Goal: Task Accomplishment & Management: Use online tool/utility

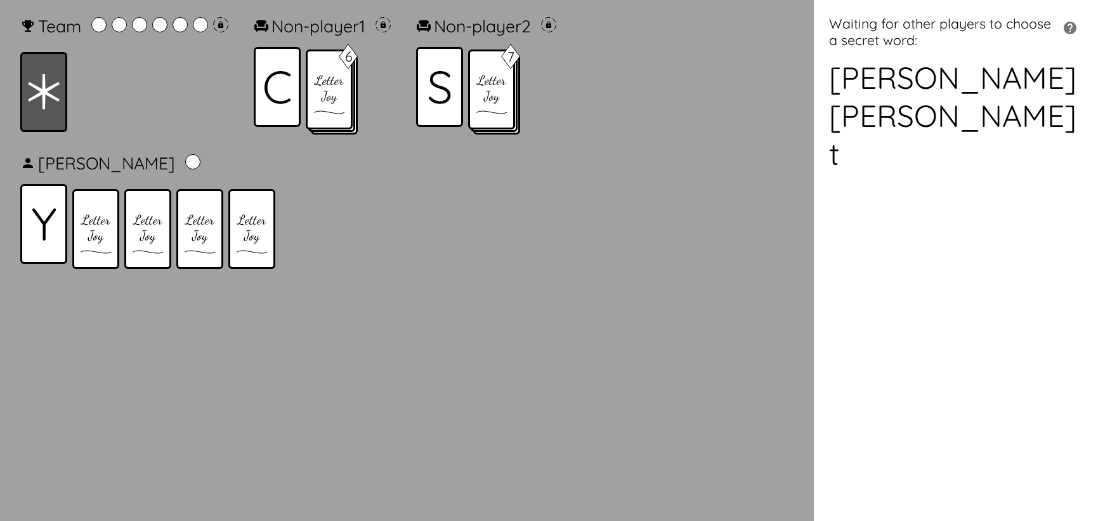
click at [840, 159] on li "t" at bounding box center [956, 154] width 254 height 38
click at [1064, 28] on icon "button" at bounding box center [1070, 28] width 13 height 13
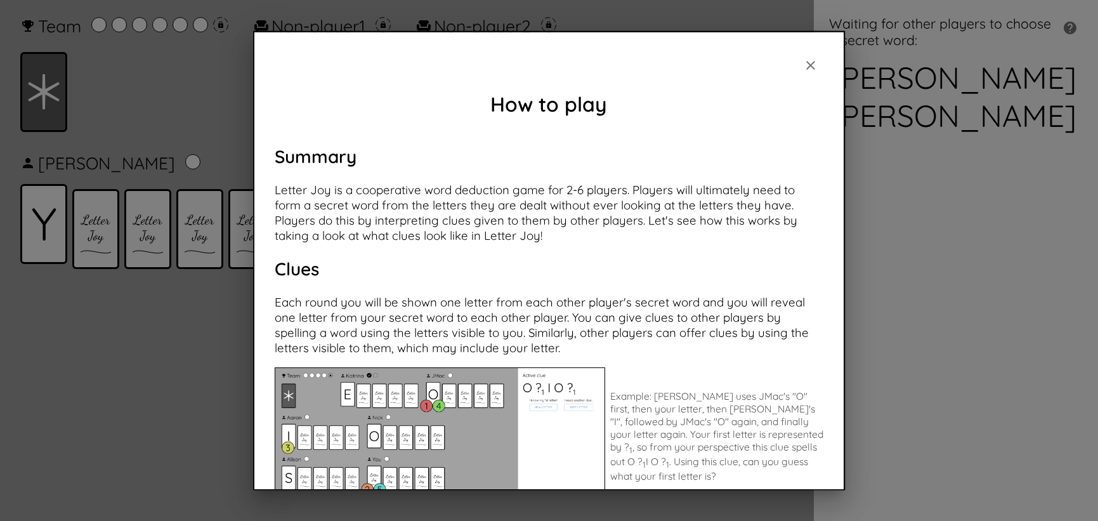
click at [807, 68] on icon "button" at bounding box center [811, 64] width 9 height 9
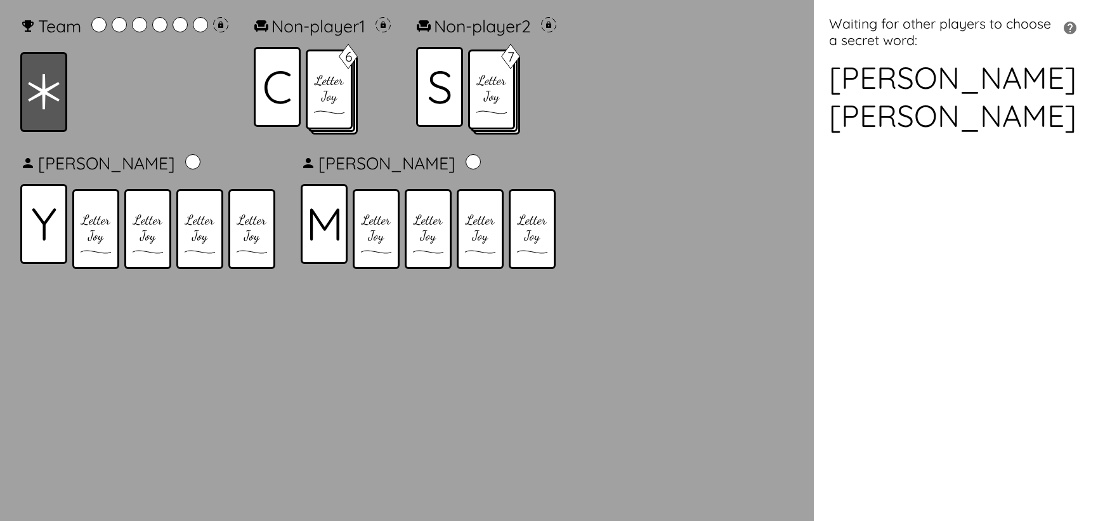
click at [871, 89] on li "[PERSON_NAME]" at bounding box center [956, 77] width 254 height 38
click at [873, 120] on li "[PERSON_NAME]" at bounding box center [956, 115] width 254 height 38
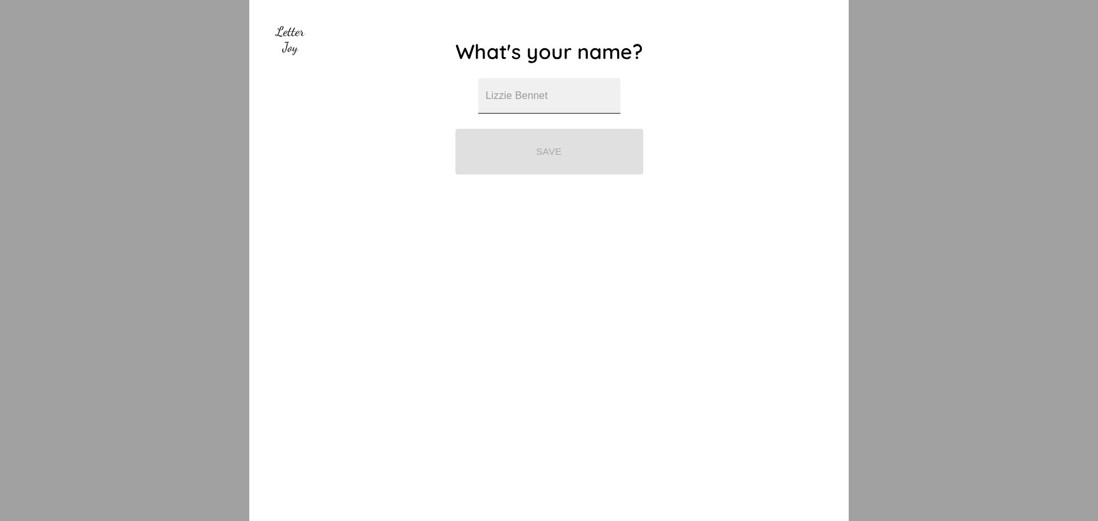
click at [478, 114] on input "text" at bounding box center [549, 96] width 142 height 36
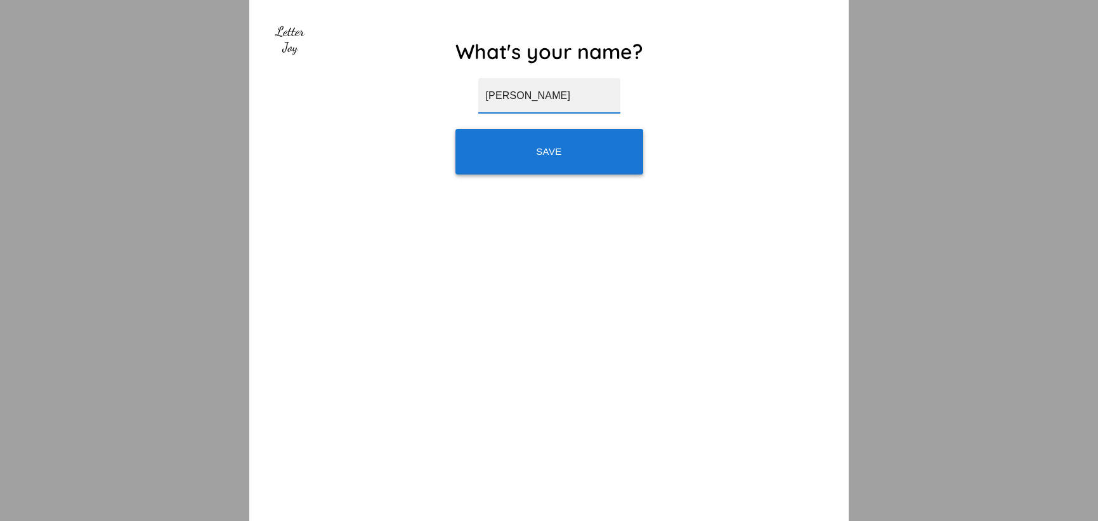
type input "[PERSON_NAME]"
click at [522, 154] on button "Save" at bounding box center [550, 152] width 188 height 46
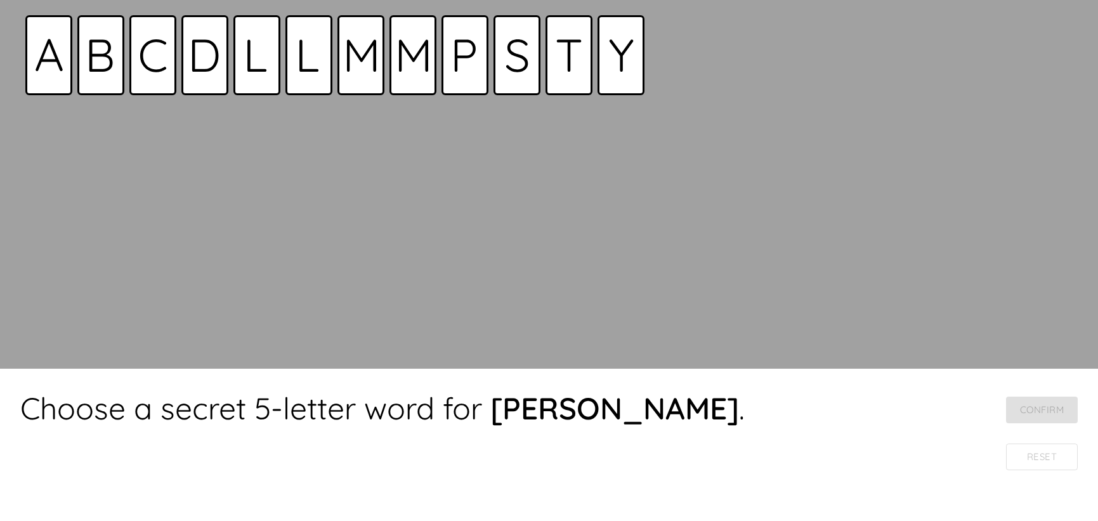
click at [565, 405] on strong "[PERSON_NAME]" at bounding box center [615, 408] width 249 height 38
click at [314, 74] on div at bounding box center [309, 55] width 47 height 80
click at [56, 56] on icon at bounding box center [49, 55] width 27 height 32
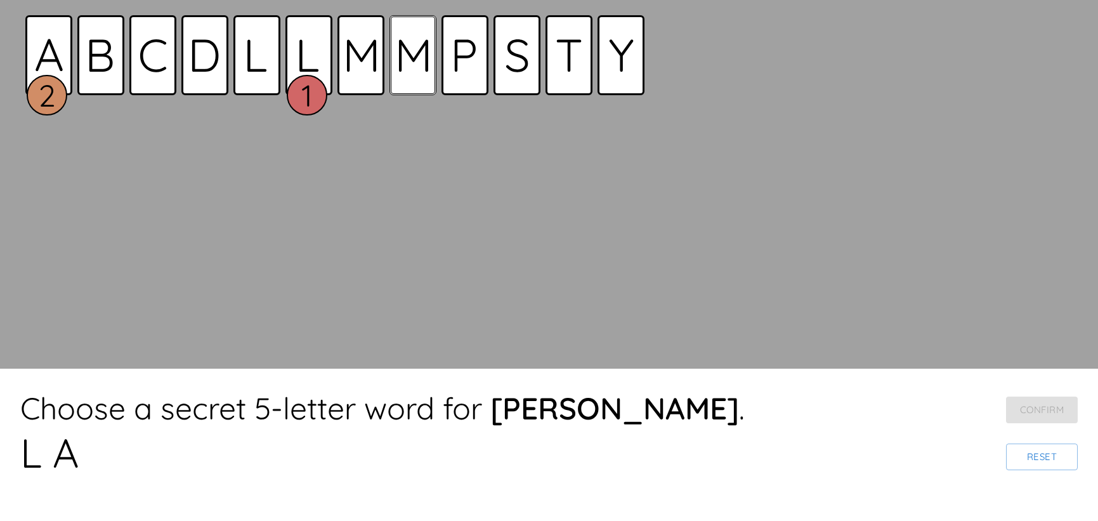
click at [415, 65] on icon at bounding box center [413, 55] width 30 height 32
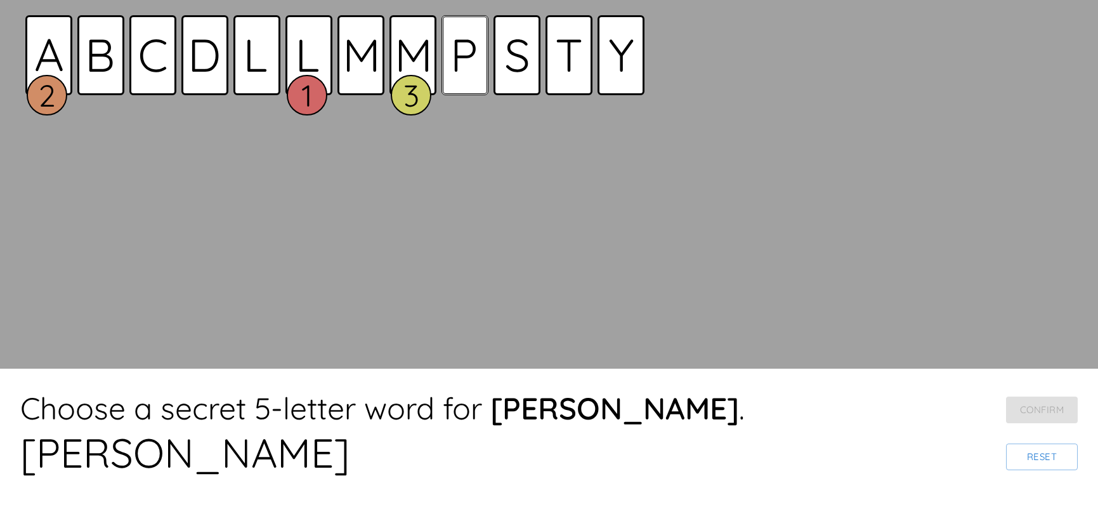
drag, startPoint x: 464, startPoint y: 65, endPoint x: 497, endPoint y: 67, distance: 33.1
click at [464, 65] on icon at bounding box center [465, 55] width 22 height 32
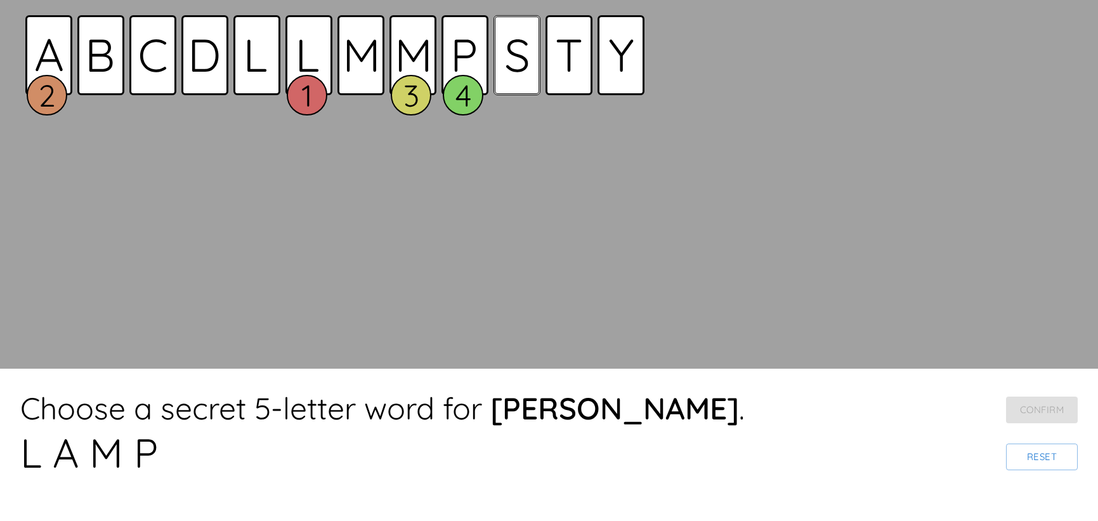
click at [509, 67] on icon at bounding box center [517, 55] width 22 height 33
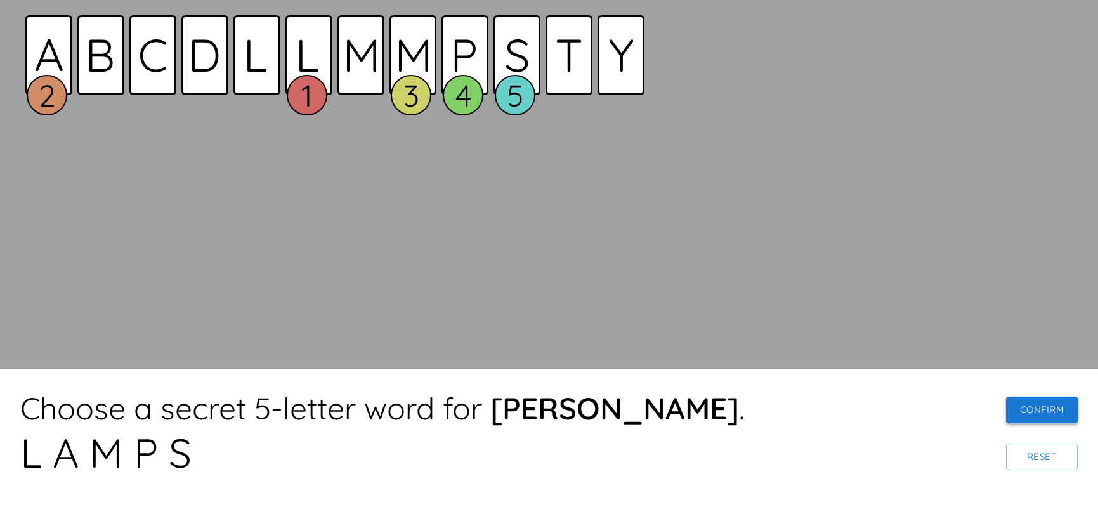
click at [1013, 400] on button "Confirm" at bounding box center [1042, 410] width 72 height 27
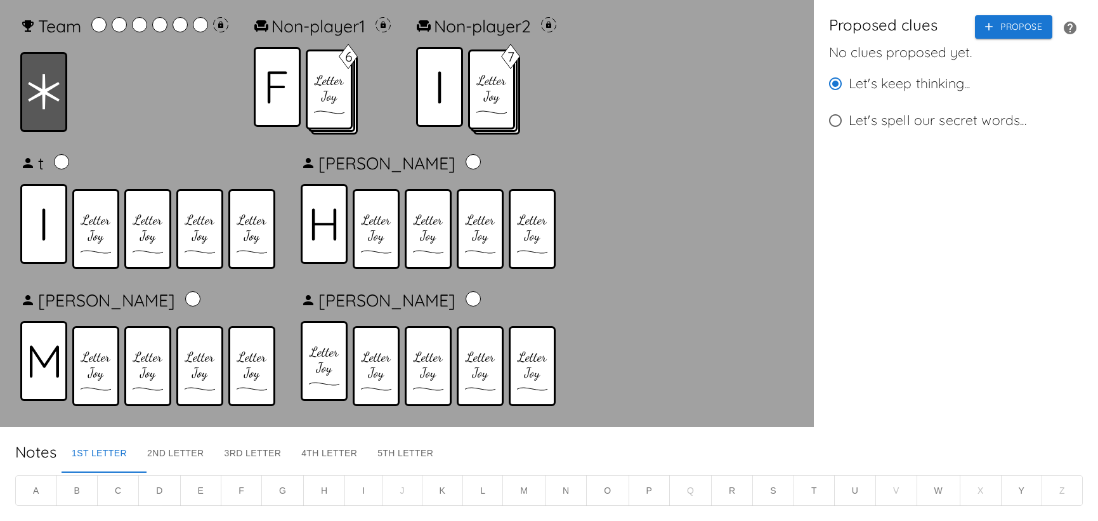
click at [334, 230] on icon at bounding box center [324, 224] width 24 height 32
click at [320, 233] on icon at bounding box center [324, 224] width 25 height 32
click at [32, 226] on div at bounding box center [43, 224] width 47 height 80
click at [53, 347] on icon at bounding box center [44, 361] width 30 height 32
click at [987, 33] on button "Propose" at bounding box center [1013, 26] width 77 height 23
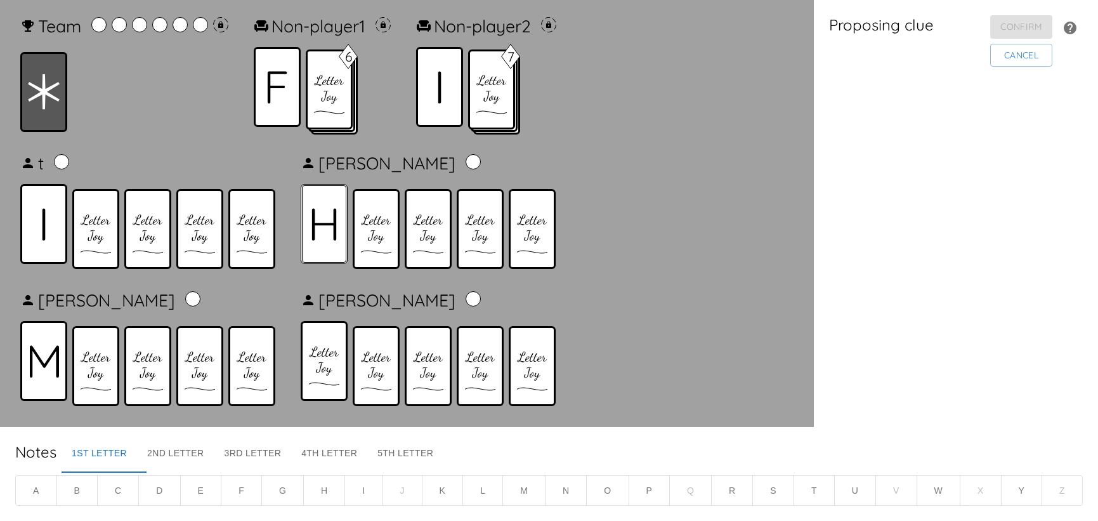
click at [329, 234] on icon at bounding box center [324, 224] width 25 height 32
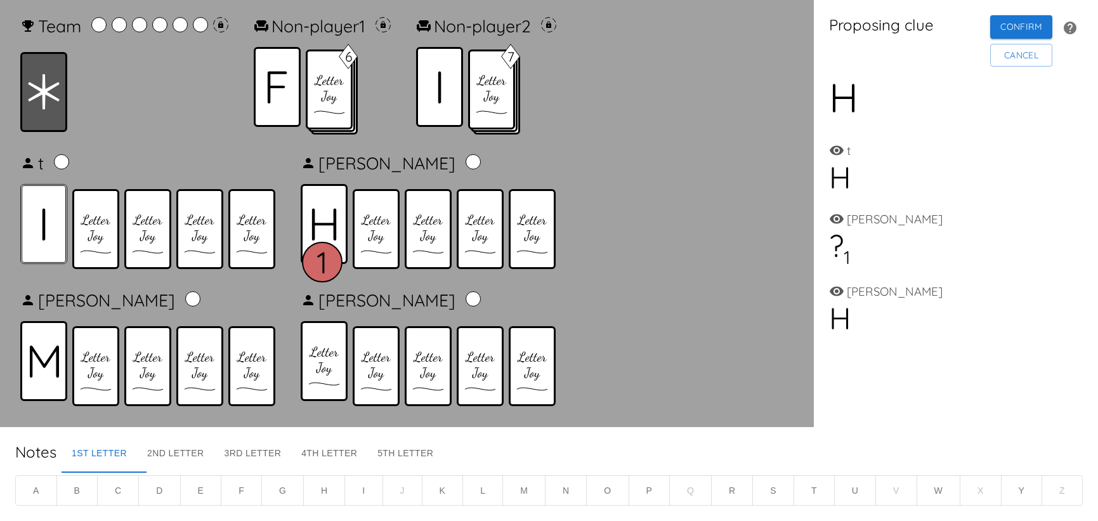
click at [32, 227] on div at bounding box center [43, 224] width 47 height 80
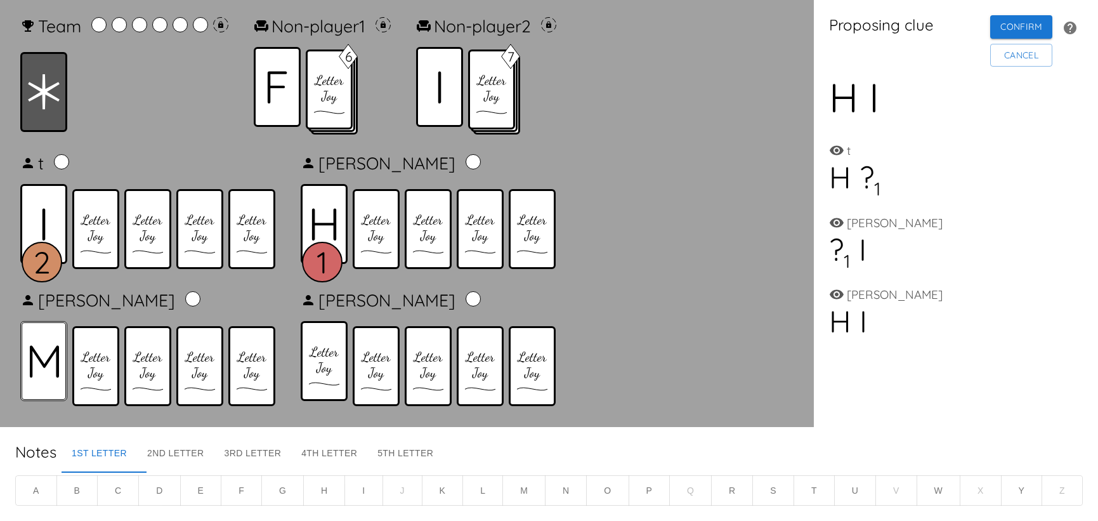
click at [34, 349] on icon at bounding box center [43, 361] width 29 height 32
click at [994, 34] on button "Confirm" at bounding box center [1022, 26] width 62 height 23
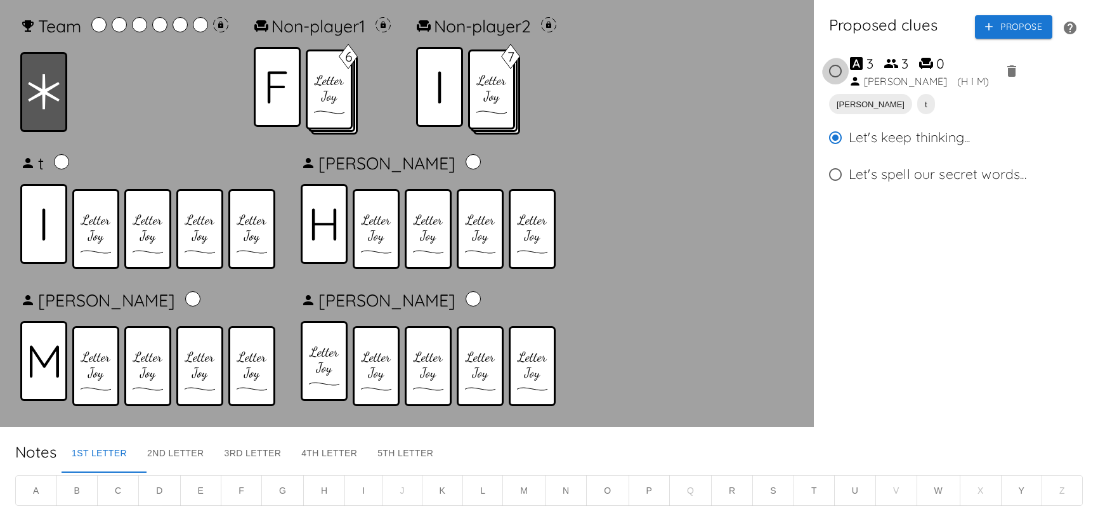
click at [843, 78] on input "3 3 0 Richard ( H I M )" at bounding box center [835, 71] width 27 height 27
radio input "true"
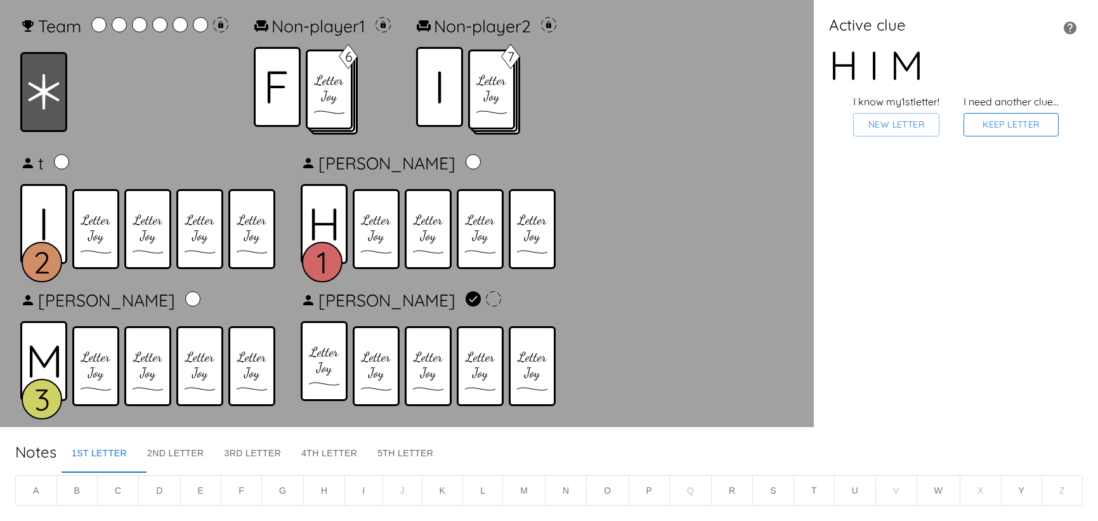
click at [1007, 131] on button "Keep Letter" at bounding box center [1011, 124] width 95 height 23
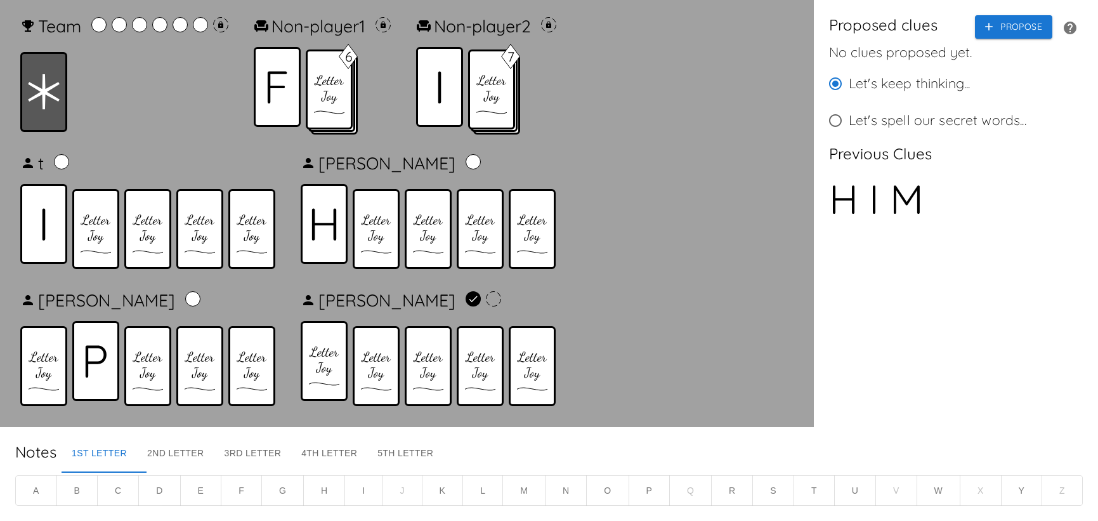
click at [338, 218] on div at bounding box center [324, 224] width 47 height 80
click at [1020, 25] on button "Propose" at bounding box center [1013, 26] width 77 height 23
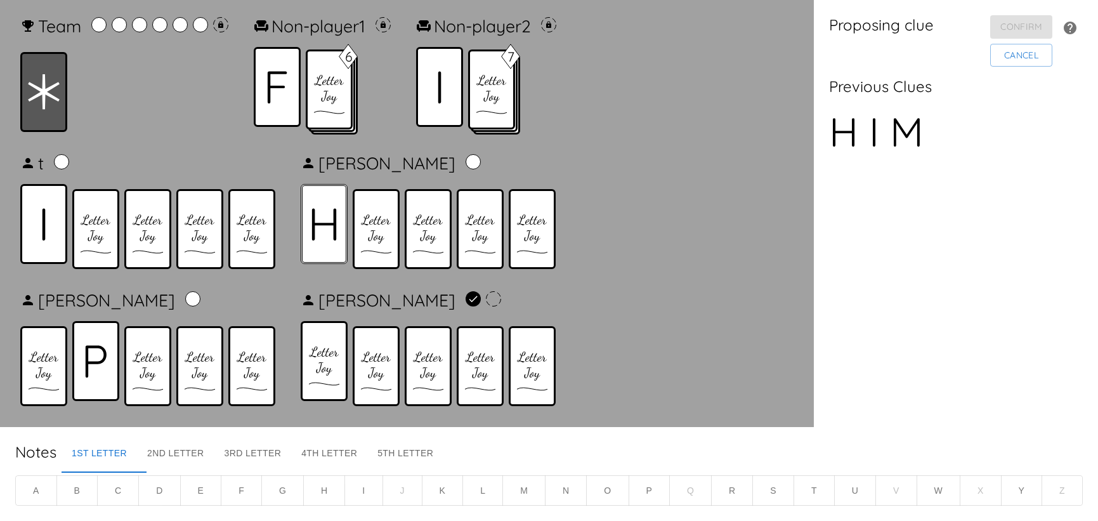
click at [322, 233] on icon at bounding box center [324, 224] width 25 height 32
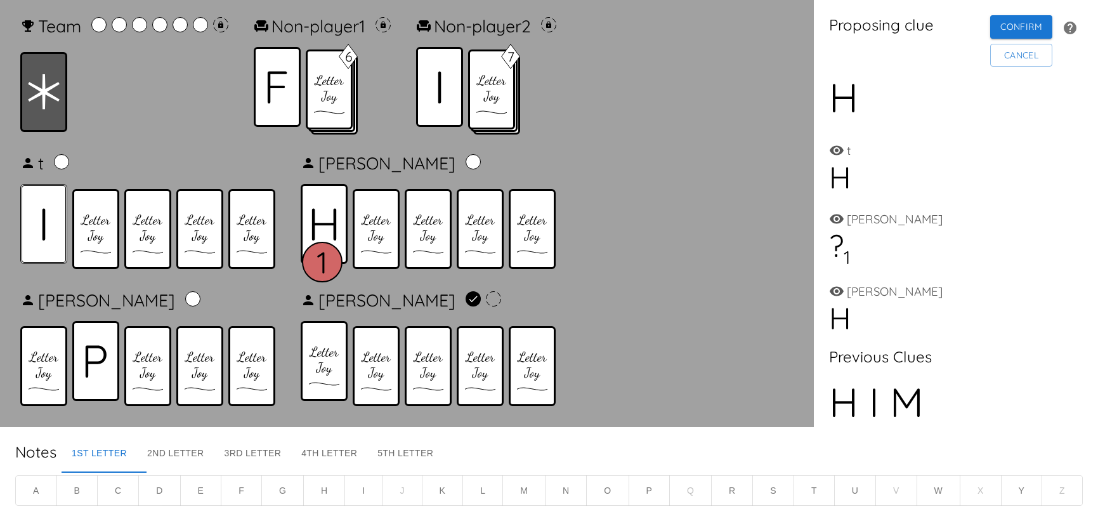
click at [37, 227] on div at bounding box center [43, 224] width 47 height 80
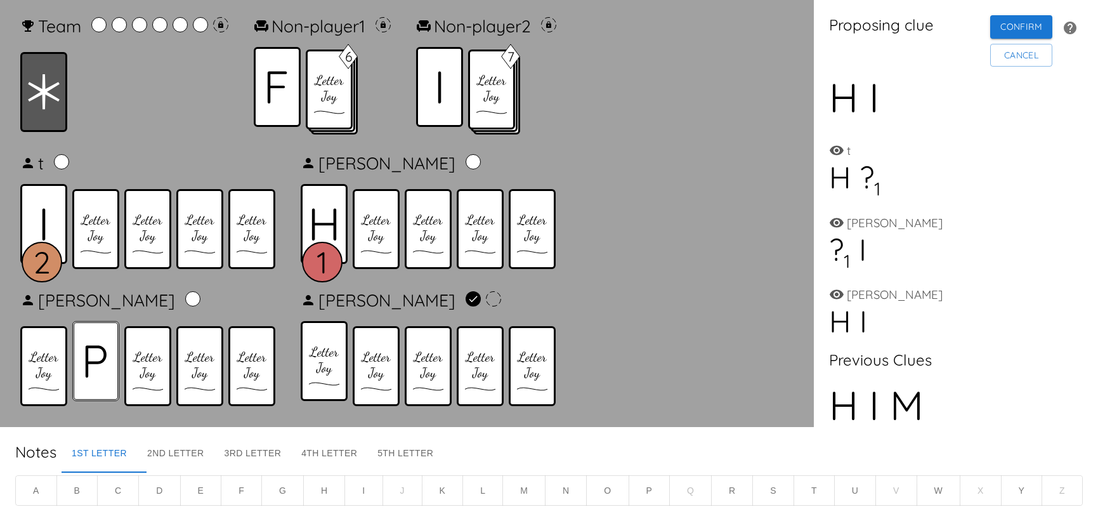
click at [95, 339] on div at bounding box center [95, 361] width 47 height 80
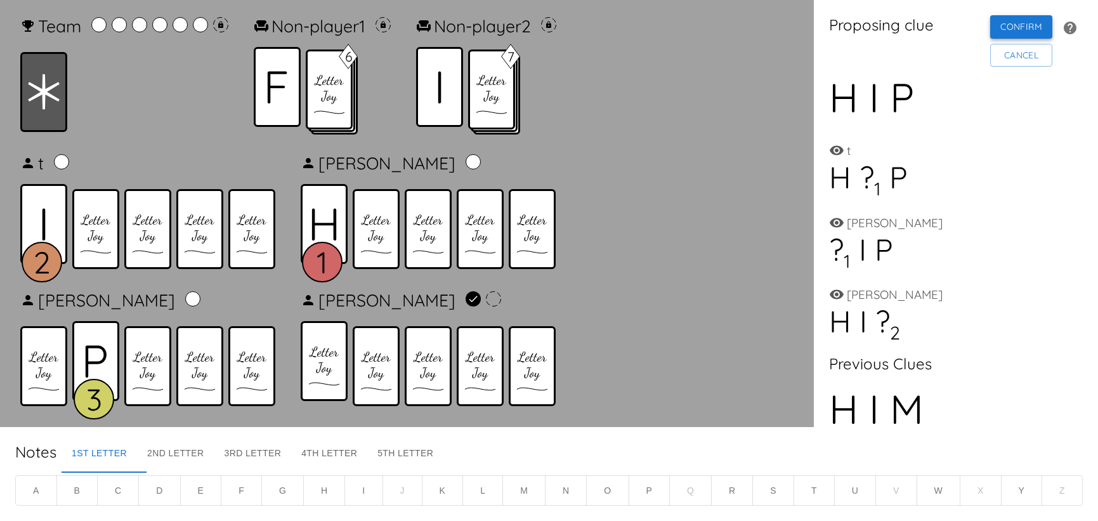
click at [991, 30] on button "Confirm" at bounding box center [1022, 26] width 62 height 23
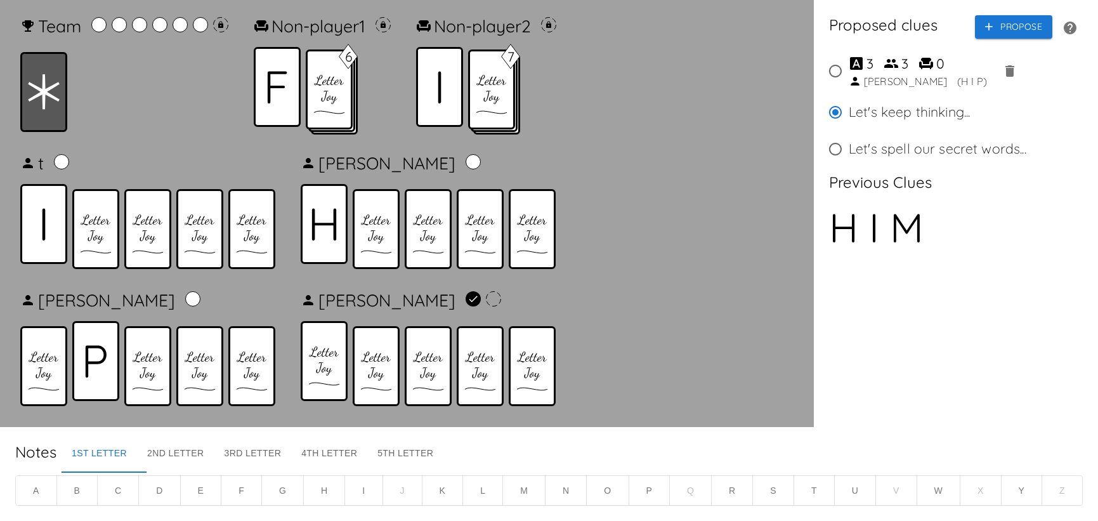
click at [1003, 74] on icon "Vote on proposed clues" at bounding box center [1010, 70] width 15 height 15
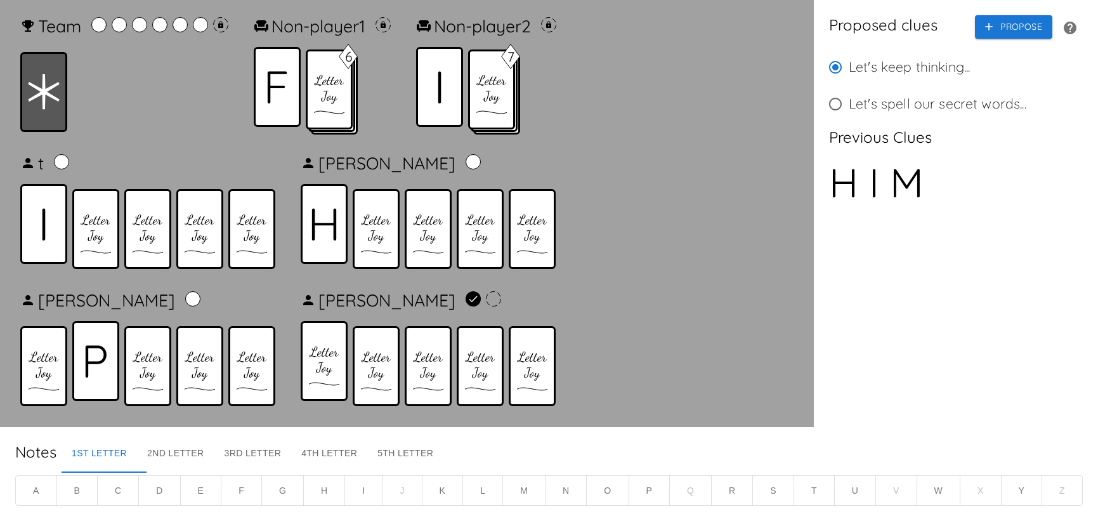
click at [277, 84] on icon at bounding box center [277, 87] width 20 height 32
click at [1018, 27] on button "Propose" at bounding box center [1013, 26] width 77 height 23
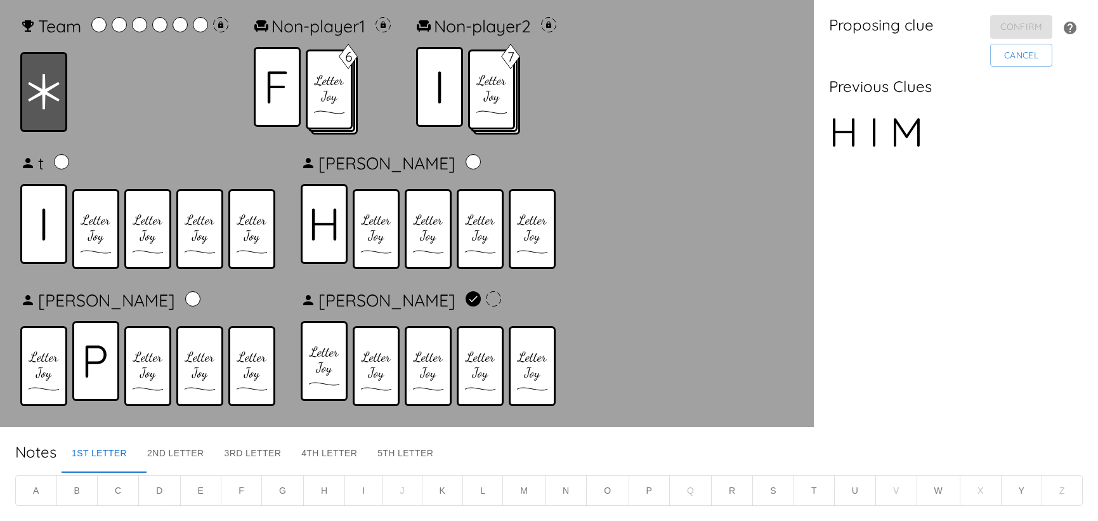
drag, startPoint x: 287, startPoint y: 100, endPoint x: 221, endPoint y: 102, distance: 65.4
click at [284, 100] on icon at bounding box center [277, 87] width 20 height 32
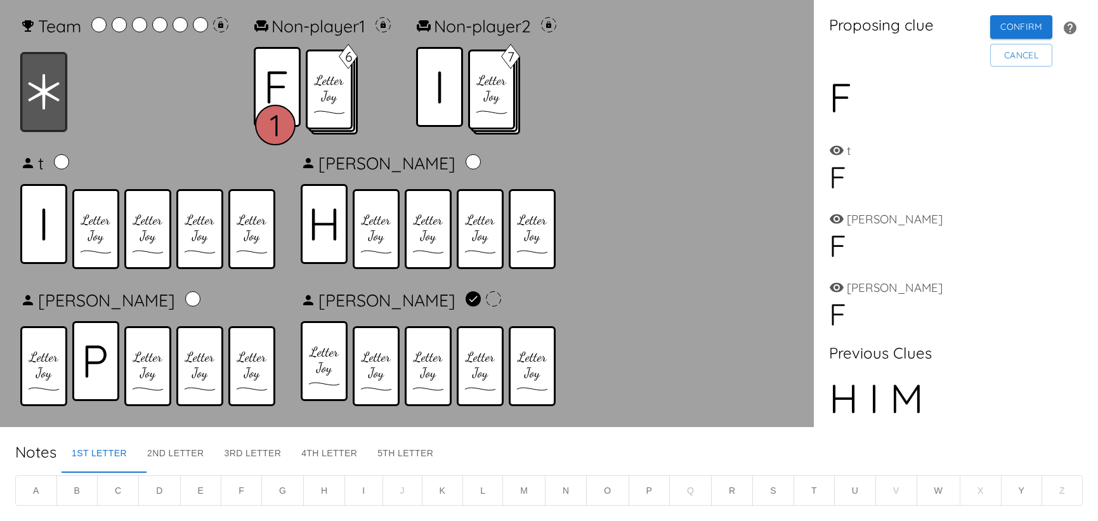
click at [43, 95] on icon at bounding box center [44, 91] width 32 height 35
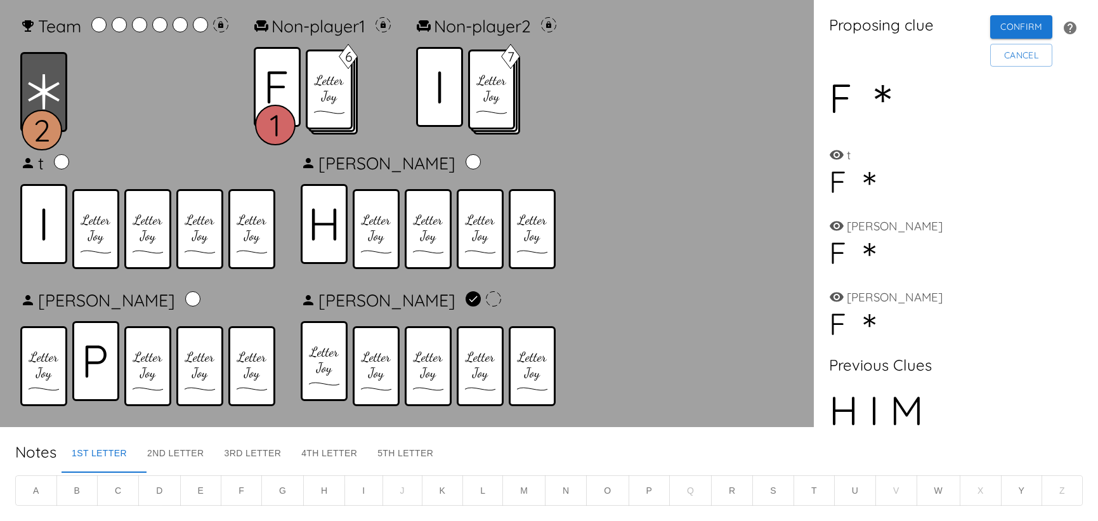
drag, startPoint x: 61, startPoint y: 222, endPoint x: 96, endPoint y: 292, distance: 78.0
click at [61, 222] on div at bounding box center [43, 224] width 47 height 80
click at [100, 345] on icon at bounding box center [96, 361] width 21 height 32
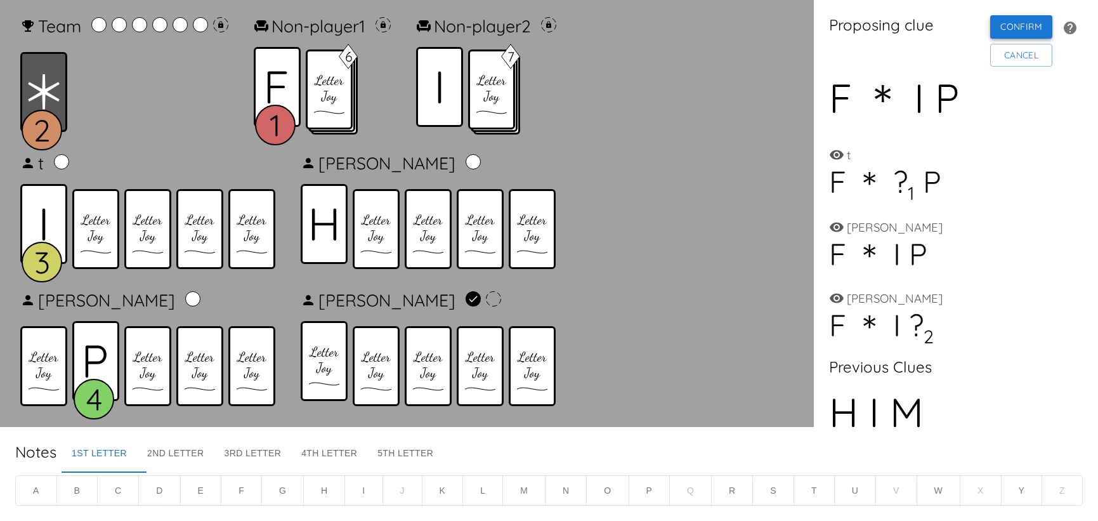
click at [996, 30] on button "Confirm" at bounding box center [1022, 26] width 62 height 23
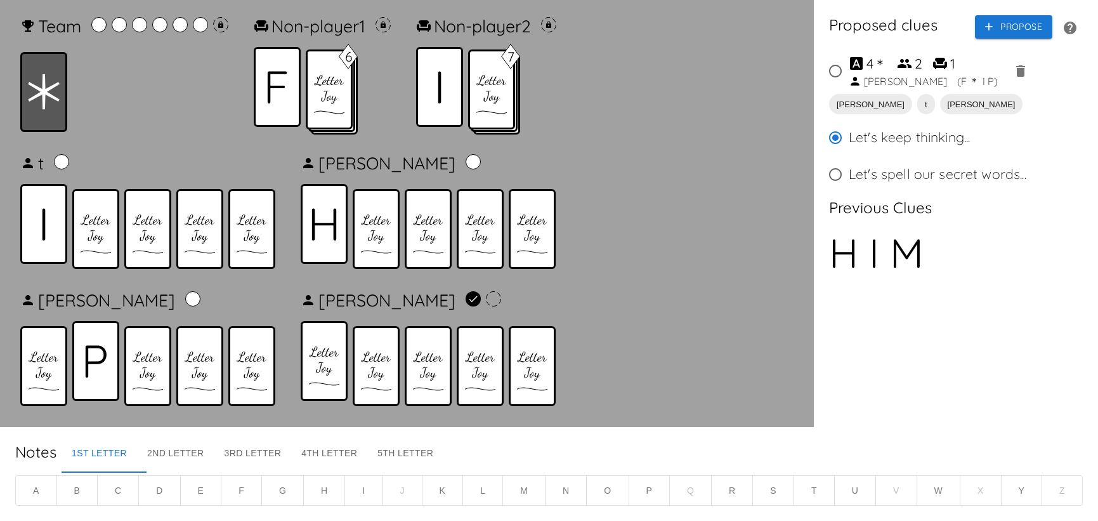
click at [836, 74] on input "4 ＊ 2 1 Richard ( F ＊ I P )" at bounding box center [835, 71] width 27 height 27
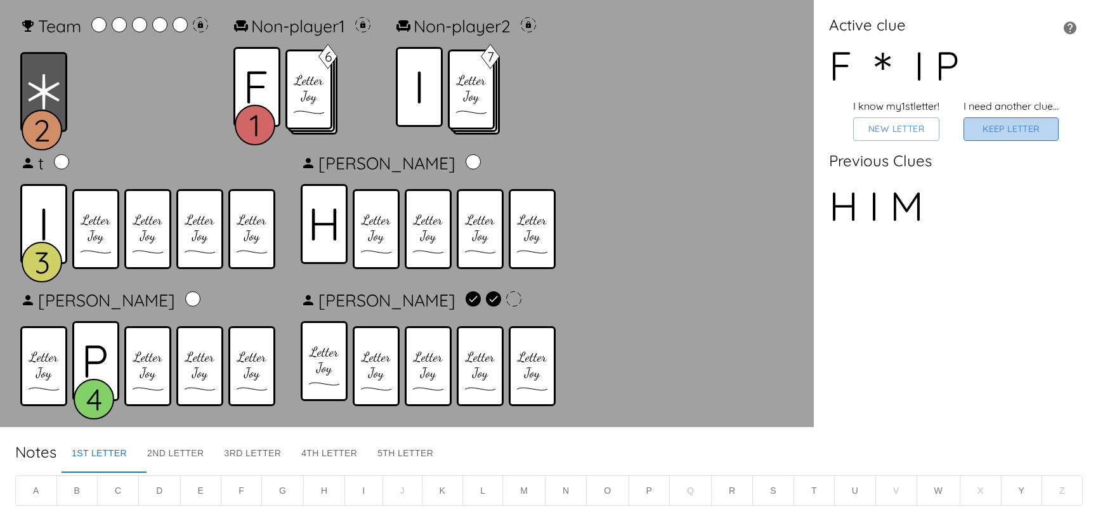
click at [986, 141] on button "Keep Letter" at bounding box center [1011, 128] width 95 height 23
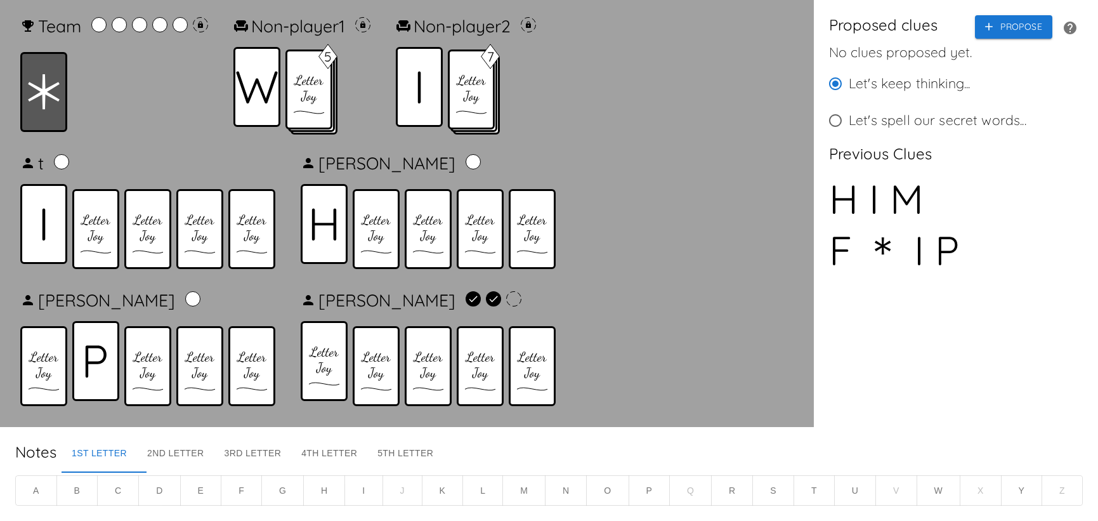
click at [259, 96] on icon at bounding box center [257, 87] width 42 height 32
click at [983, 31] on icon "button" at bounding box center [989, 26] width 13 height 13
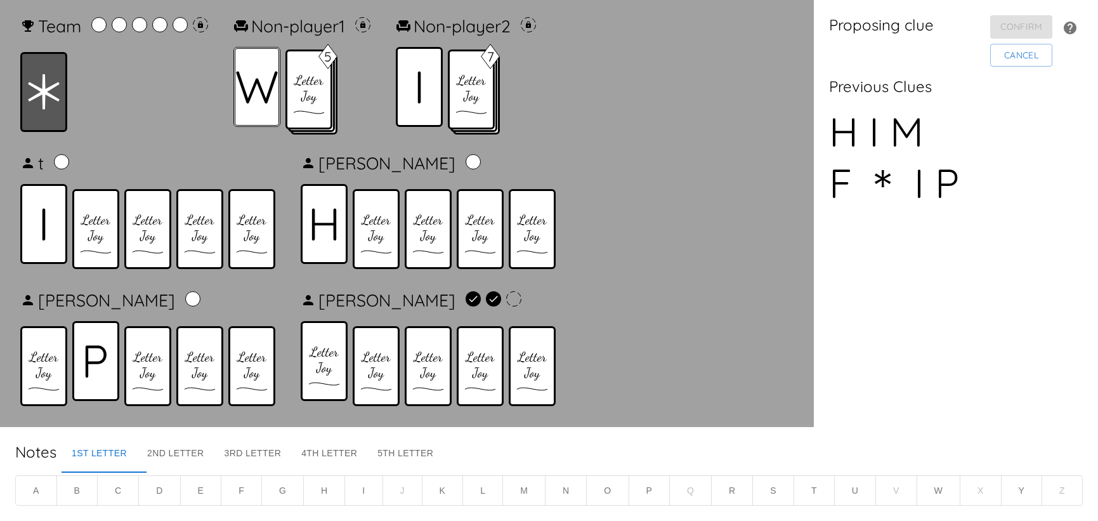
click at [268, 100] on icon at bounding box center [257, 87] width 42 height 32
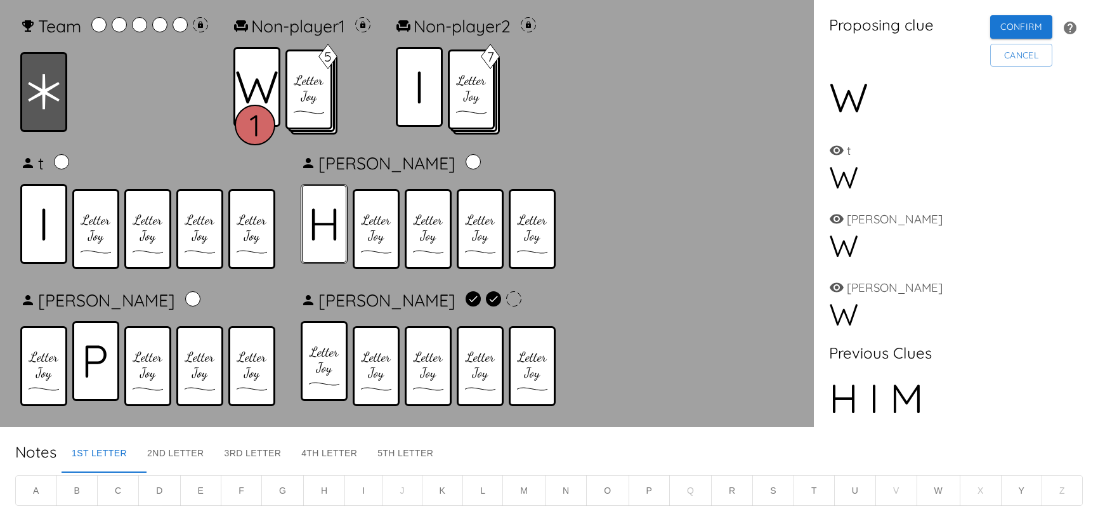
click at [317, 204] on div at bounding box center [324, 224] width 47 height 80
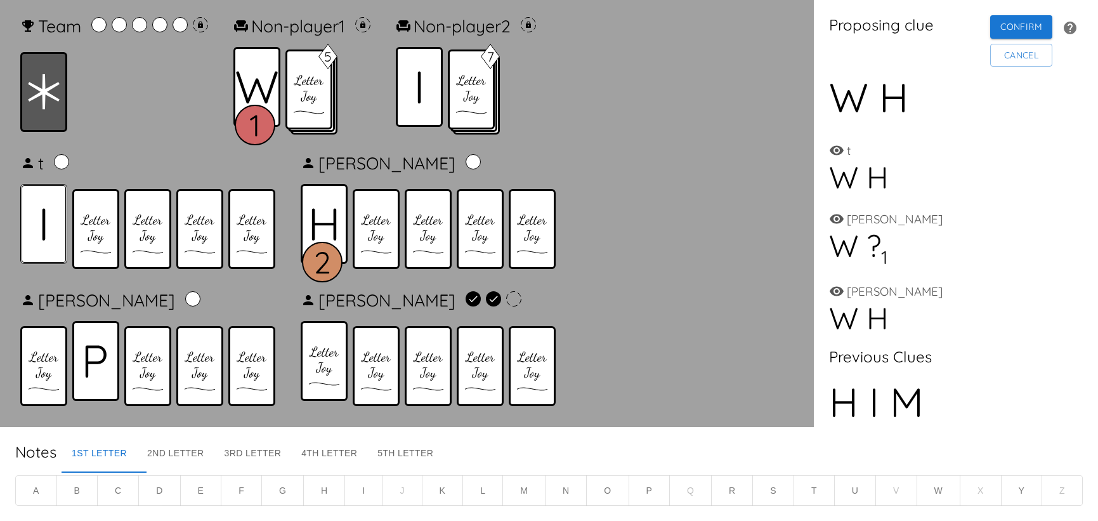
click at [55, 235] on div at bounding box center [43, 224] width 47 height 80
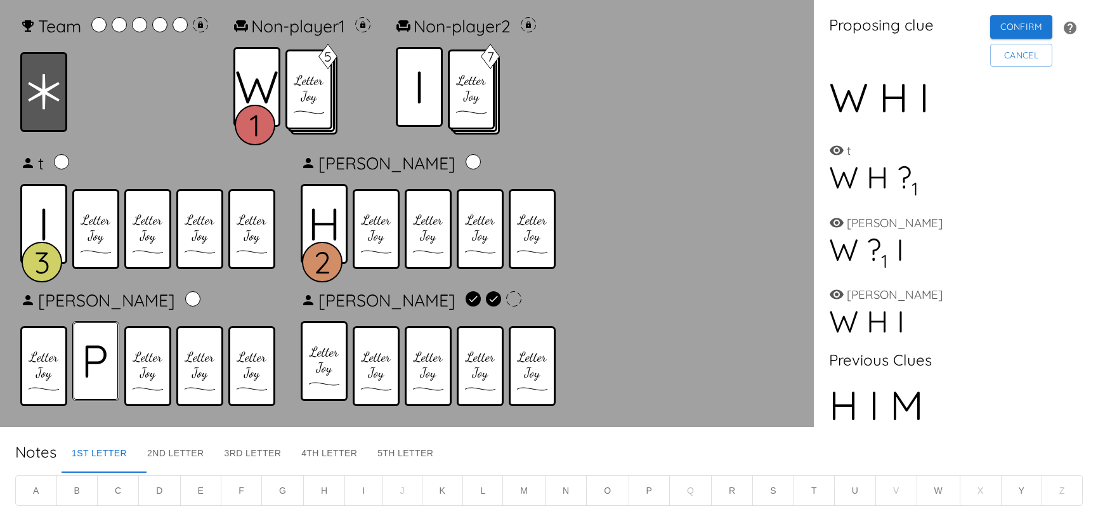
click at [81, 331] on div at bounding box center [95, 361] width 47 height 80
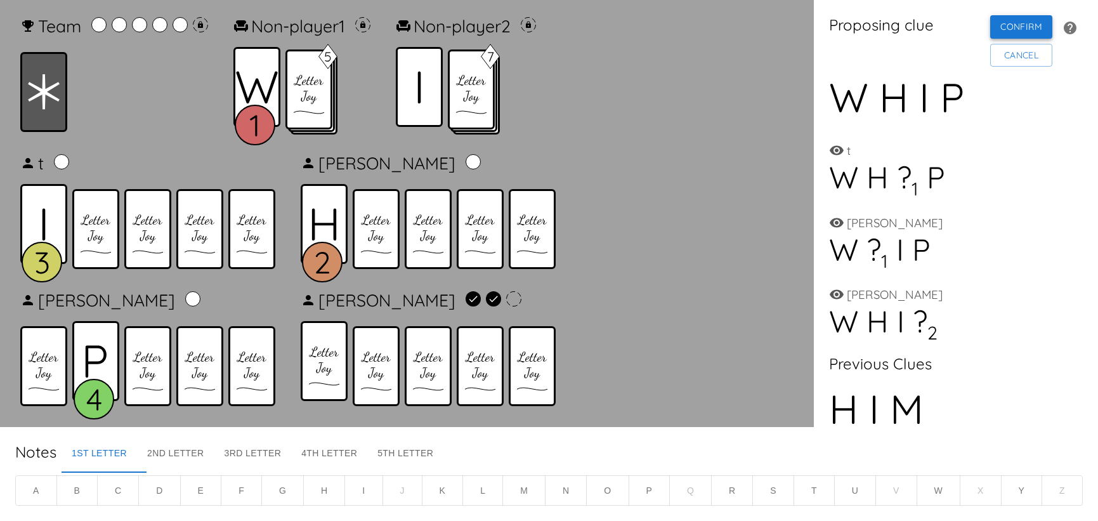
click at [991, 26] on button "Confirm" at bounding box center [1022, 26] width 62 height 23
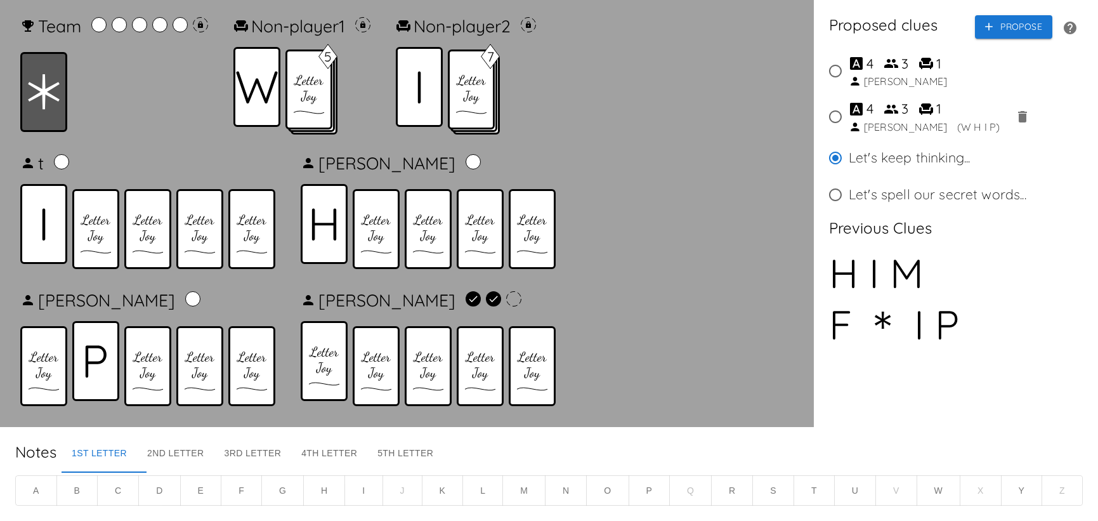
click at [836, 83] on input "4 3 1 Carol" at bounding box center [835, 71] width 27 height 27
radio input "true"
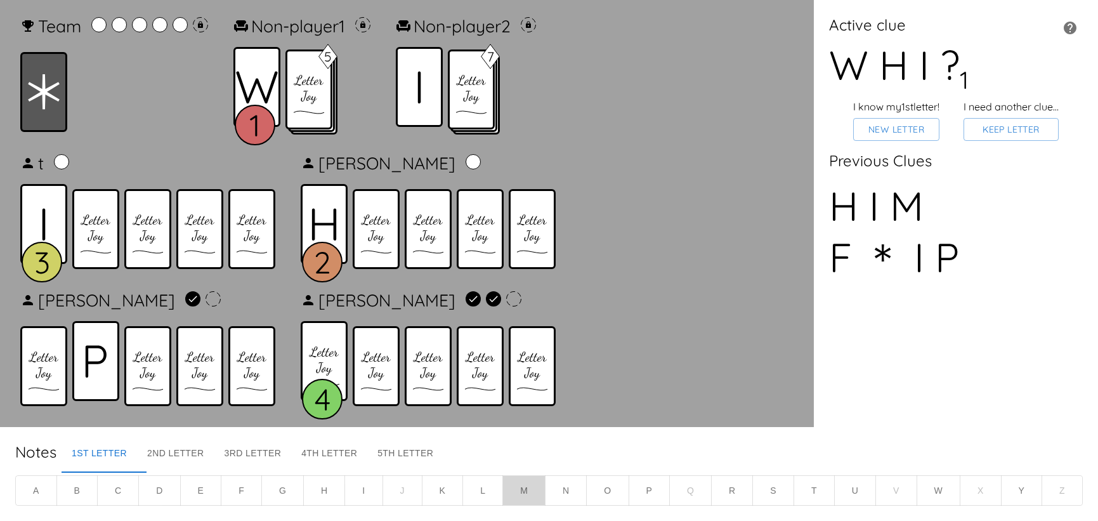
click at [527, 495] on button "M" at bounding box center [524, 490] width 43 height 31
click at [646, 491] on button "P" at bounding box center [650, 490] width 42 height 31
click at [809, 485] on button "T" at bounding box center [814, 490] width 41 height 31
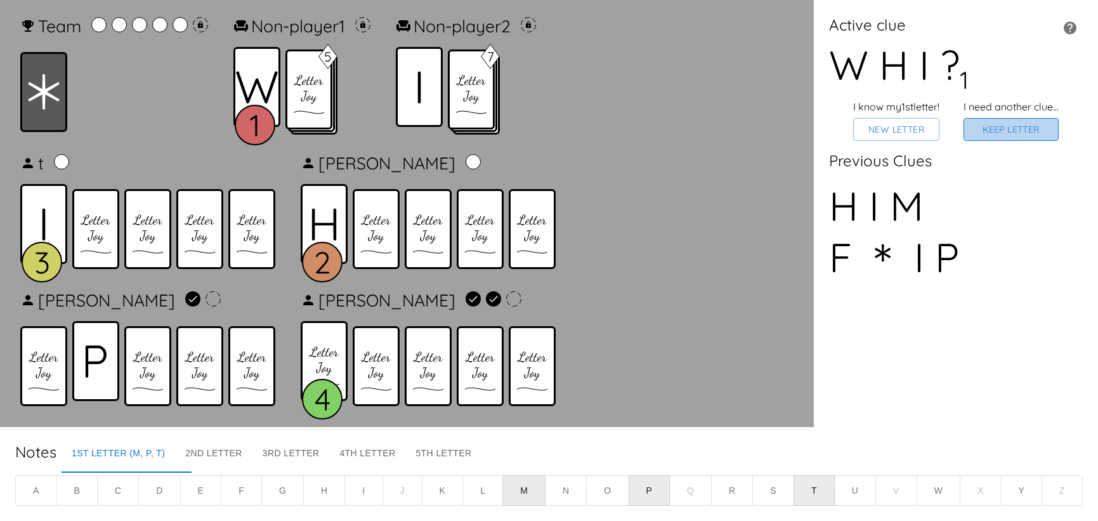
click at [1017, 136] on button "Keep Letter" at bounding box center [1011, 129] width 95 height 23
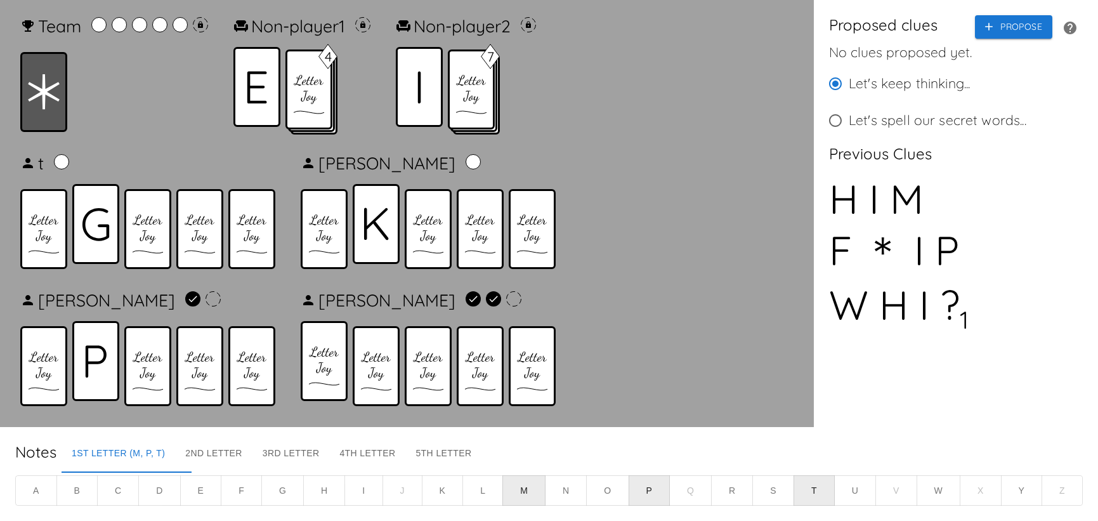
click at [102, 224] on icon at bounding box center [95, 223] width 27 height 33
click at [983, 25] on icon "button" at bounding box center [989, 26] width 13 height 13
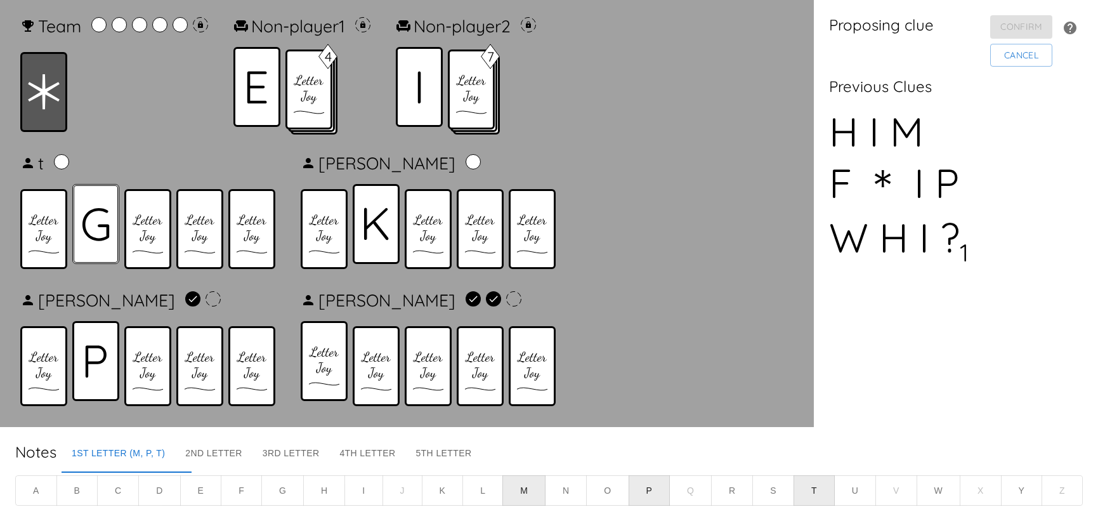
click at [95, 221] on icon at bounding box center [96, 224] width 28 height 34
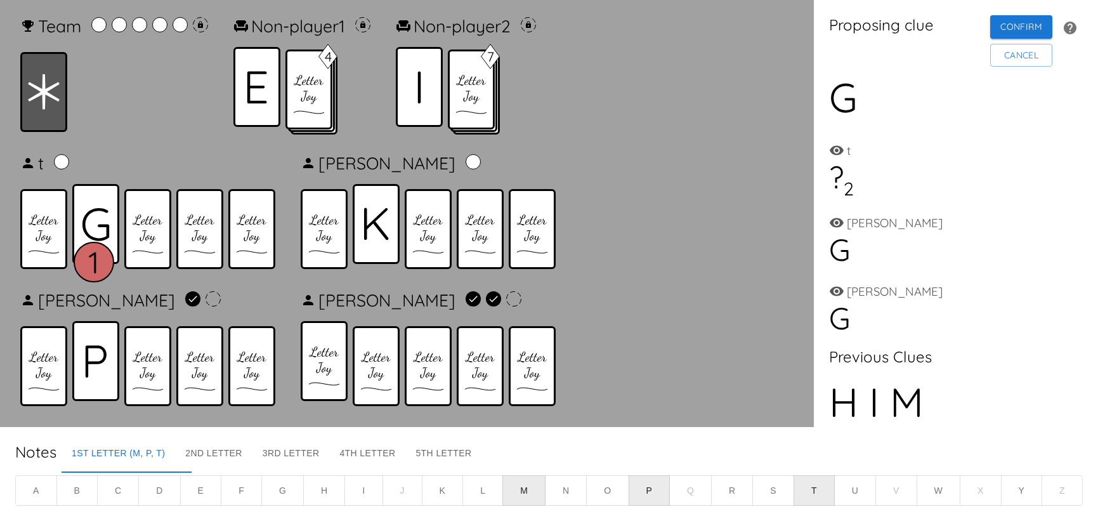
drag, startPoint x: 36, startPoint y: 94, endPoint x: 70, endPoint y: 101, distance: 35.0
click at [49, 98] on icon at bounding box center [44, 92] width 32 height 36
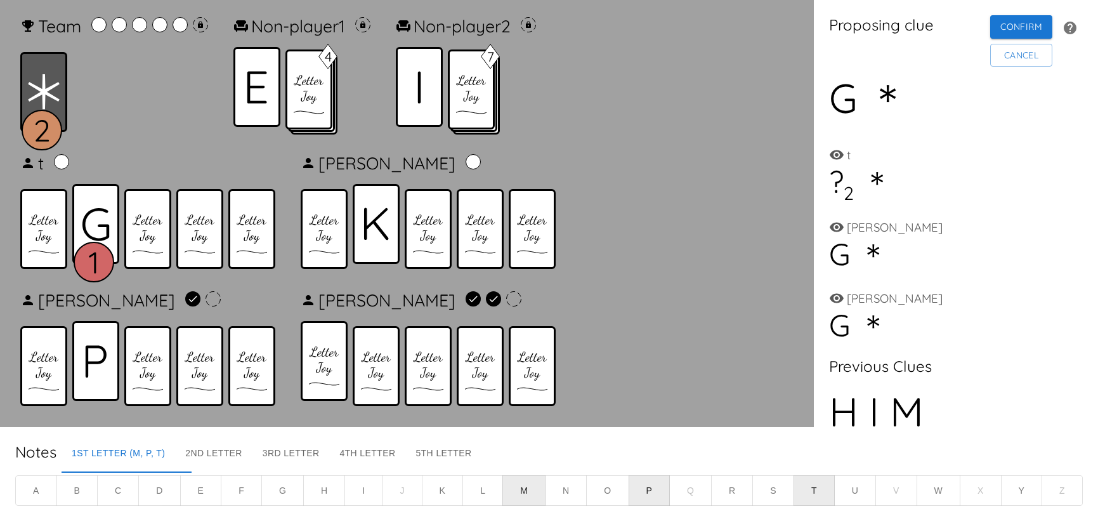
drag, startPoint x: 435, startPoint y: 100, endPoint x: 326, endPoint y: 176, distance: 133.4
click at [435, 100] on div at bounding box center [419, 87] width 47 height 80
click at [109, 356] on div at bounding box center [95, 361] width 47 height 80
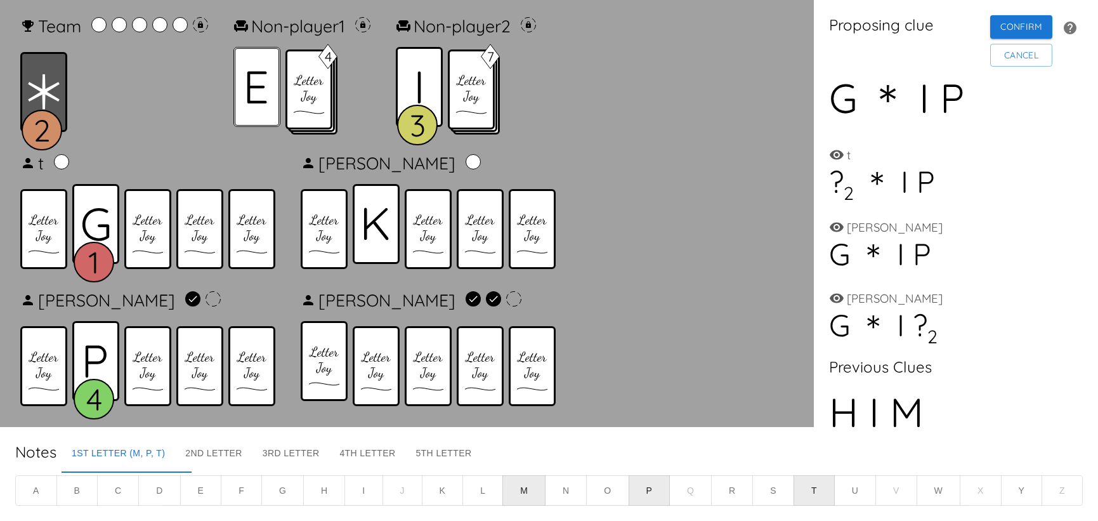
click at [257, 94] on icon at bounding box center [257, 87] width 20 height 32
click at [999, 31] on button "Confirm" at bounding box center [1022, 26] width 62 height 23
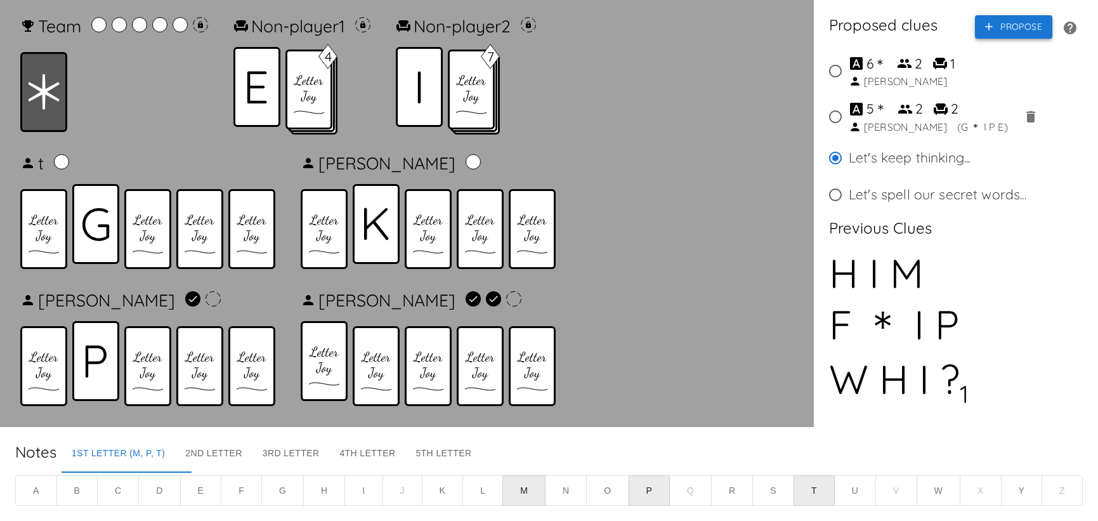
click at [999, 31] on button "Propose" at bounding box center [1013, 26] width 77 height 23
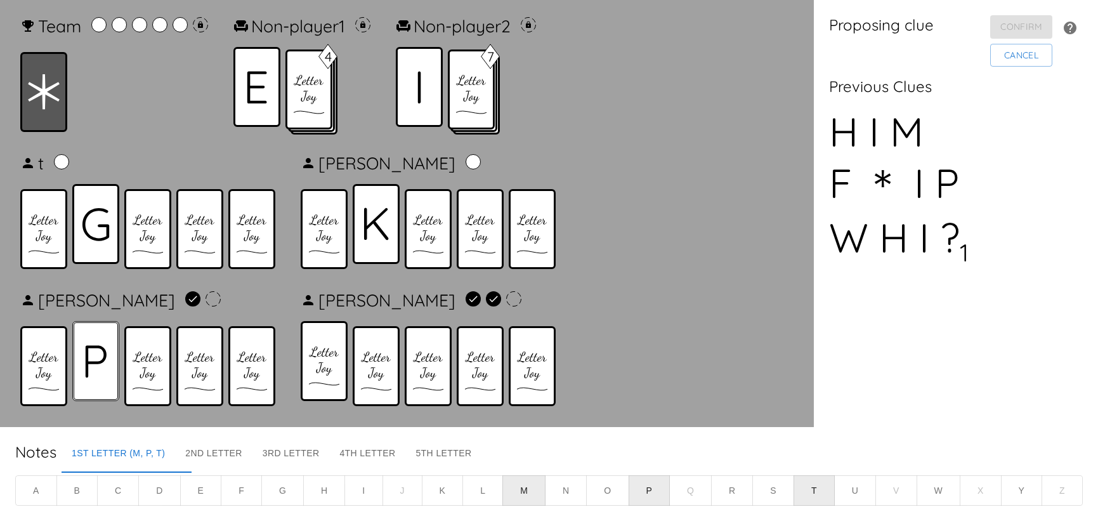
click at [88, 343] on div at bounding box center [95, 361] width 47 height 80
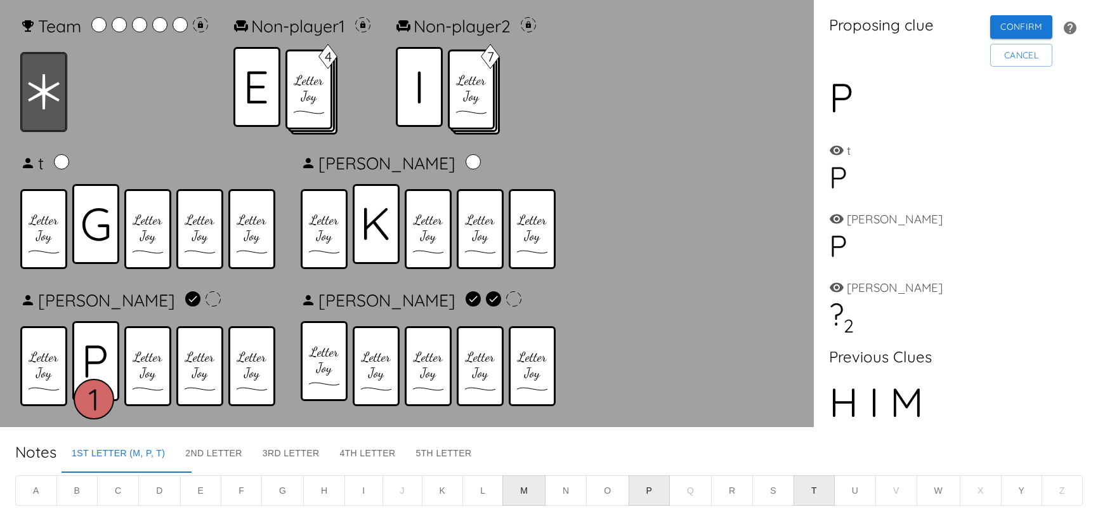
click at [51, 86] on icon at bounding box center [44, 91] width 32 height 35
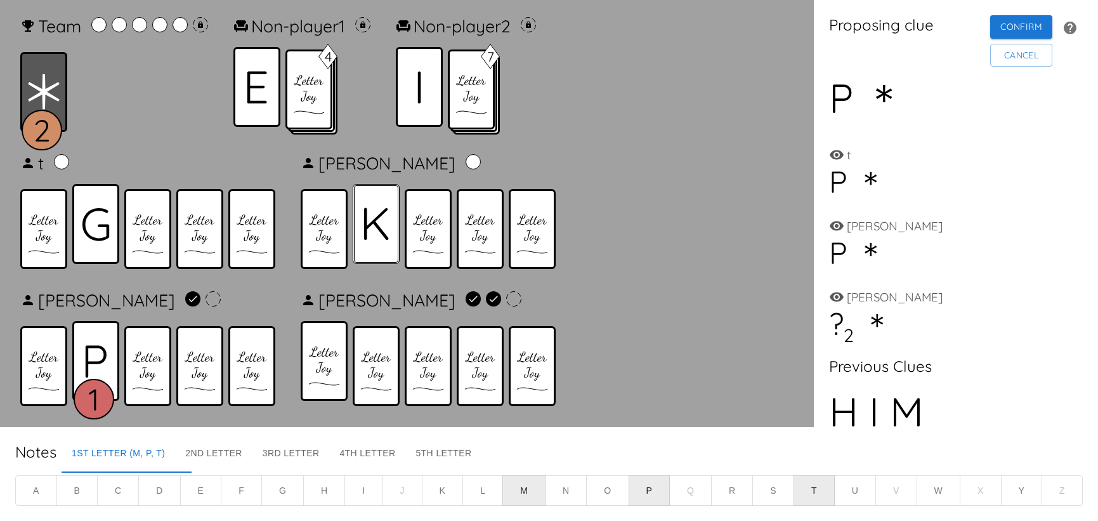
click at [385, 218] on icon at bounding box center [376, 223] width 25 height 33
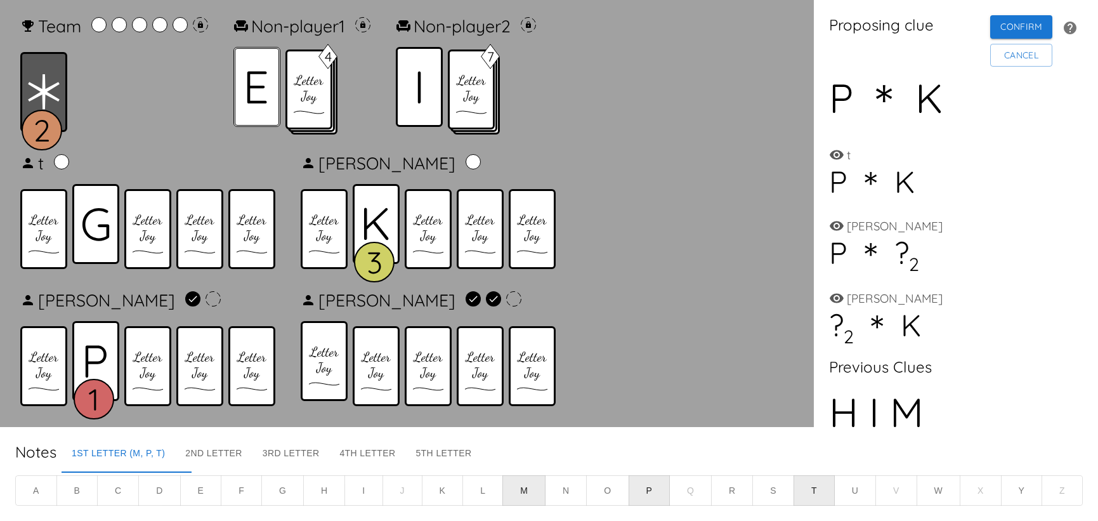
click at [259, 98] on icon at bounding box center [257, 87] width 20 height 32
click at [1002, 33] on button "Confirm" at bounding box center [1022, 26] width 62 height 23
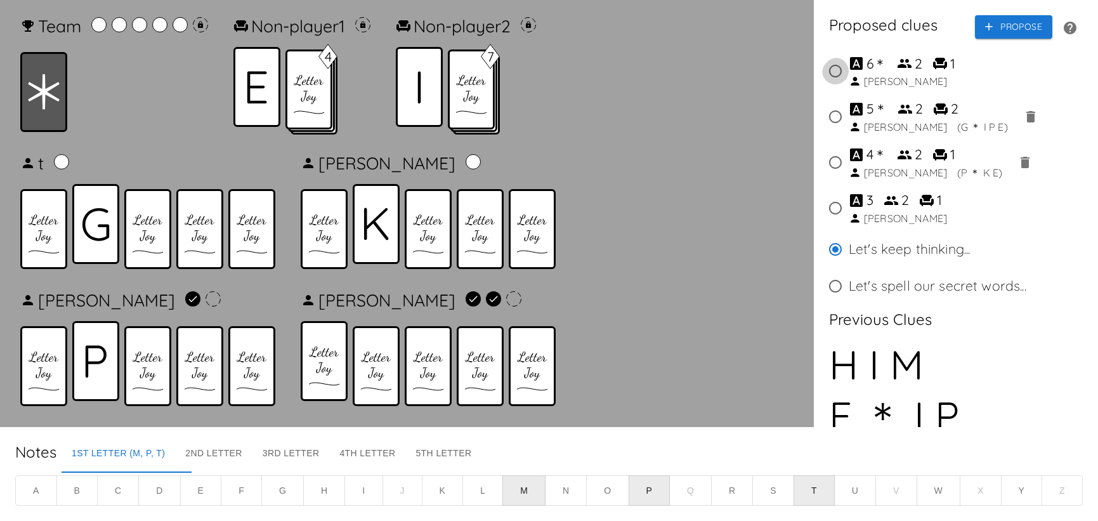
click at [842, 72] on input "6 ＊ 2 1 Lucas" at bounding box center [835, 71] width 27 height 27
radio input "true"
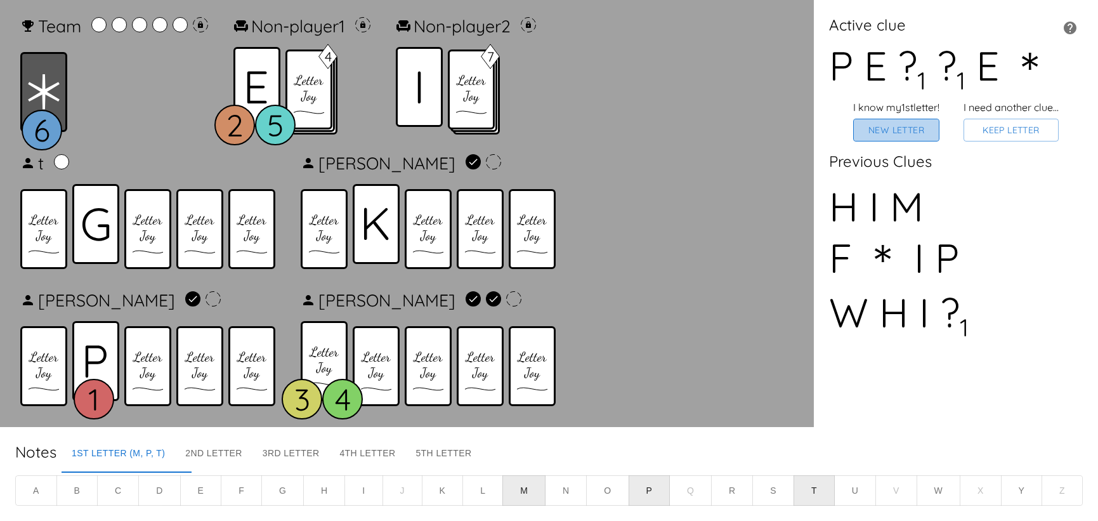
click at [906, 142] on button "New Letter" at bounding box center [896, 130] width 86 height 23
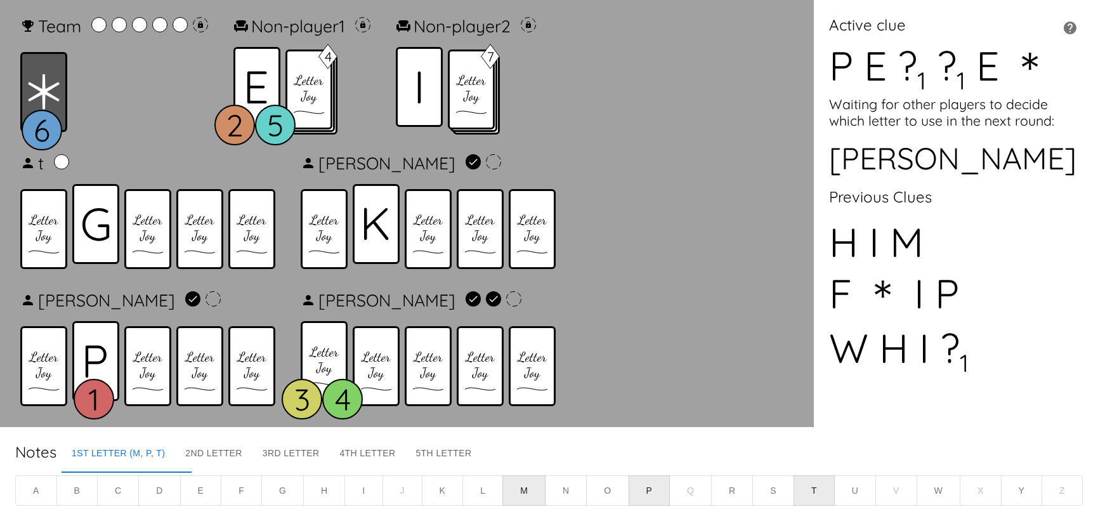
click at [535, 496] on button "M" at bounding box center [524, 490] width 43 height 31
click at [810, 481] on button "T" at bounding box center [814, 490] width 41 height 31
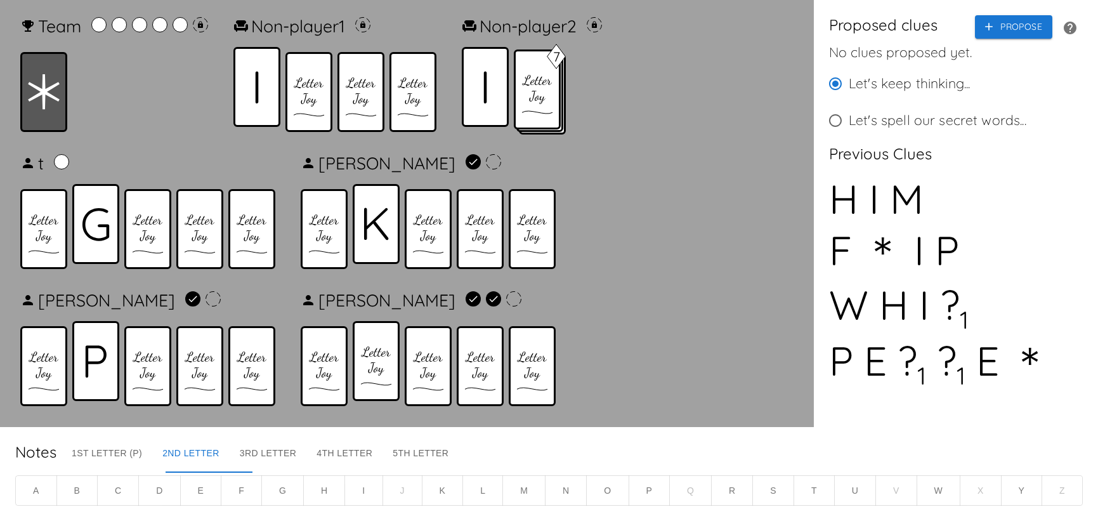
click at [380, 228] on icon at bounding box center [376, 224] width 24 height 32
click at [984, 36] on button "Propose" at bounding box center [1013, 26] width 77 height 23
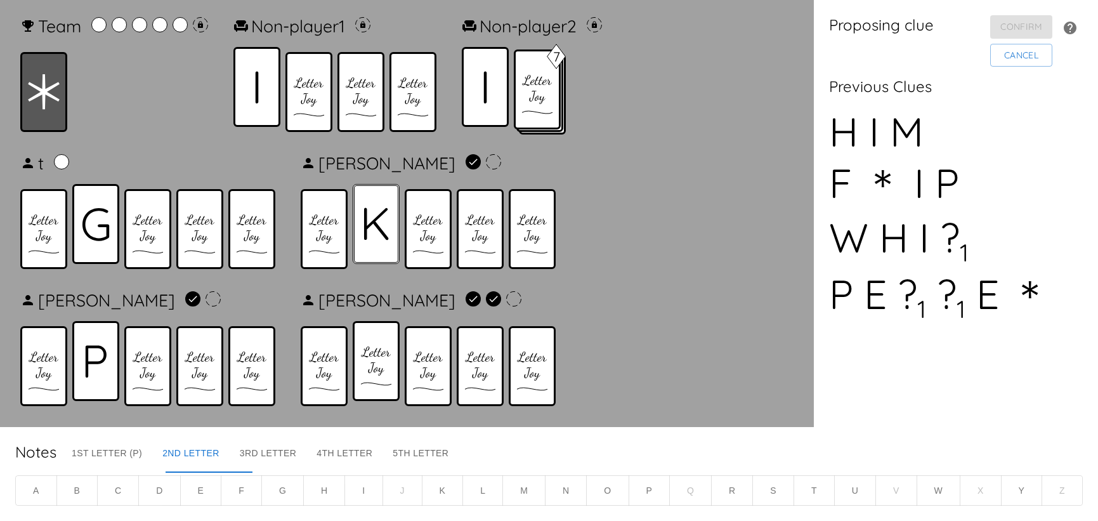
click at [370, 213] on icon at bounding box center [376, 223] width 25 height 33
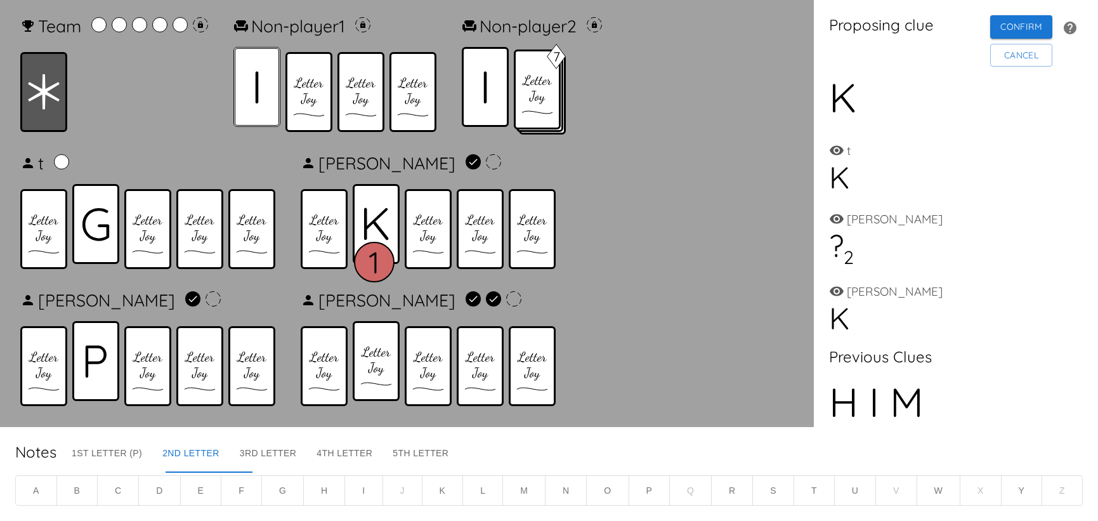
click at [249, 97] on div at bounding box center [257, 87] width 47 height 80
drag, startPoint x: 45, startPoint y: 99, endPoint x: 84, endPoint y: 164, distance: 75.7
click at [46, 101] on icon at bounding box center [44, 92] width 32 height 36
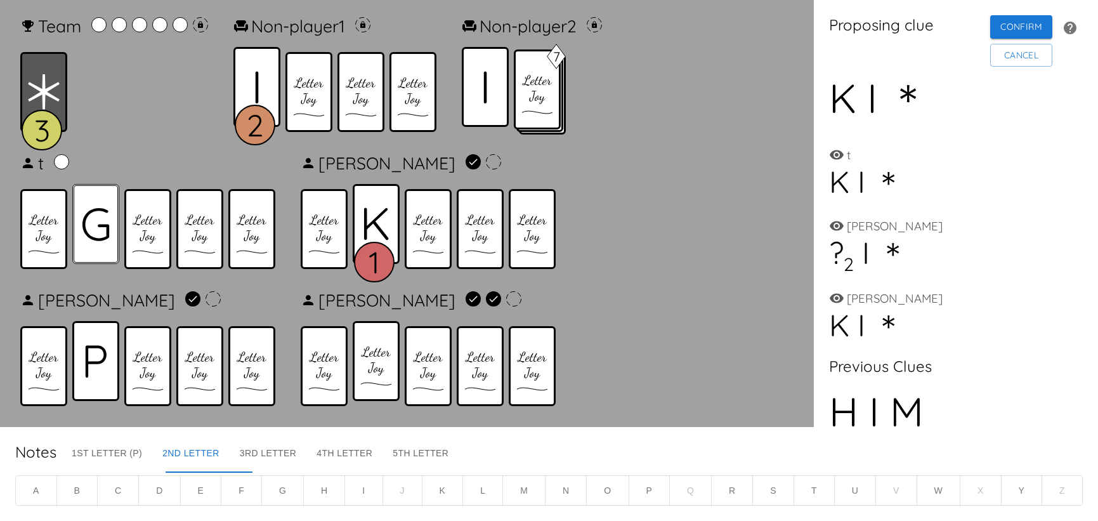
click at [96, 207] on icon at bounding box center [96, 224] width 28 height 34
click at [991, 25] on button "Confirm" at bounding box center [1022, 26] width 62 height 23
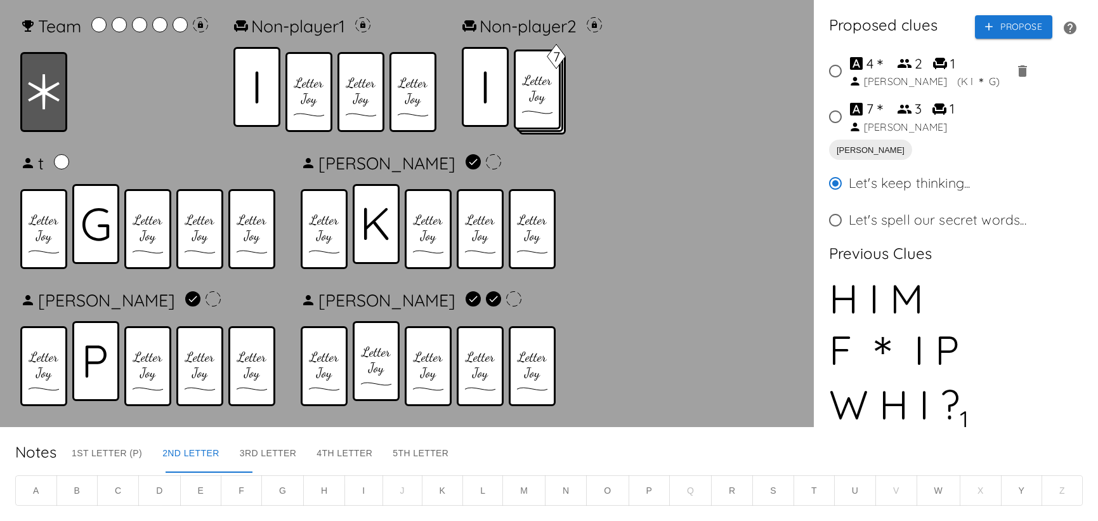
click at [836, 114] on input "7 ＊ 3 1 Lucas" at bounding box center [835, 116] width 27 height 27
radio input "true"
click at [987, 26] on button "Propose" at bounding box center [1013, 26] width 77 height 23
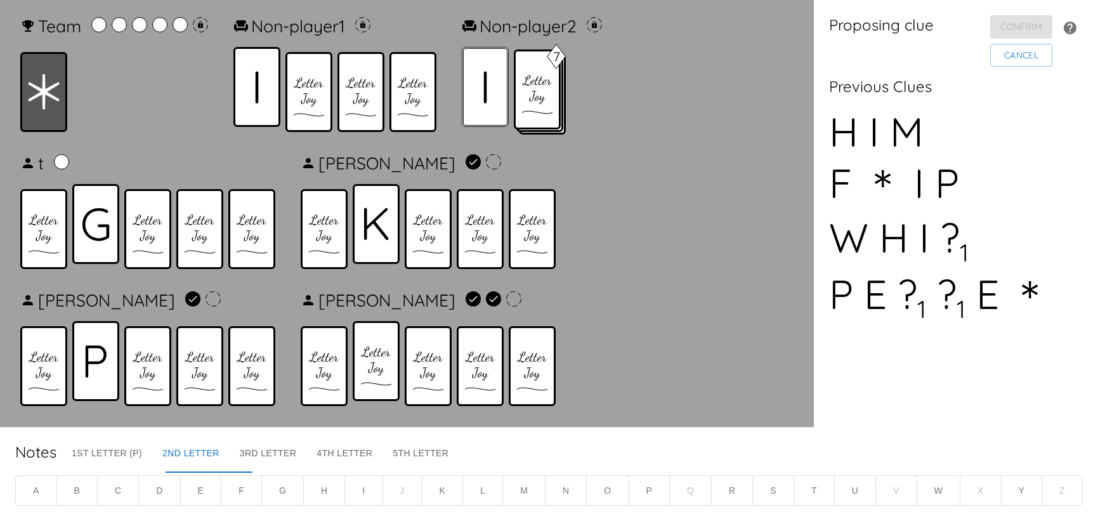
drag, startPoint x: 478, startPoint y: 84, endPoint x: 300, endPoint y: 111, distance: 179.7
click at [475, 84] on div at bounding box center [485, 87] width 47 height 80
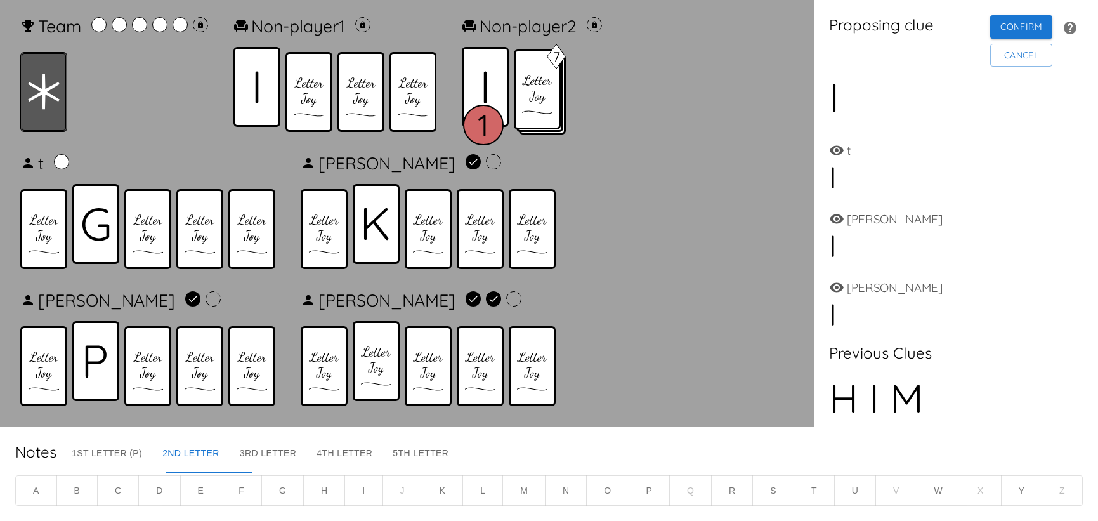
click at [29, 86] on icon at bounding box center [44, 92] width 32 height 36
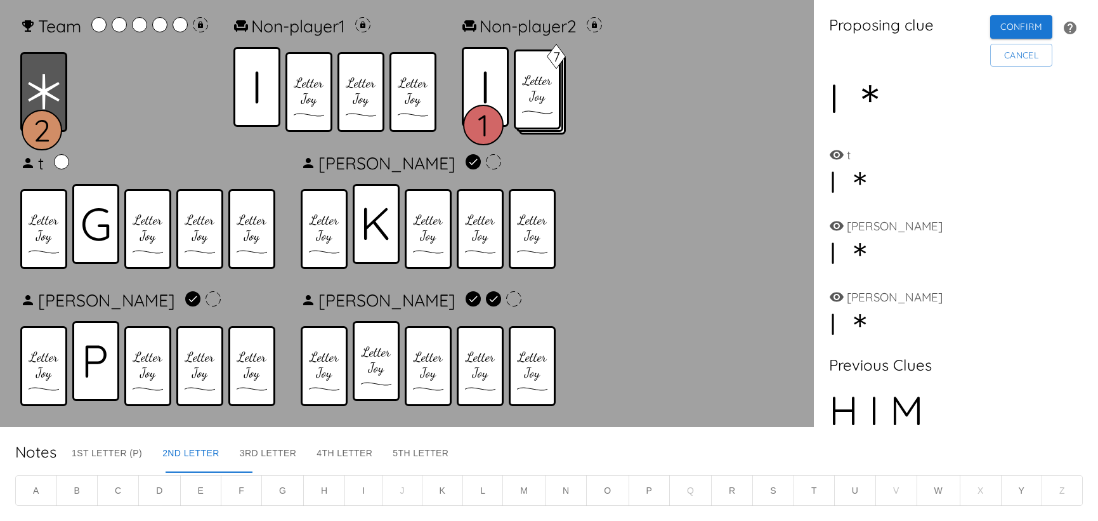
drag, startPoint x: 376, startPoint y: 219, endPoint x: 341, endPoint y: 192, distance: 43.9
click at [375, 219] on icon at bounding box center [376, 224] width 24 height 32
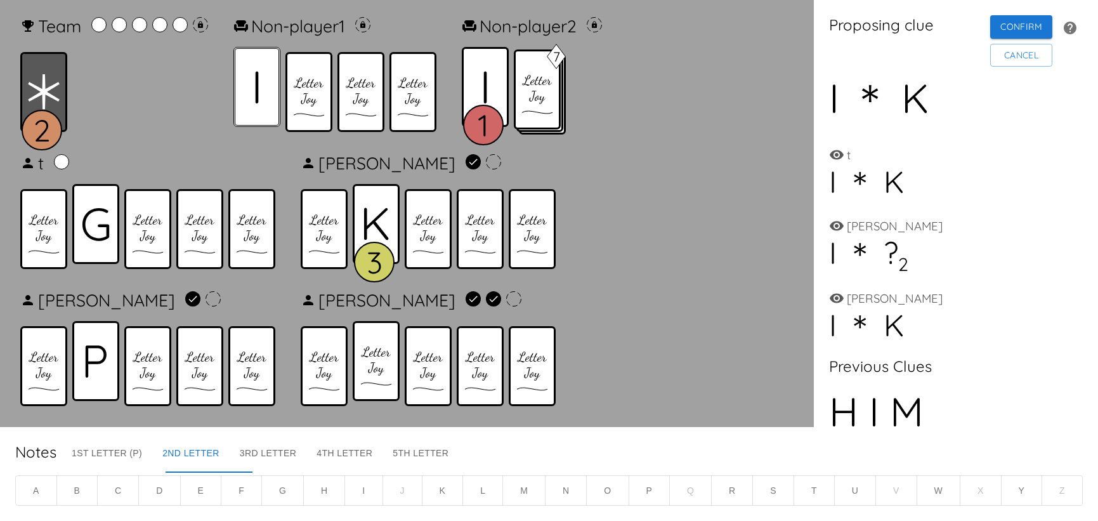
click at [255, 102] on div at bounding box center [257, 87] width 47 height 80
click at [44, 105] on icon at bounding box center [44, 91] width 32 height 35
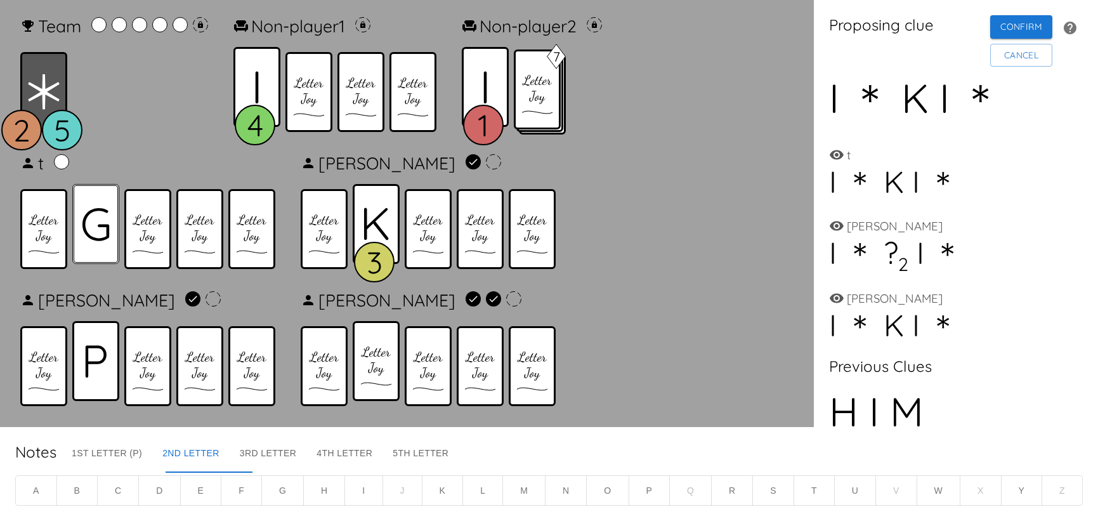
click at [88, 214] on icon at bounding box center [96, 224] width 28 height 34
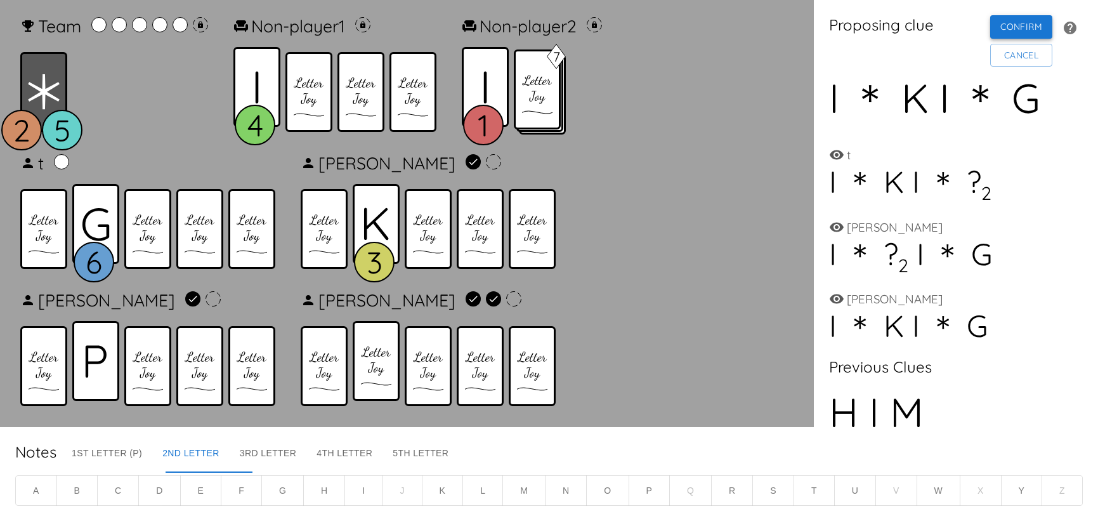
click at [991, 36] on button "Confirm" at bounding box center [1022, 26] width 62 height 23
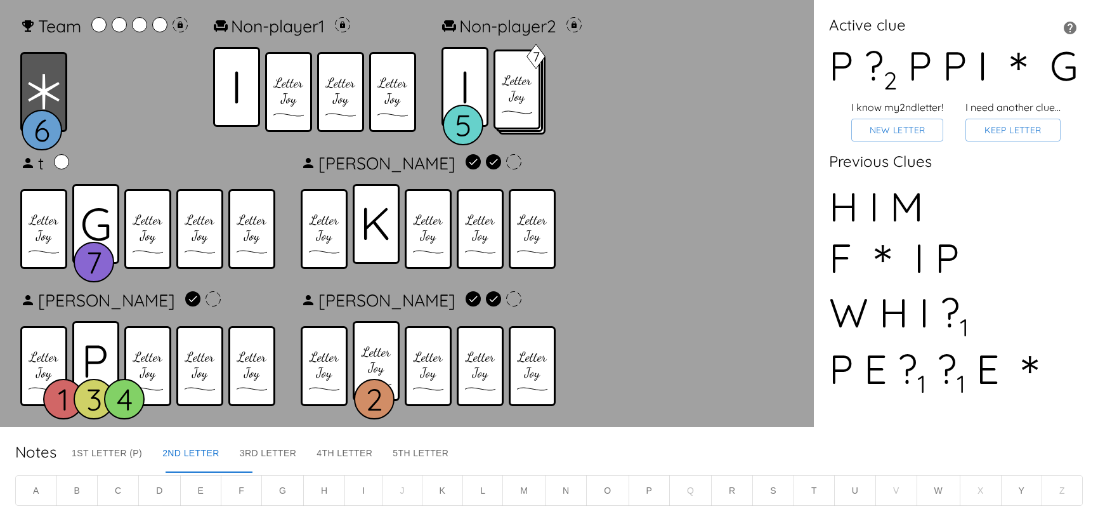
click at [604, 491] on button "O" at bounding box center [607, 490] width 43 height 31
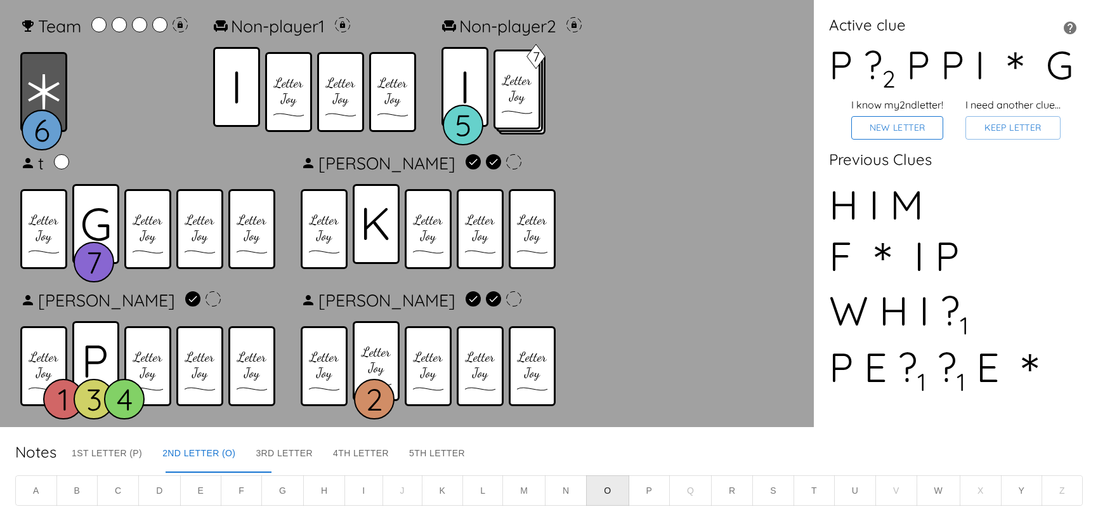
click at [899, 140] on button "New Letter" at bounding box center [898, 127] width 92 height 23
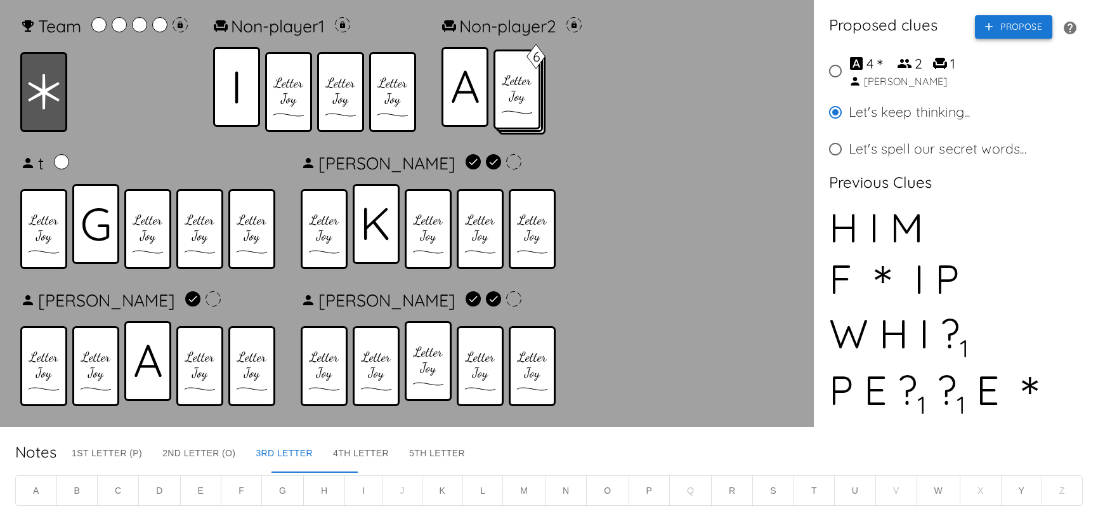
click at [983, 28] on icon "button" at bounding box center [989, 26] width 13 height 13
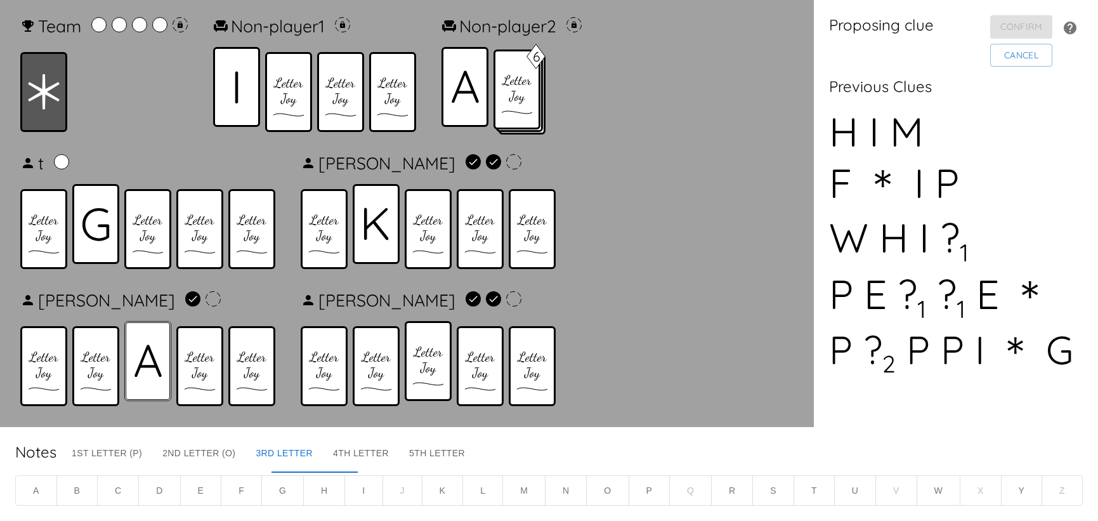
click at [138, 352] on icon at bounding box center [148, 361] width 27 height 33
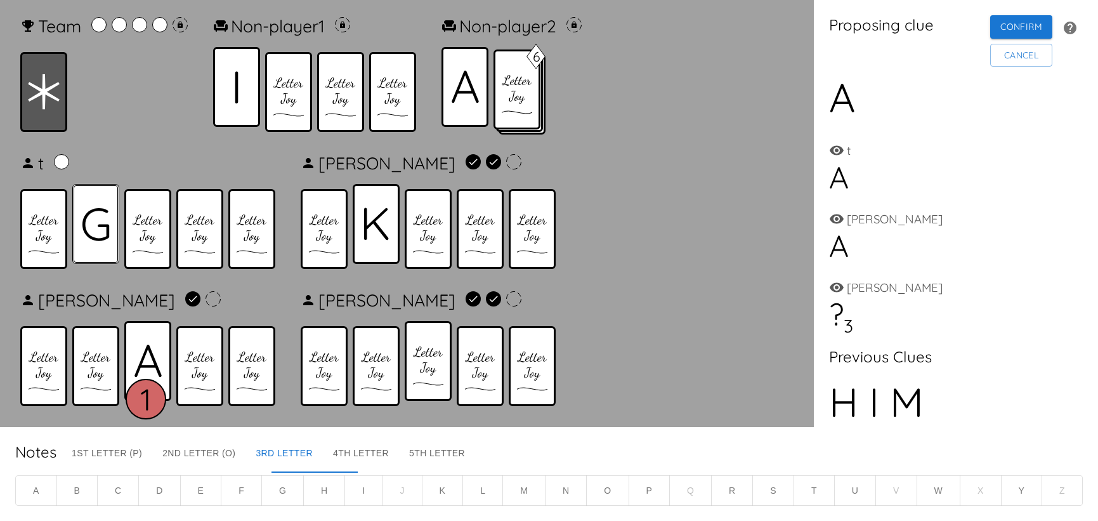
click at [77, 220] on div at bounding box center [95, 224] width 47 height 80
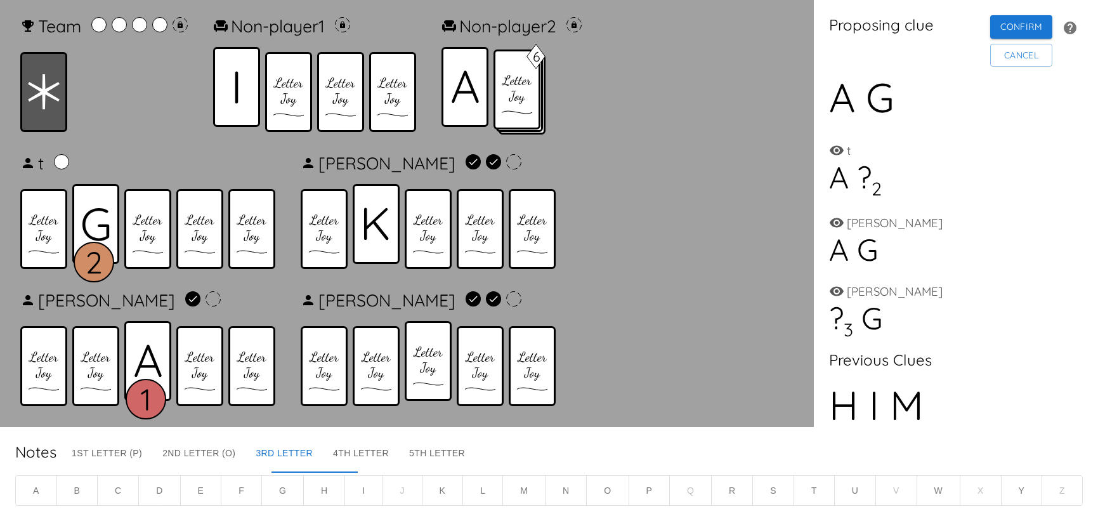
drag, startPoint x: 247, startPoint y: 108, endPoint x: 196, endPoint y: 100, distance: 52.0
click at [247, 108] on div at bounding box center [236, 87] width 47 height 80
click at [55, 91] on icon at bounding box center [44, 92] width 32 height 36
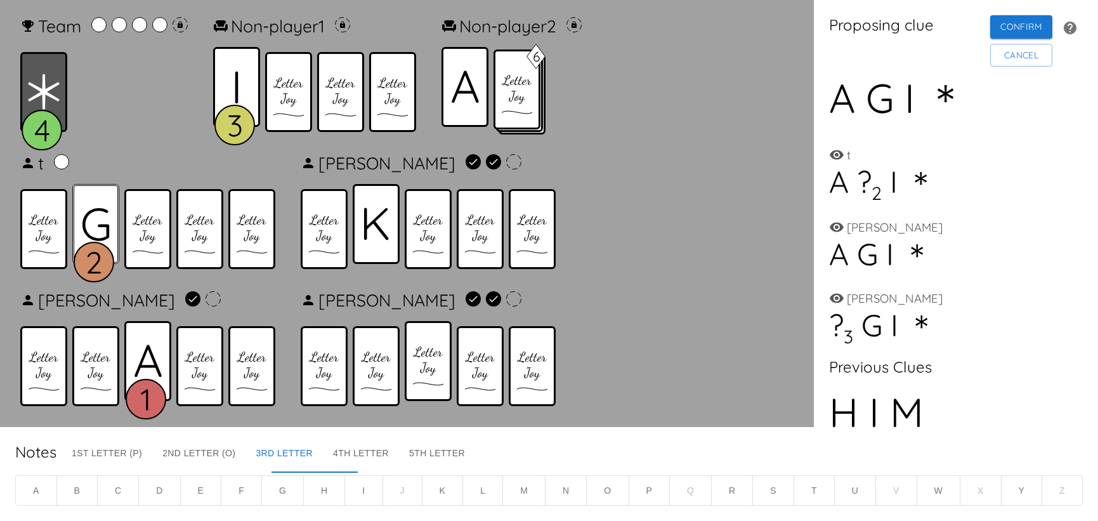
click at [98, 222] on icon at bounding box center [96, 224] width 28 height 34
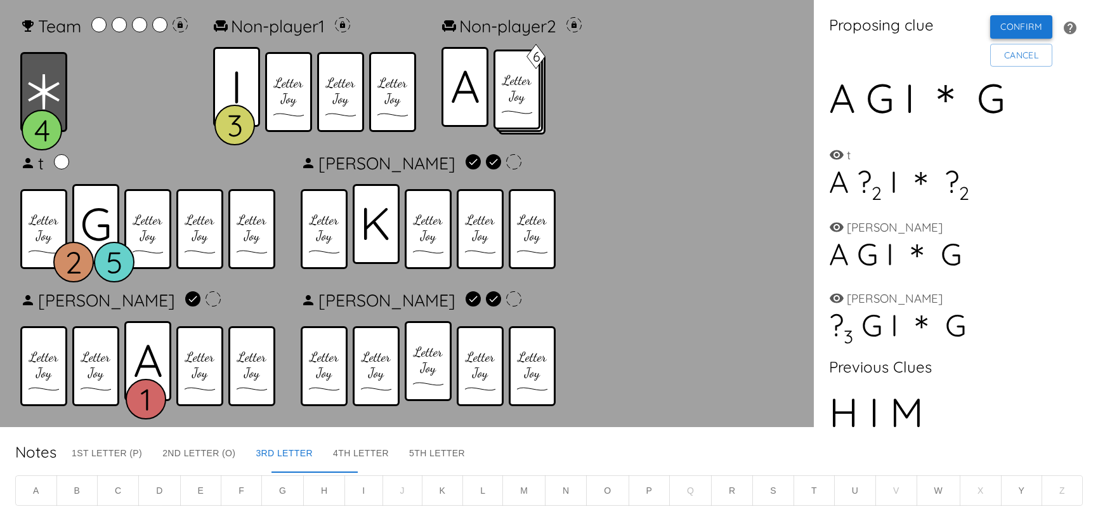
click at [1004, 34] on button "Confirm" at bounding box center [1022, 26] width 62 height 23
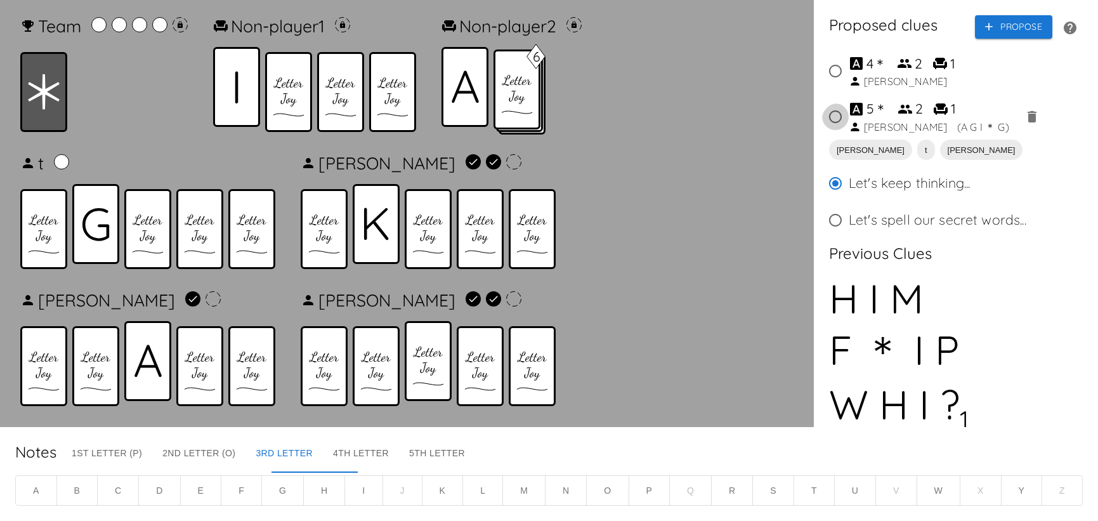
click at [834, 124] on input "5 ＊ 2 1 Richard ( A G I ＊ G )" at bounding box center [835, 116] width 27 height 27
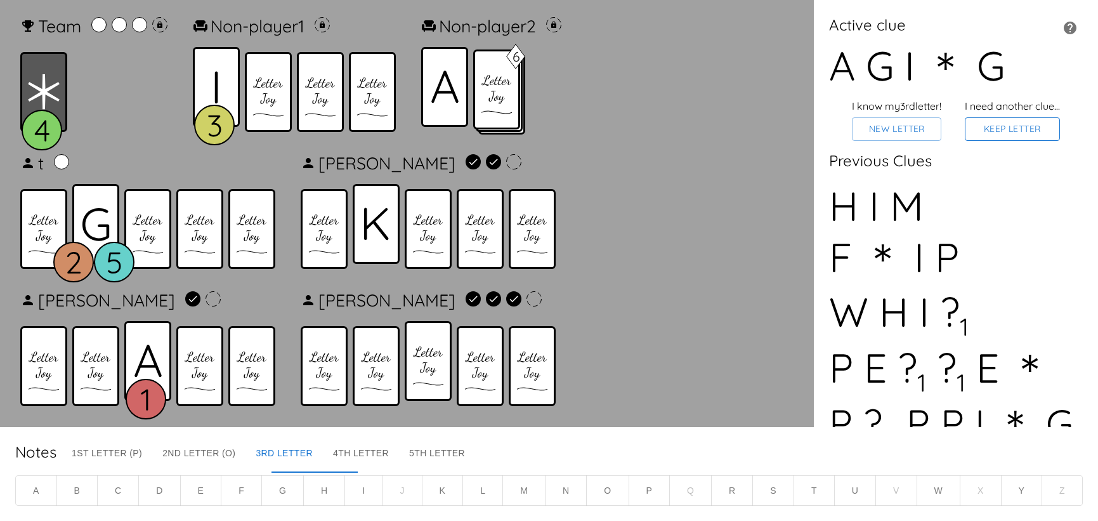
click at [1017, 140] on button "Keep Letter" at bounding box center [1012, 128] width 95 height 23
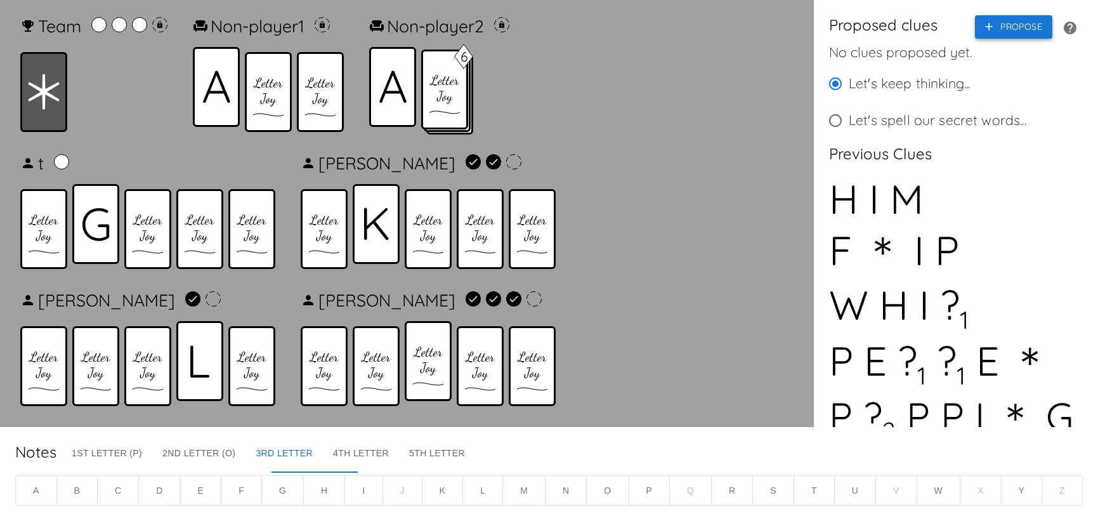
click at [986, 25] on button "Propose" at bounding box center [1013, 26] width 77 height 23
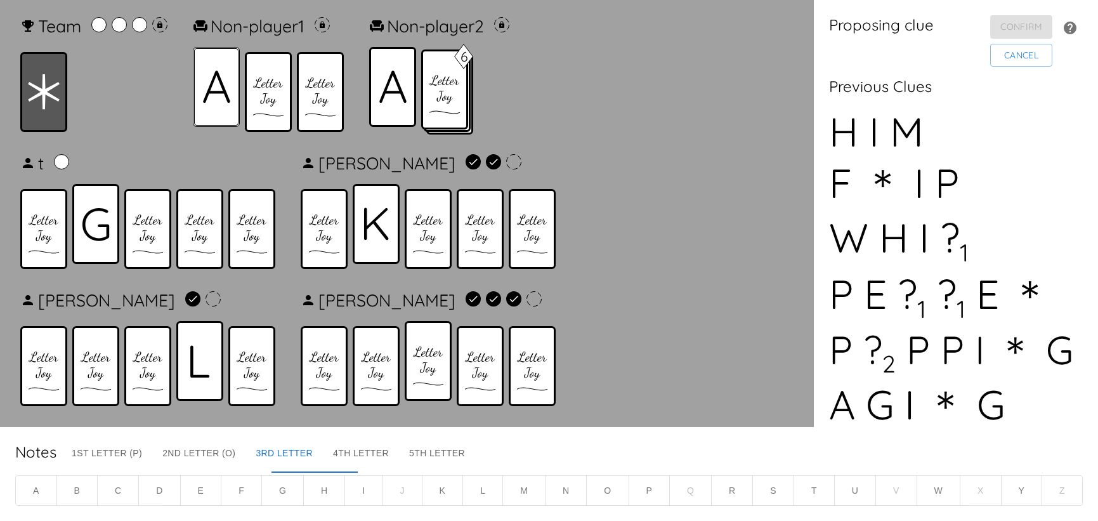
drag, startPoint x: 225, startPoint y: 95, endPoint x: 222, endPoint y: 103, distance: 8.0
click at [224, 97] on icon at bounding box center [216, 86] width 27 height 33
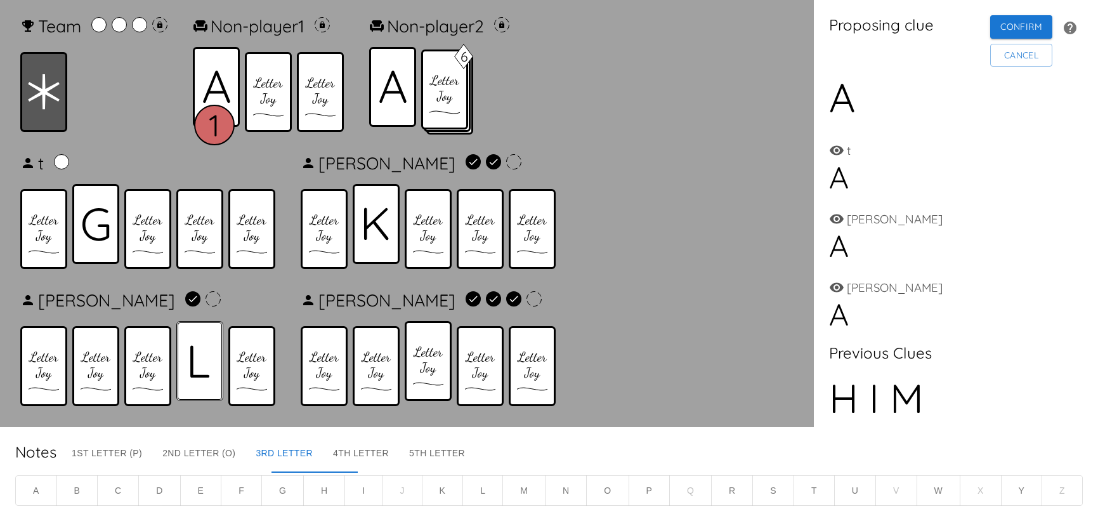
click at [199, 351] on icon at bounding box center [200, 361] width 20 height 32
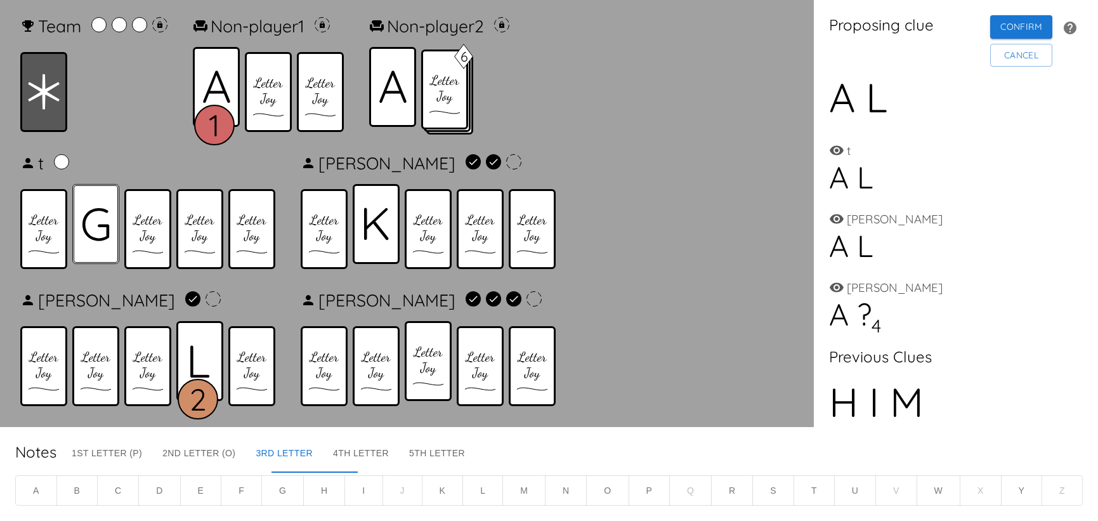
click at [95, 229] on icon at bounding box center [96, 224] width 28 height 34
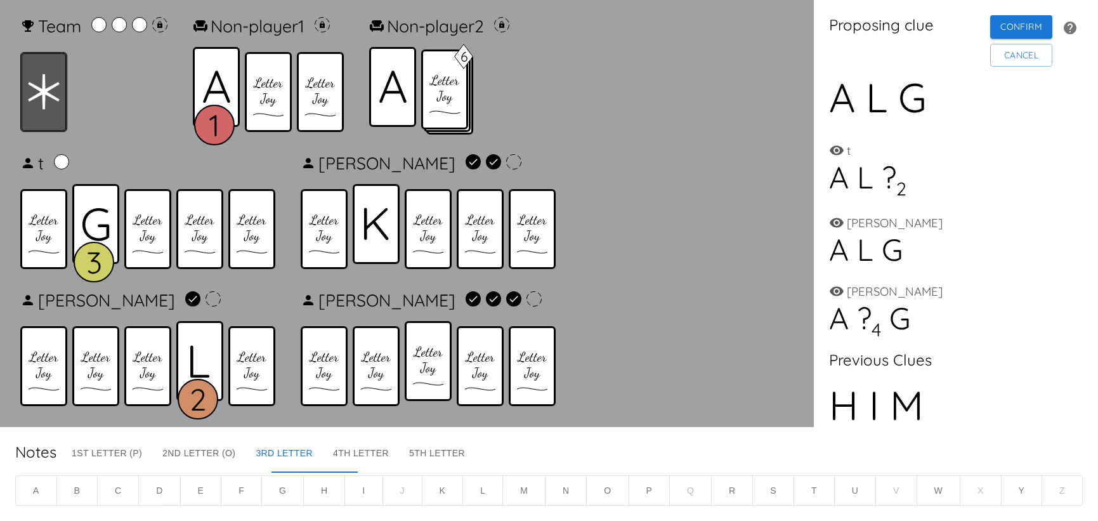
click at [46, 104] on icon at bounding box center [44, 92] width 32 height 36
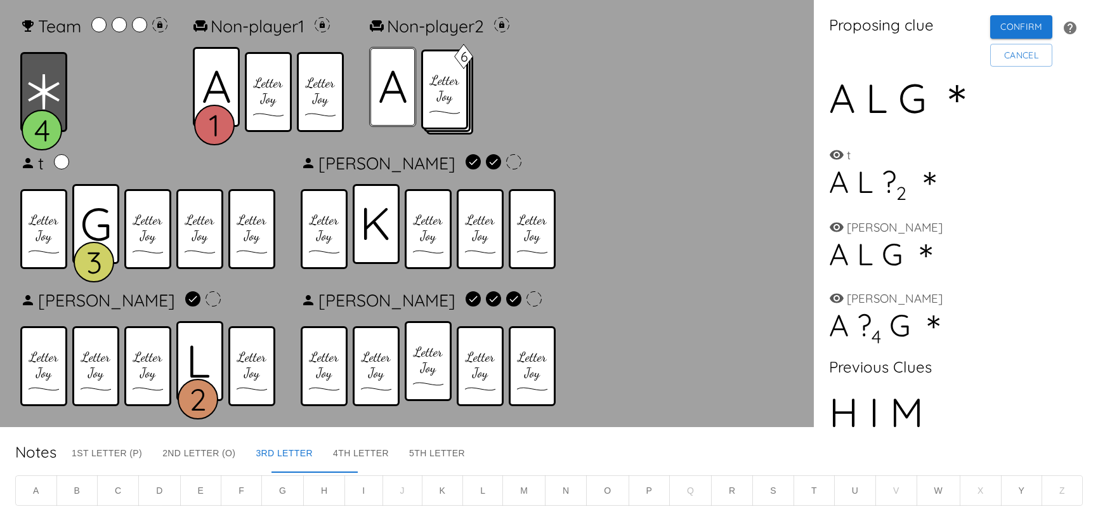
click at [399, 106] on div at bounding box center [392, 87] width 47 height 80
click at [399, 106] on text "5" at bounding box center [391, 125] width 16 height 38
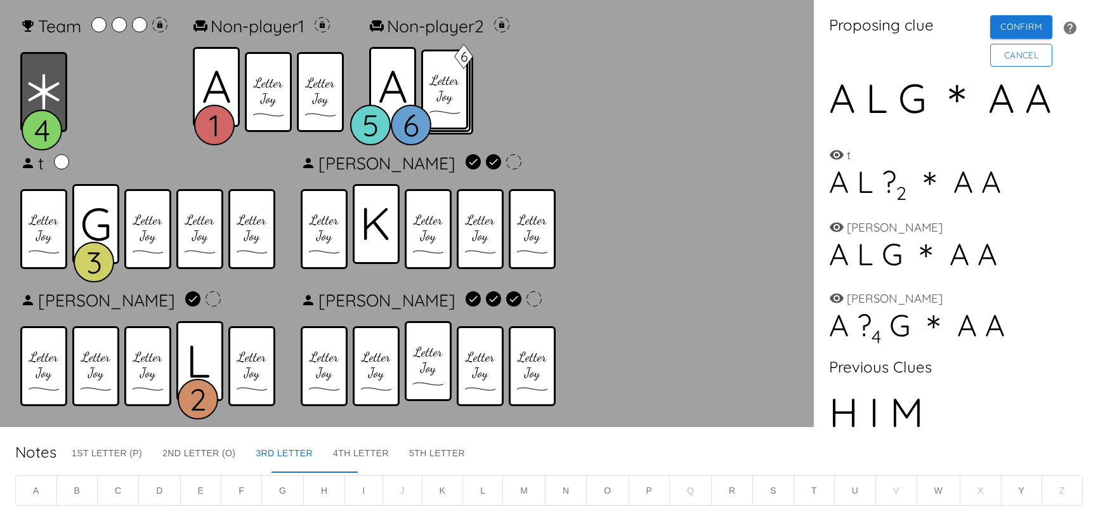
click at [998, 62] on button "Cancel" at bounding box center [1022, 55] width 62 height 23
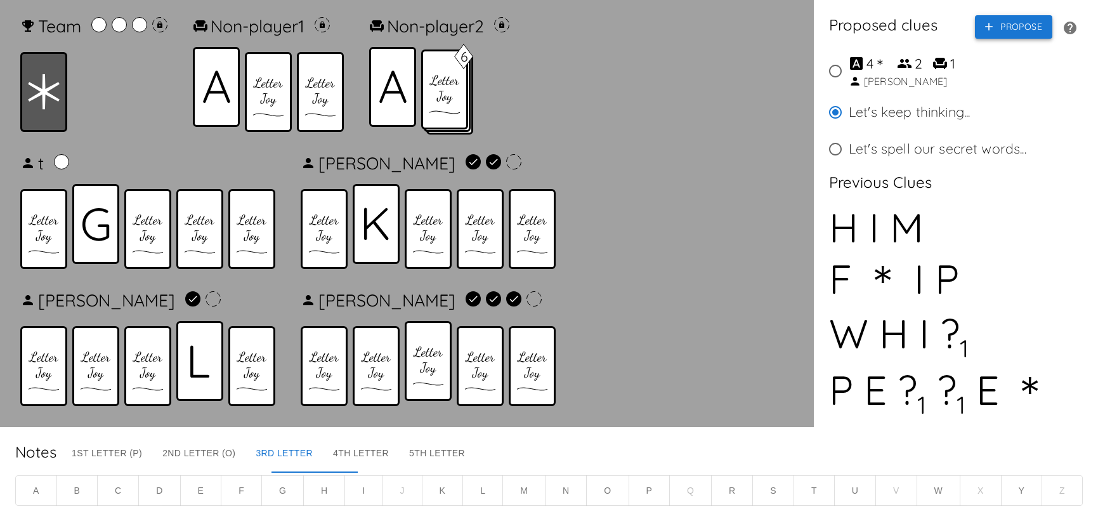
click at [989, 31] on button "Propose" at bounding box center [1013, 26] width 77 height 23
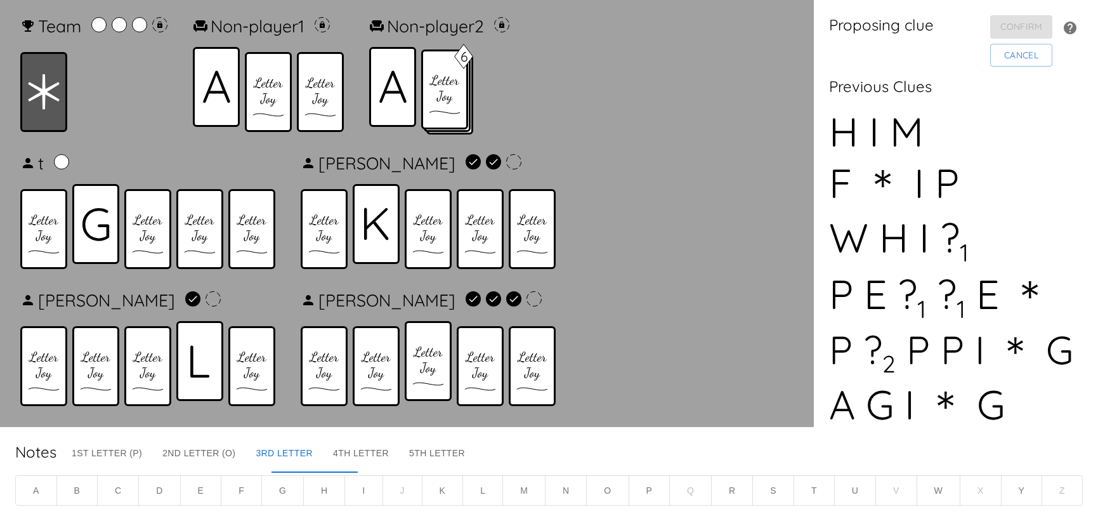
drag, startPoint x: 225, startPoint y: 96, endPoint x: 224, endPoint y: 149, distance: 53.3
click at [226, 100] on icon at bounding box center [216, 86] width 27 height 33
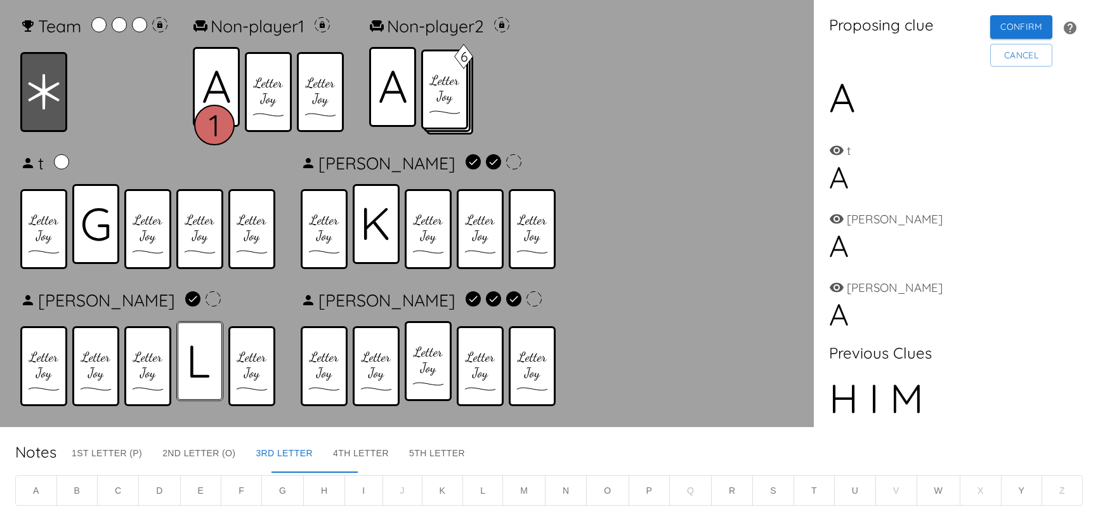
click at [198, 353] on icon at bounding box center [200, 361] width 20 height 32
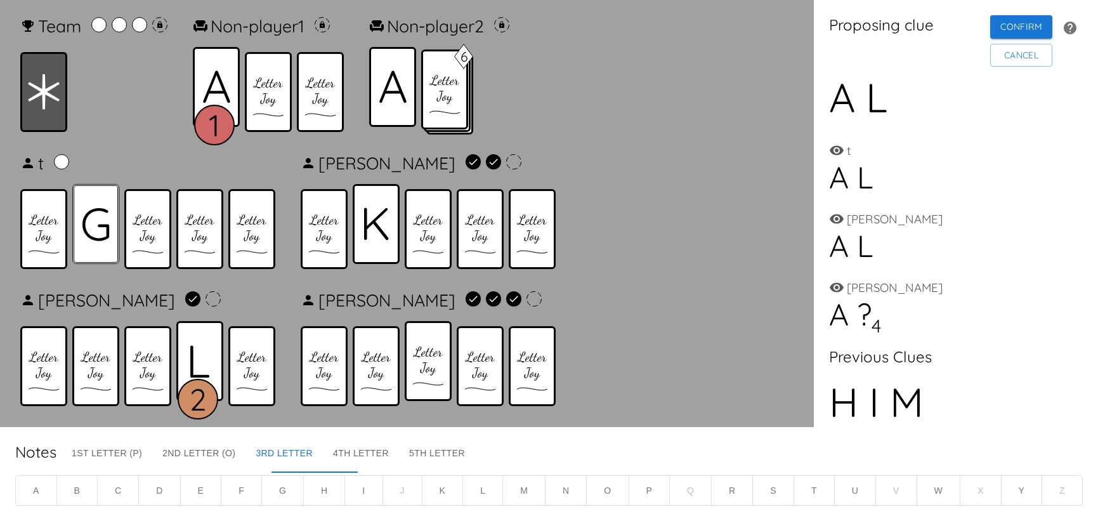
click at [99, 232] on icon at bounding box center [96, 224] width 28 height 34
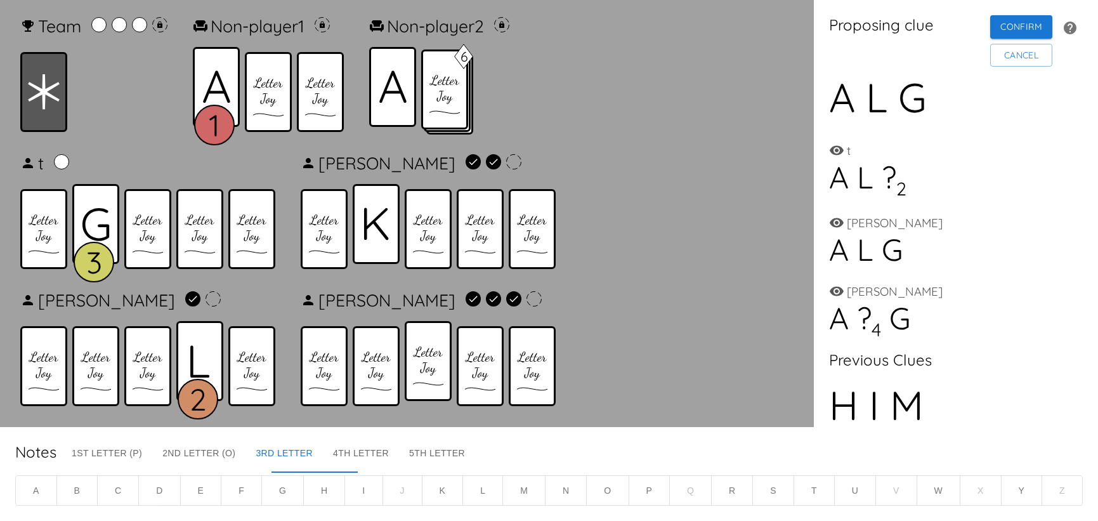
click at [55, 115] on div at bounding box center [43, 92] width 47 height 80
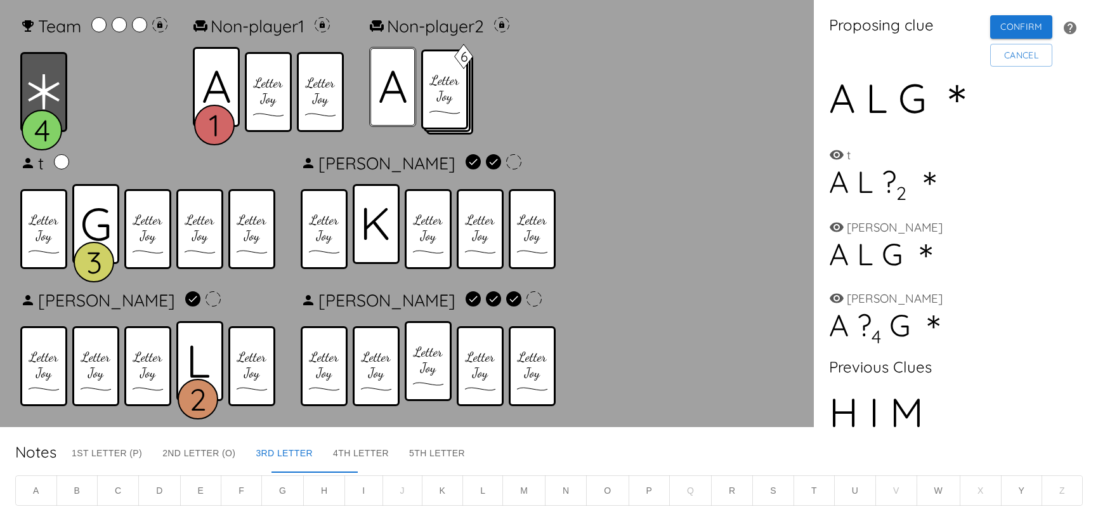
click at [407, 110] on div at bounding box center [392, 87] width 47 height 80
click at [1004, 61] on button "Cancel" at bounding box center [1022, 55] width 62 height 23
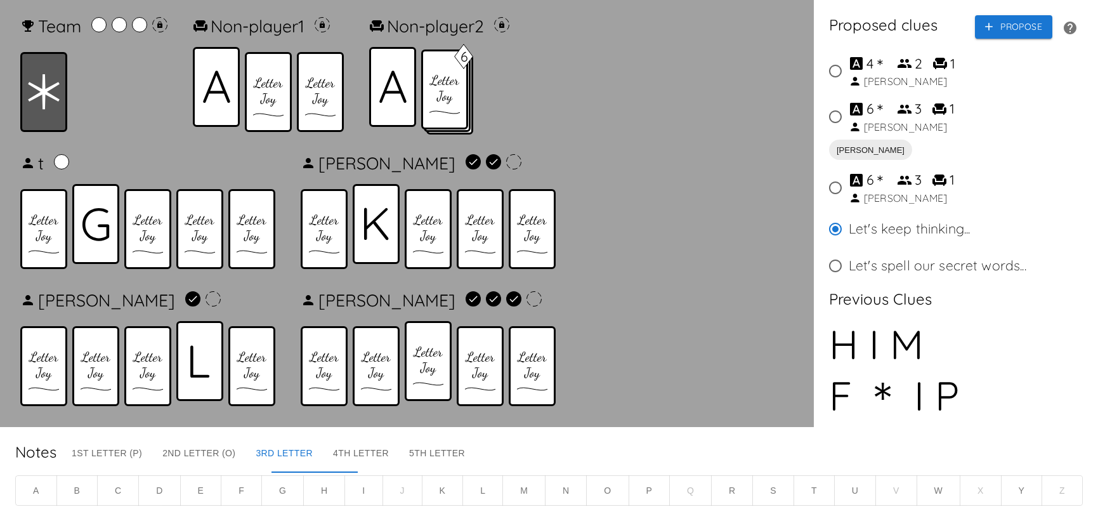
click at [94, 224] on icon at bounding box center [96, 224] width 28 height 34
click at [839, 122] on input "6 ＊ 3 1 Lucas" at bounding box center [835, 116] width 27 height 27
radio input "true"
click at [987, 22] on button "Propose" at bounding box center [1013, 26] width 77 height 23
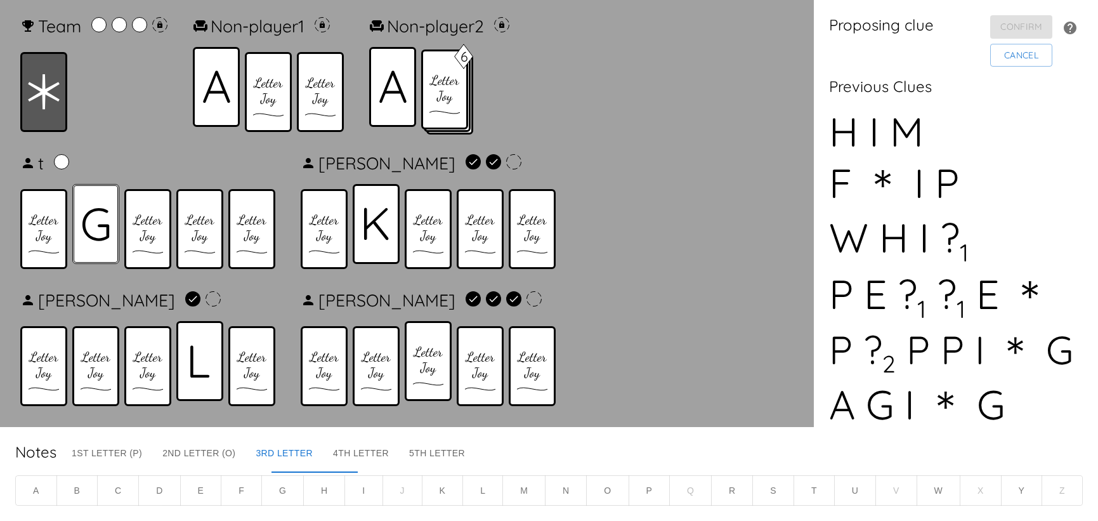
drag, startPoint x: 100, startPoint y: 224, endPoint x: 123, endPoint y: 208, distance: 27.8
click at [100, 224] on icon at bounding box center [95, 223] width 27 height 33
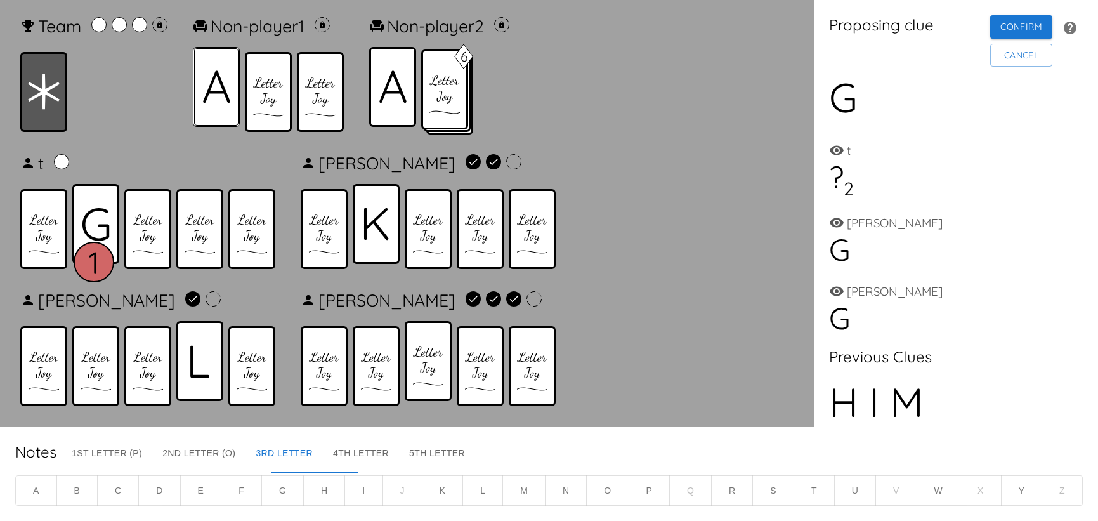
click at [218, 89] on icon at bounding box center [216, 86] width 27 height 33
click at [203, 336] on div at bounding box center [199, 361] width 47 height 80
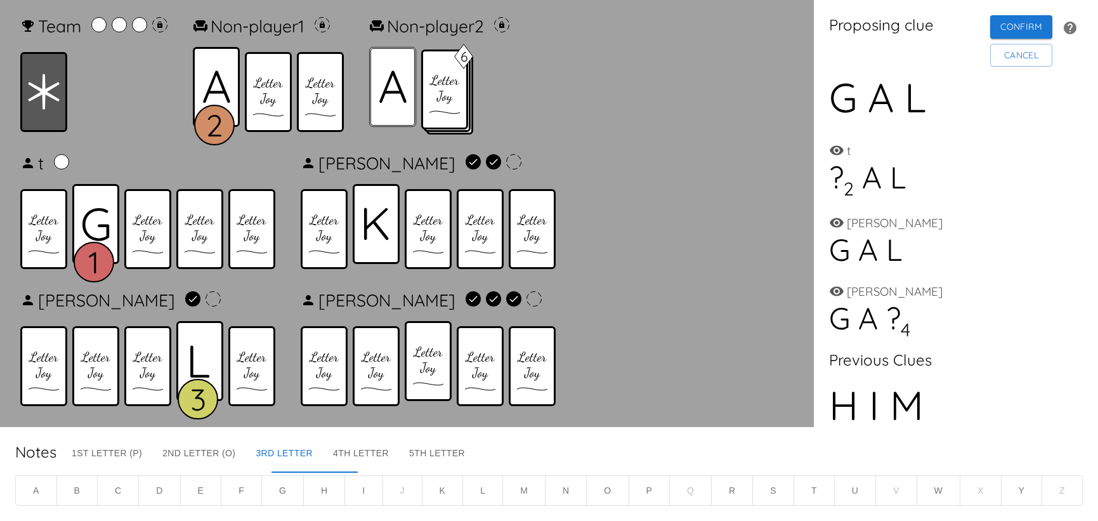
click at [404, 103] on div at bounding box center [392, 87] width 47 height 80
click at [991, 30] on button "Confirm" at bounding box center [1022, 26] width 62 height 23
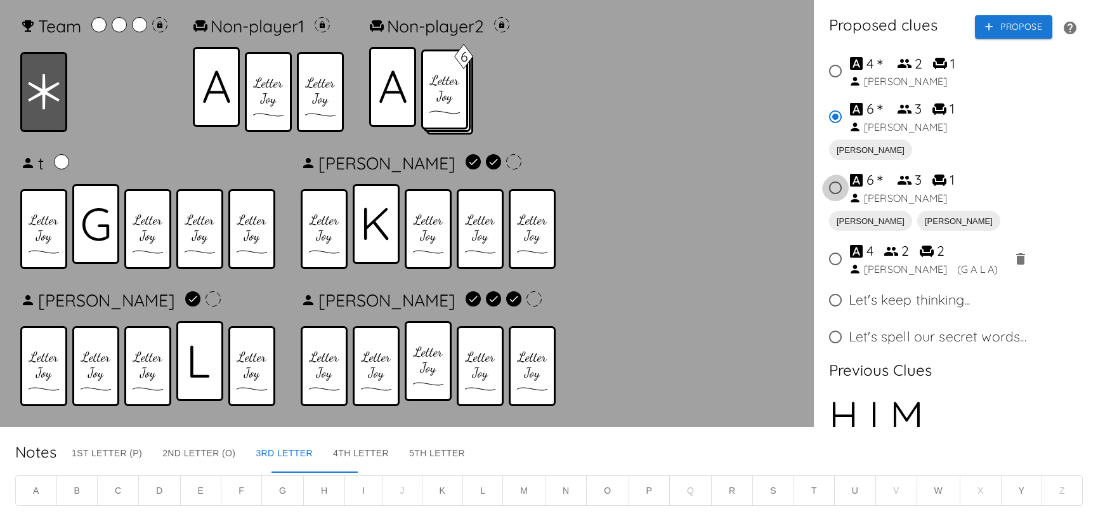
click at [834, 187] on input "6 ＊ 3 1 Lucas" at bounding box center [835, 188] width 27 height 27
radio input "true"
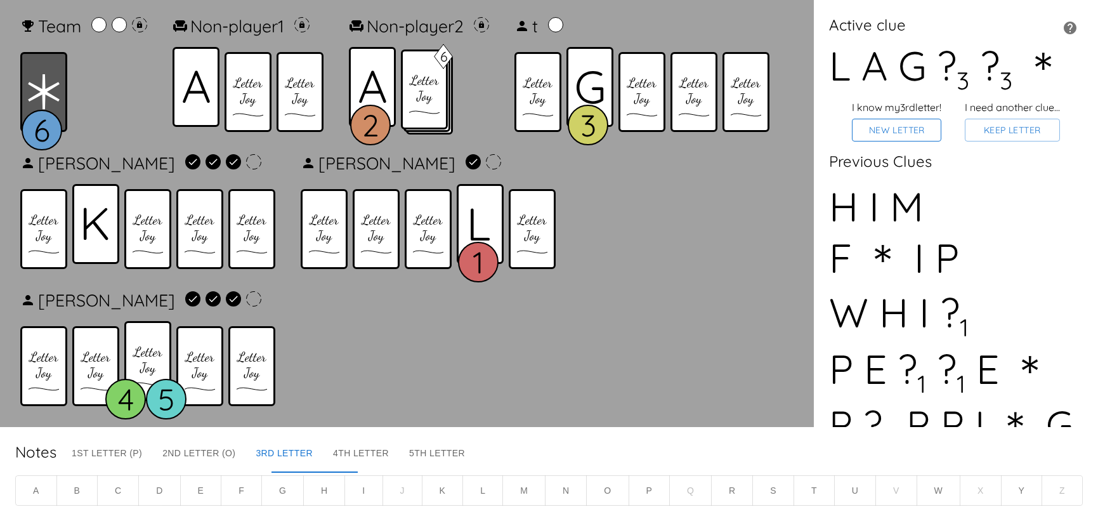
click at [866, 137] on button "New Letter" at bounding box center [896, 130] width 89 height 23
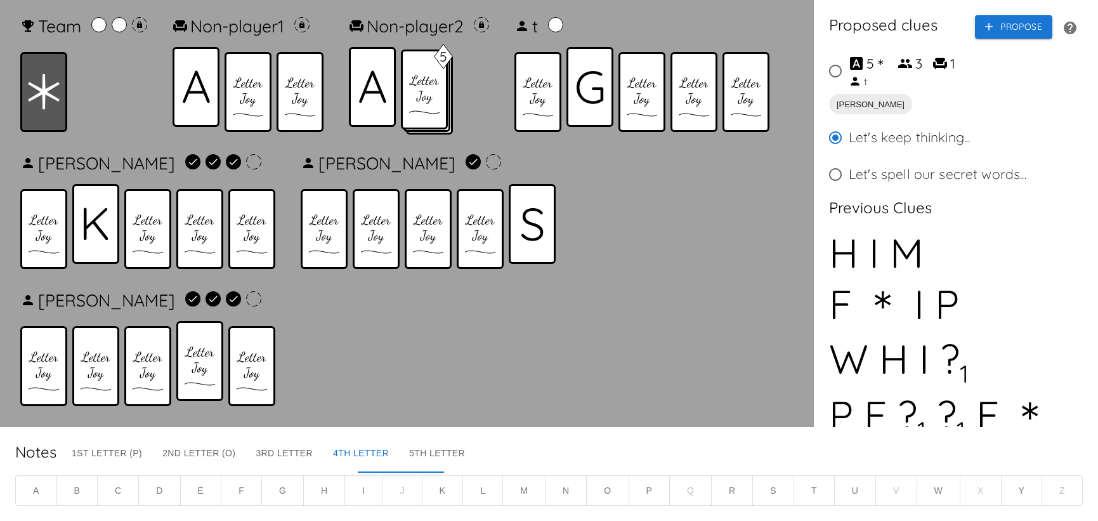
click at [840, 72] on input "5 ＊ 3 1 t" at bounding box center [835, 71] width 27 height 27
radio input "true"
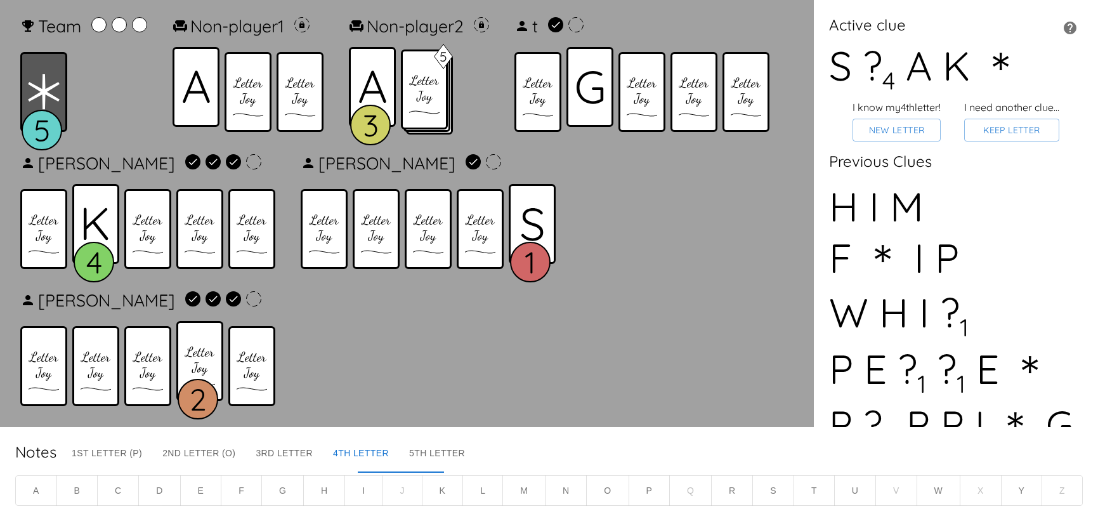
click at [563, 485] on button "N" at bounding box center [566, 490] width 42 height 31
click at [322, 449] on button "3rd Letter" at bounding box center [284, 457] width 77 height 30
click at [42, 489] on button "A" at bounding box center [36, 490] width 42 height 31
click at [506, 454] on button "5th Letter" at bounding box center [468, 457] width 76 height 30
click at [916, 142] on button "New Letter" at bounding box center [897, 130] width 88 height 23
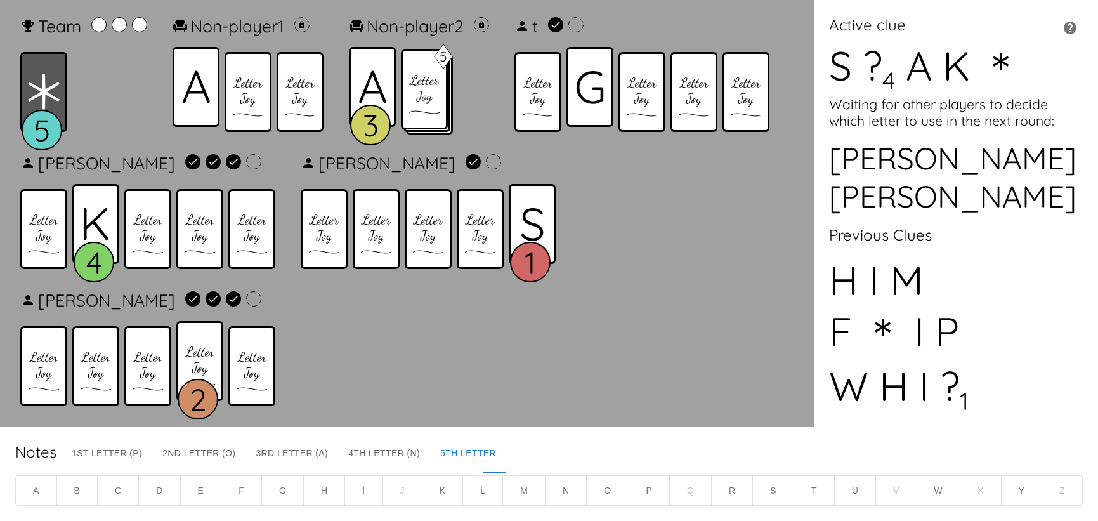
click at [423, 449] on button "4th Letter (N)" at bounding box center [384, 457] width 92 height 30
click at [326, 487] on button "H" at bounding box center [324, 490] width 42 height 31
click at [808, 494] on button "T" at bounding box center [814, 490] width 41 height 31
click at [529, 449] on button "5th Letter" at bounding box center [491, 457] width 76 height 30
click at [332, 453] on button "3rd Letter (A)" at bounding box center [292, 457] width 93 height 30
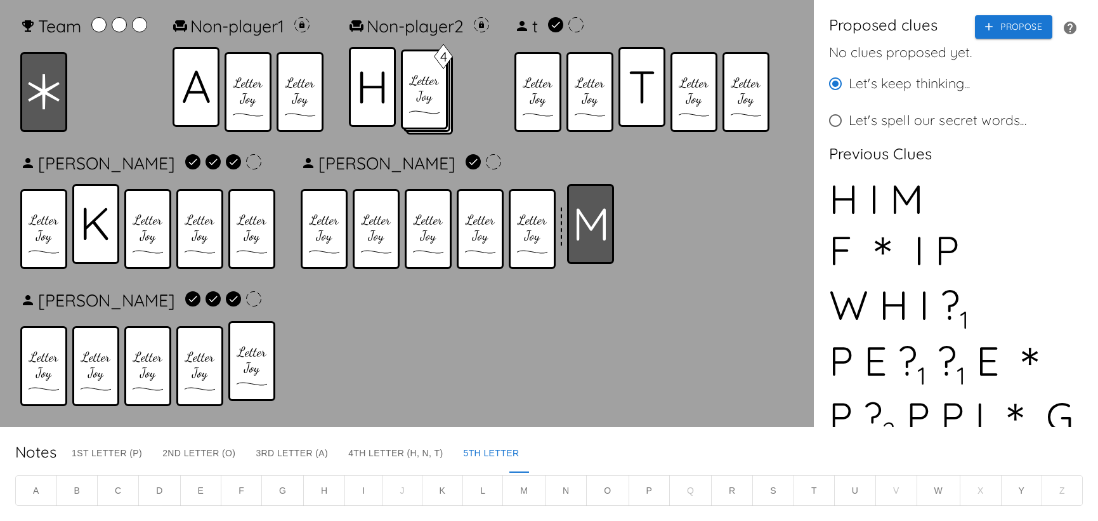
click at [310, 456] on button "3rd Letter (A)" at bounding box center [292, 457] width 93 height 30
click at [617, 487] on button "O" at bounding box center [607, 490] width 43 height 31
click at [27, 479] on button "A" at bounding box center [36, 490] width 42 height 31
click at [454, 446] on button "4th Letter (H, N, T)" at bounding box center [396, 457] width 115 height 30
drag, startPoint x: 659, startPoint y: 98, endPoint x: 501, endPoint y: 83, distance: 158.0
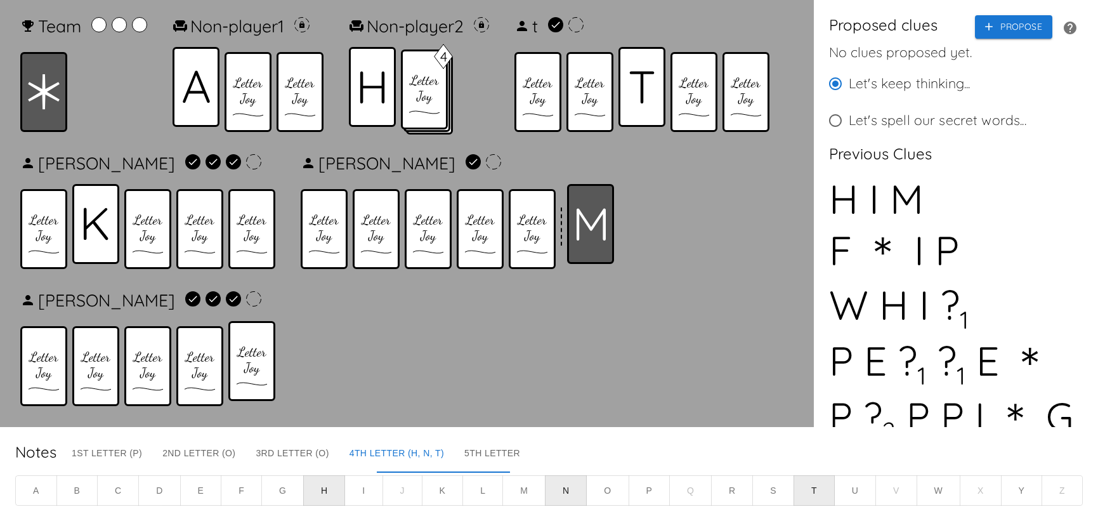
click at [655, 98] on icon at bounding box center [641, 87] width 25 height 32
click at [1006, 31] on button "Propose" at bounding box center [1013, 26] width 77 height 23
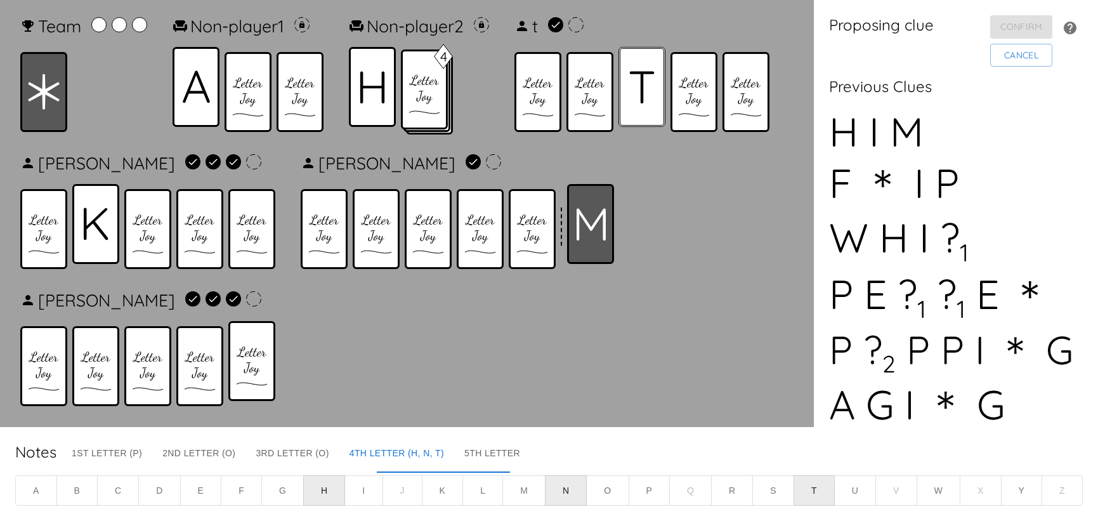
click at [649, 90] on icon at bounding box center [641, 87] width 25 height 32
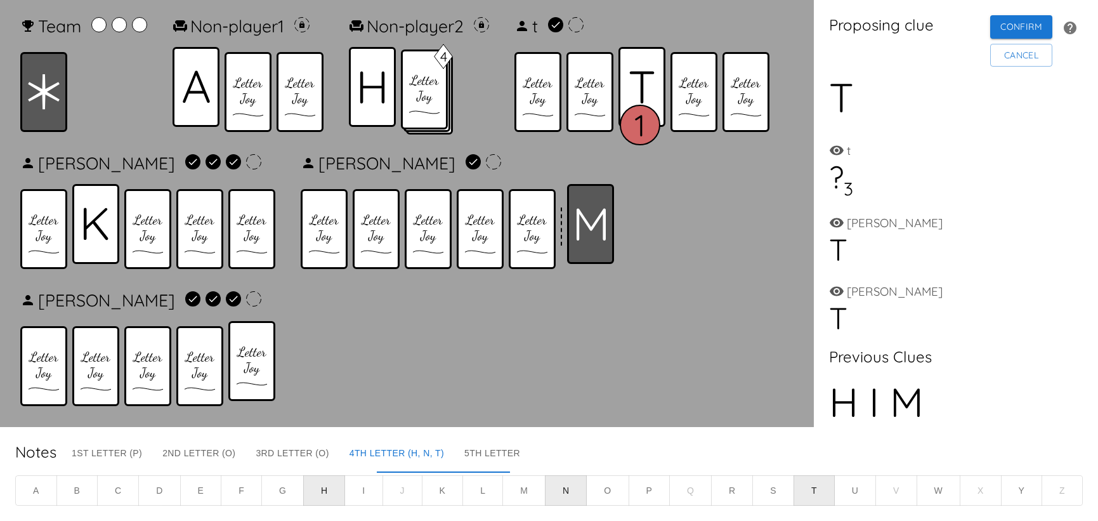
drag, startPoint x: 375, startPoint y: 90, endPoint x: 280, endPoint y: 84, distance: 95.4
click at [373, 90] on icon at bounding box center [372, 87] width 25 height 32
click at [215, 81] on div at bounding box center [196, 87] width 47 height 80
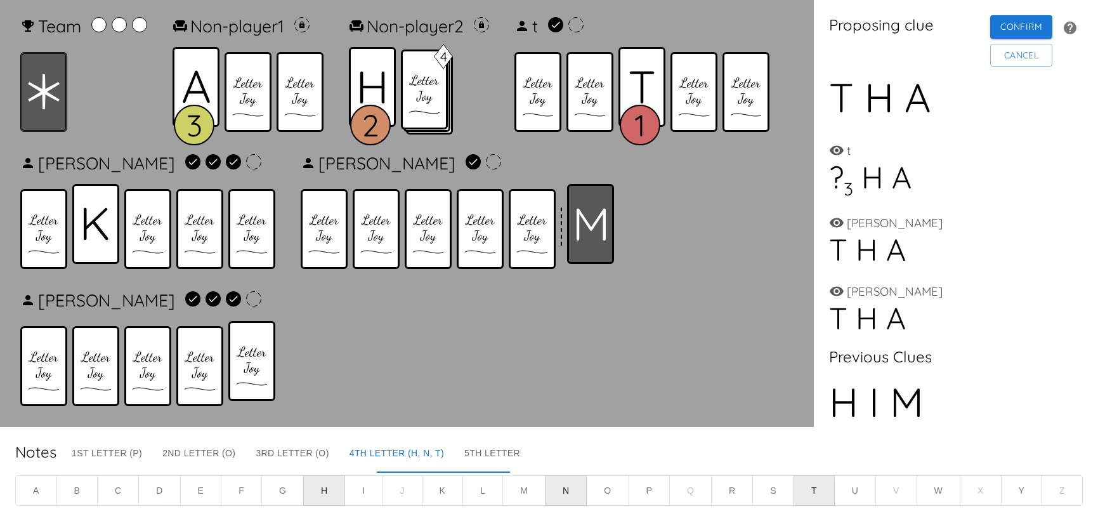
click at [32, 93] on icon at bounding box center [44, 92] width 32 height 36
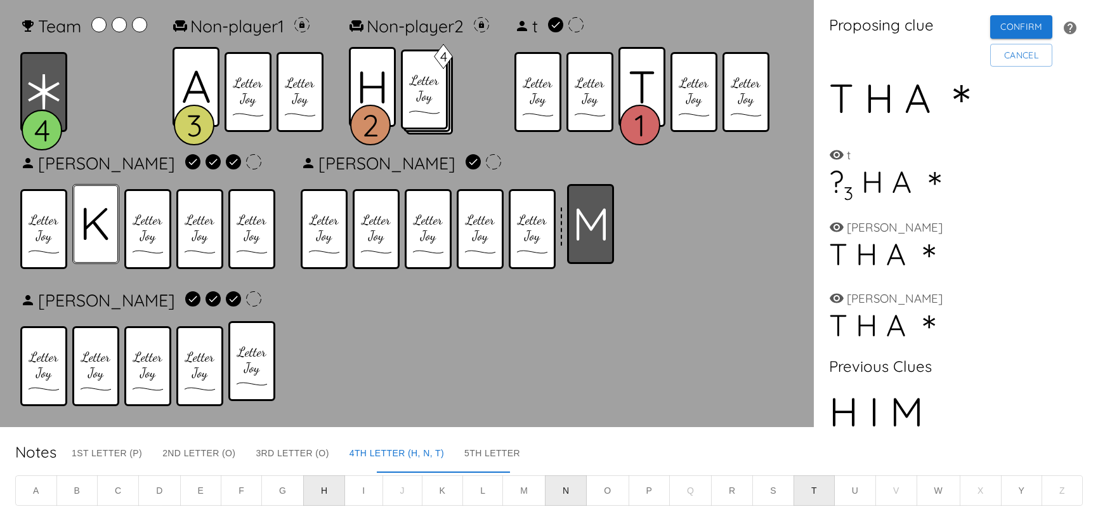
click at [82, 201] on div at bounding box center [95, 224] width 47 height 80
click at [1009, 30] on button "Confirm" at bounding box center [1022, 26] width 62 height 23
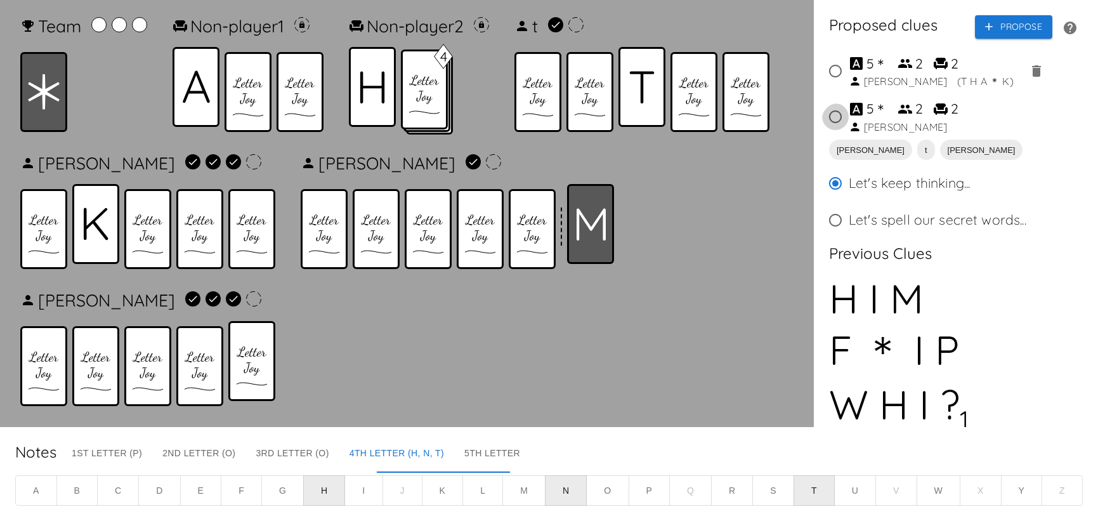
click at [834, 124] on input "5 ＊ 2 2 Carol" at bounding box center [835, 116] width 27 height 27
radio input "true"
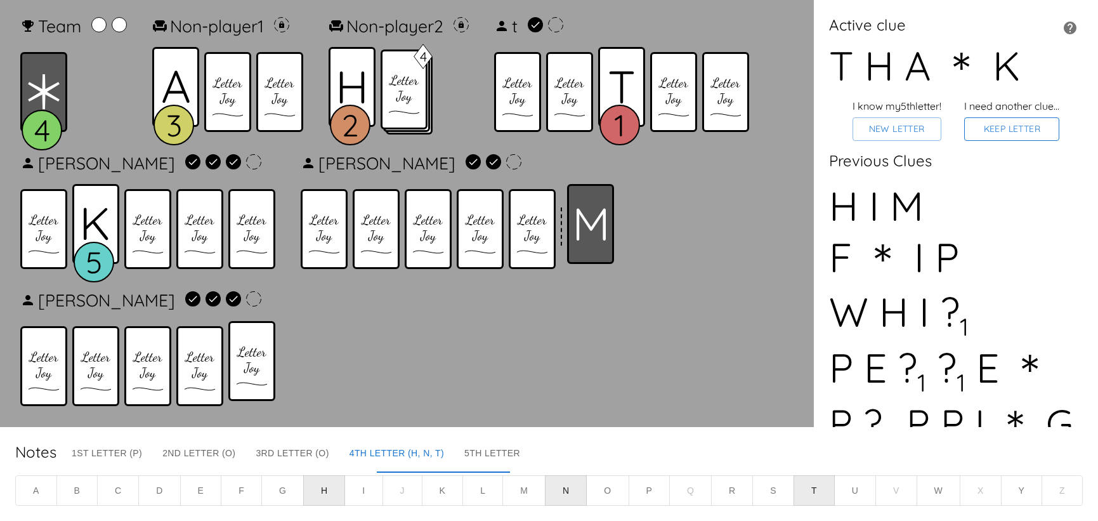
click at [983, 141] on button "Keep Letter" at bounding box center [1012, 128] width 95 height 23
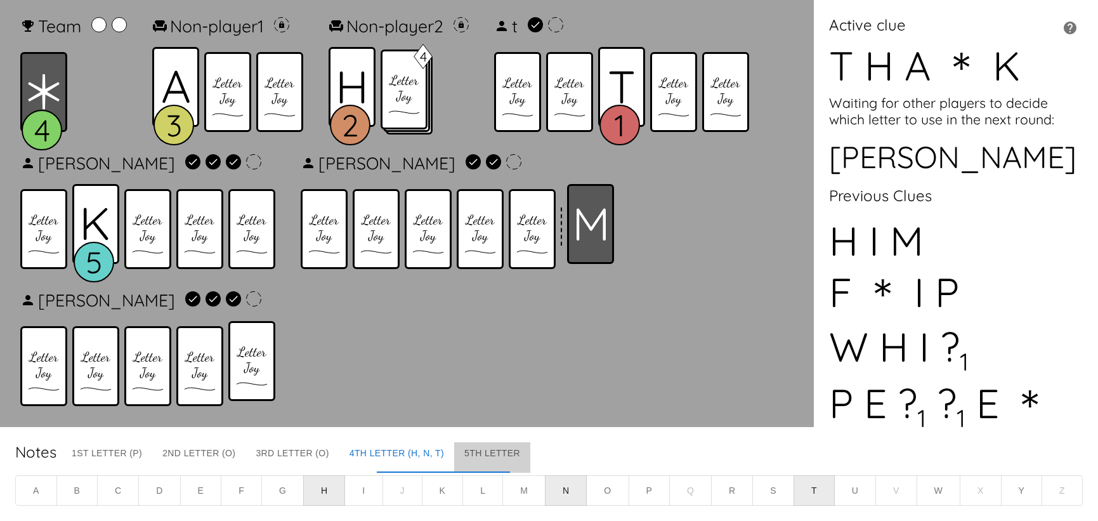
click at [530, 442] on button "5th Letter" at bounding box center [492, 457] width 76 height 30
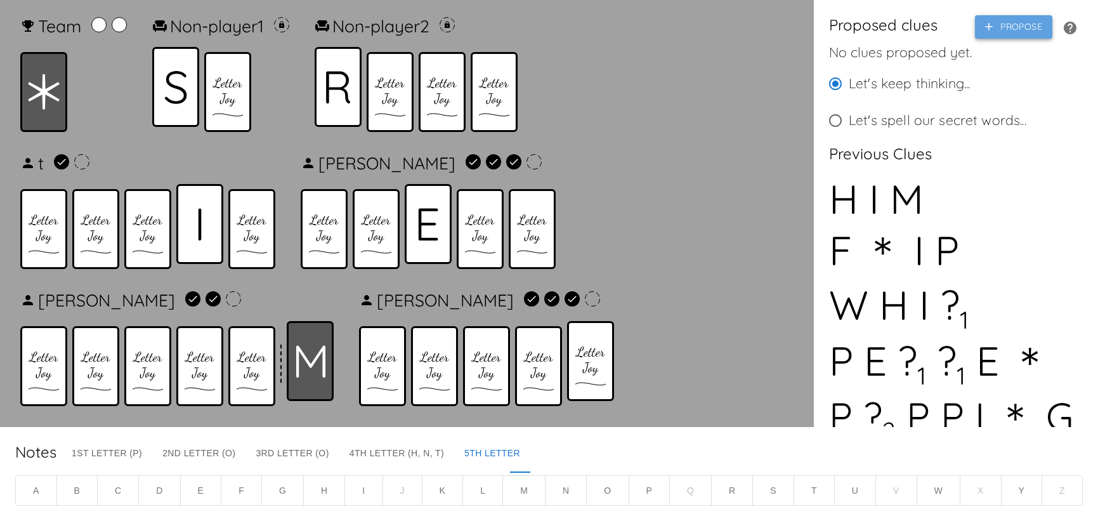
click at [1004, 36] on button "Propose" at bounding box center [1013, 26] width 77 height 23
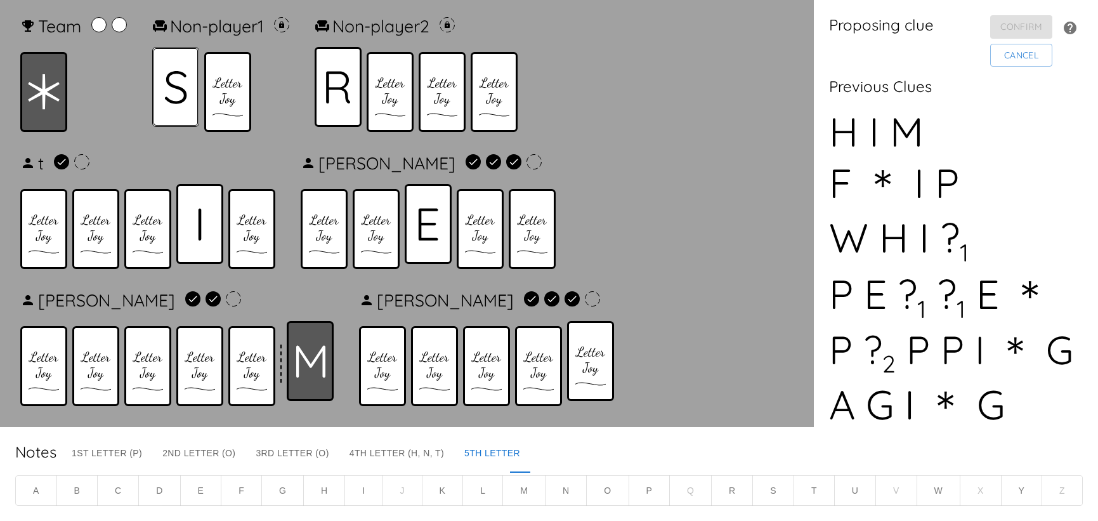
click at [173, 89] on icon at bounding box center [175, 87] width 23 height 34
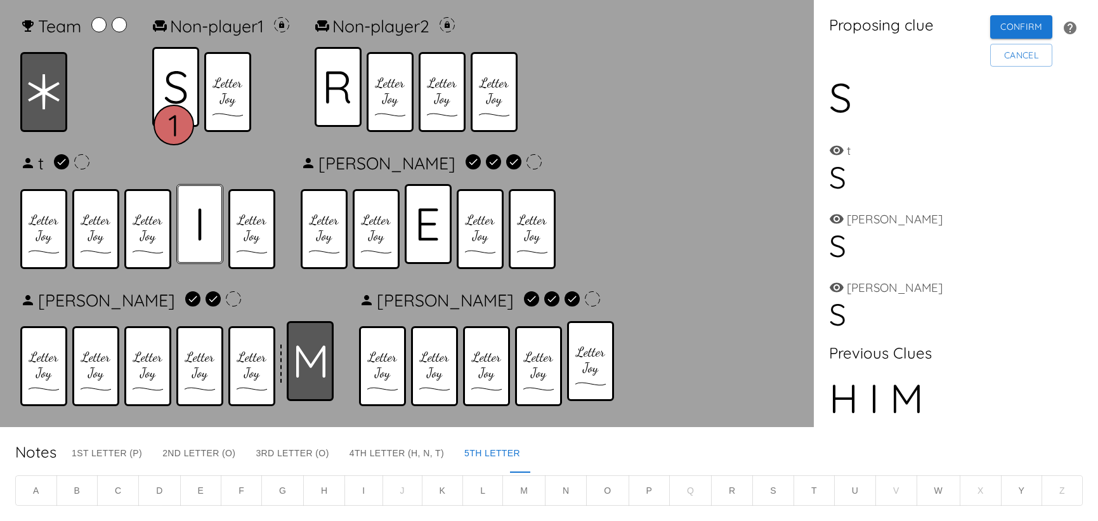
click at [205, 206] on div at bounding box center [199, 224] width 47 height 80
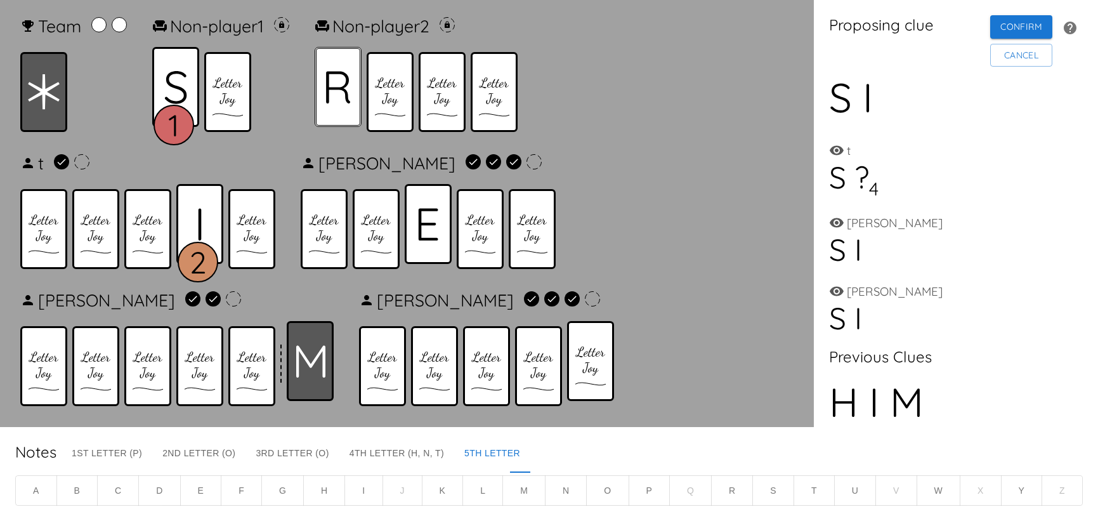
click at [362, 88] on div at bounding box center [338, 87] width 47 height 80
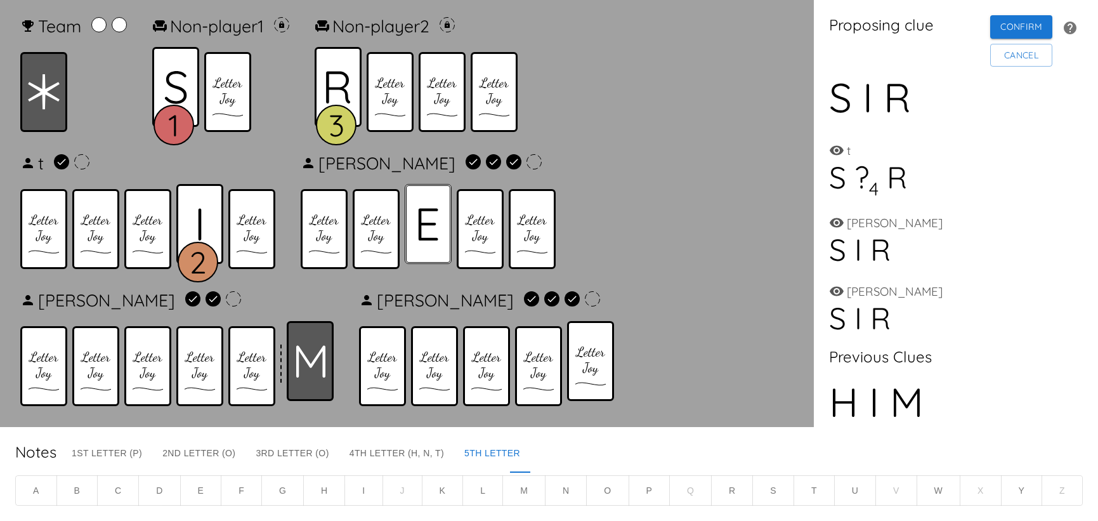
click at [416, 214] on div at bounding box center [428, 224] width 47 height 80
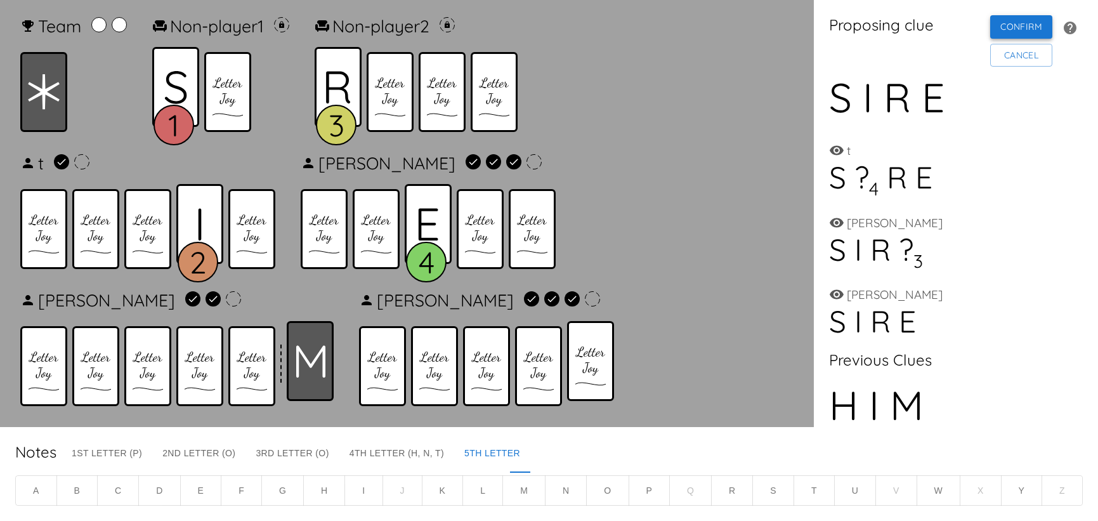
click at [996, 29] on button "Confirm" at bounding box center [1022, 26] width 62 height 23
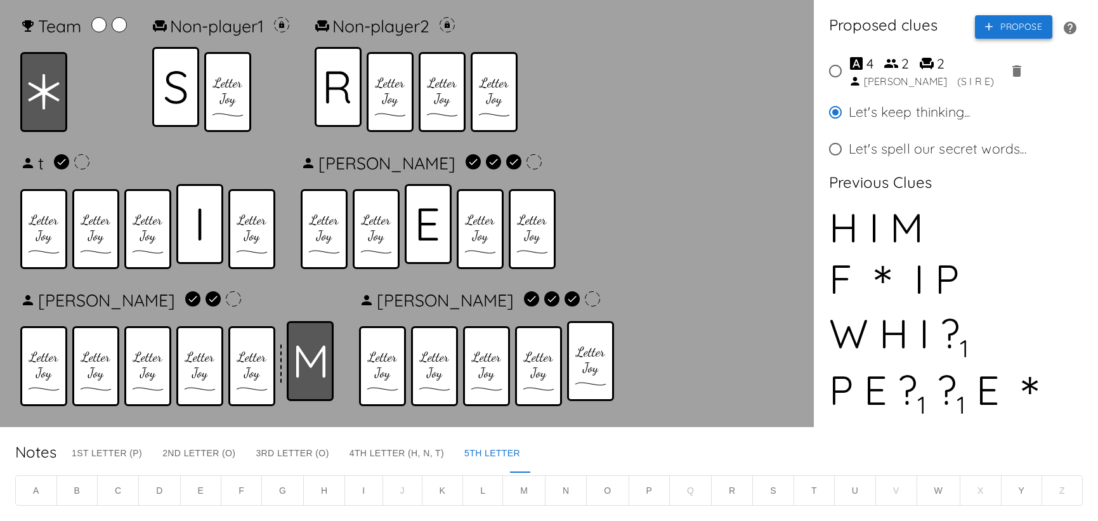
click at [994, 33] on button "Propose" at bounding box center [1013, 26] width 77 height 23
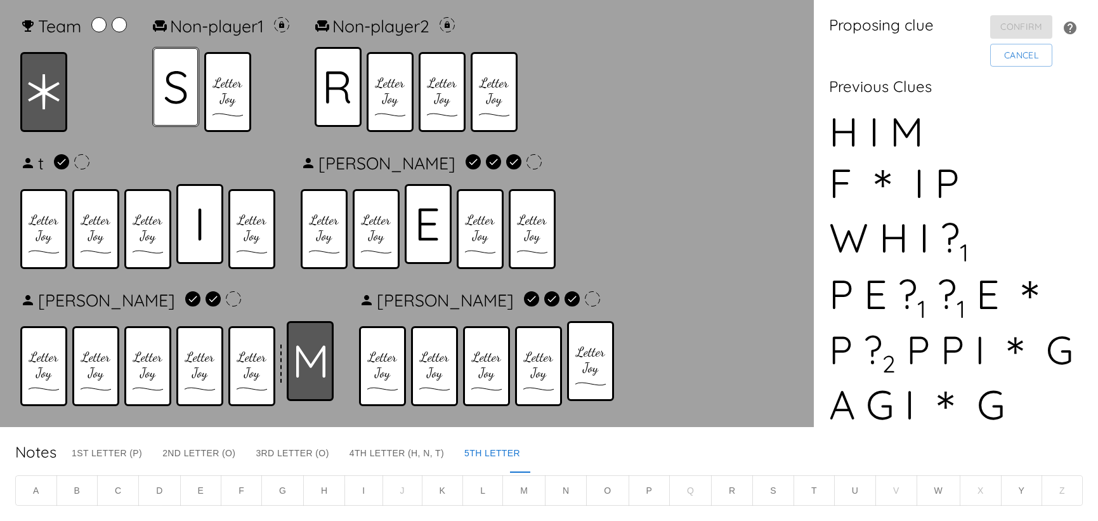
click at [182, 96] on icon at bounding box center [175, 87] width 23 height 34
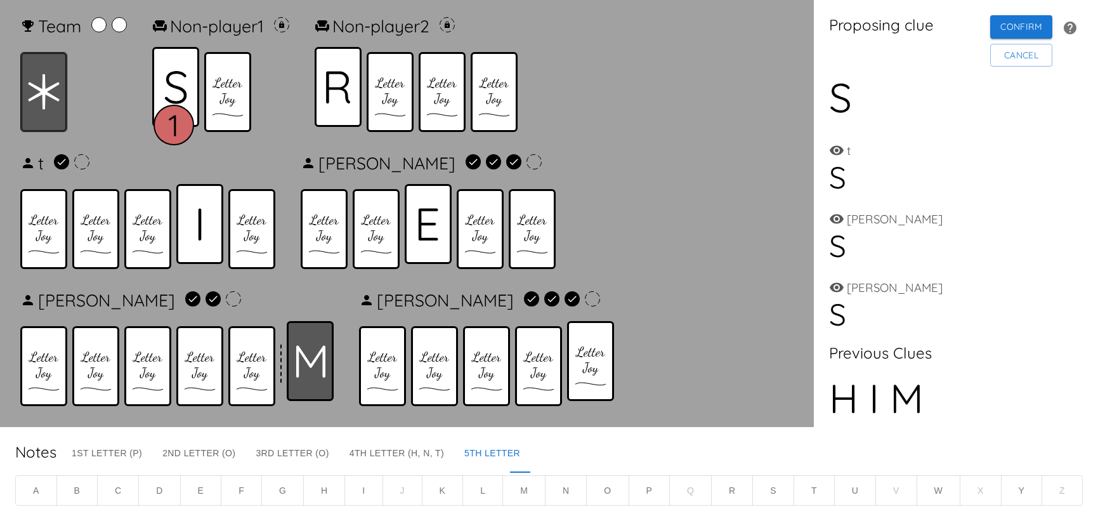
click at [42, 83] on icon at bounding box center [44, 92] width 32 height 36
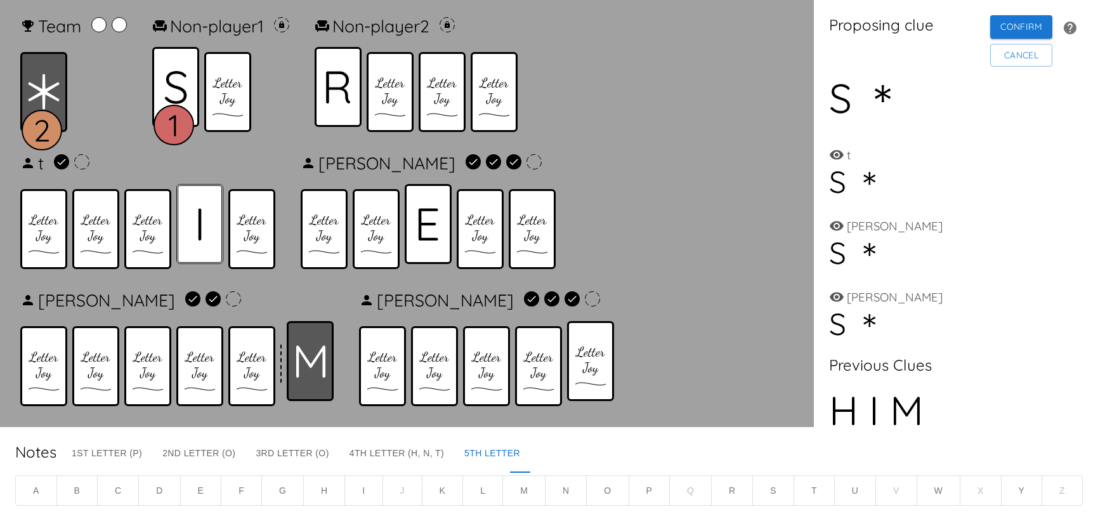
click at [199, 216] on icon at bounding box center [200, 224] width 3 height 32
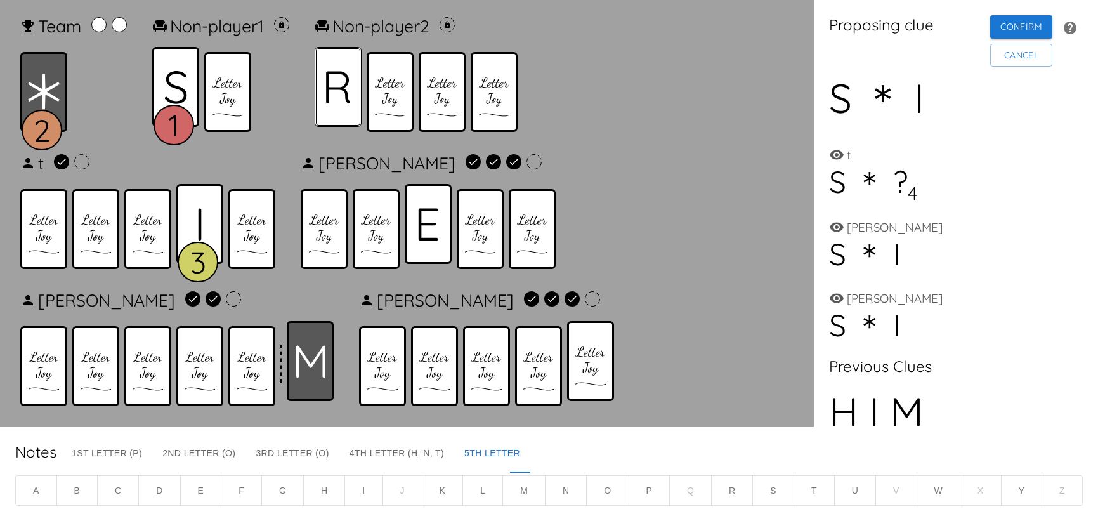
click at [351, 89] on icon at bounding box center [338, 87] width 25 height 32
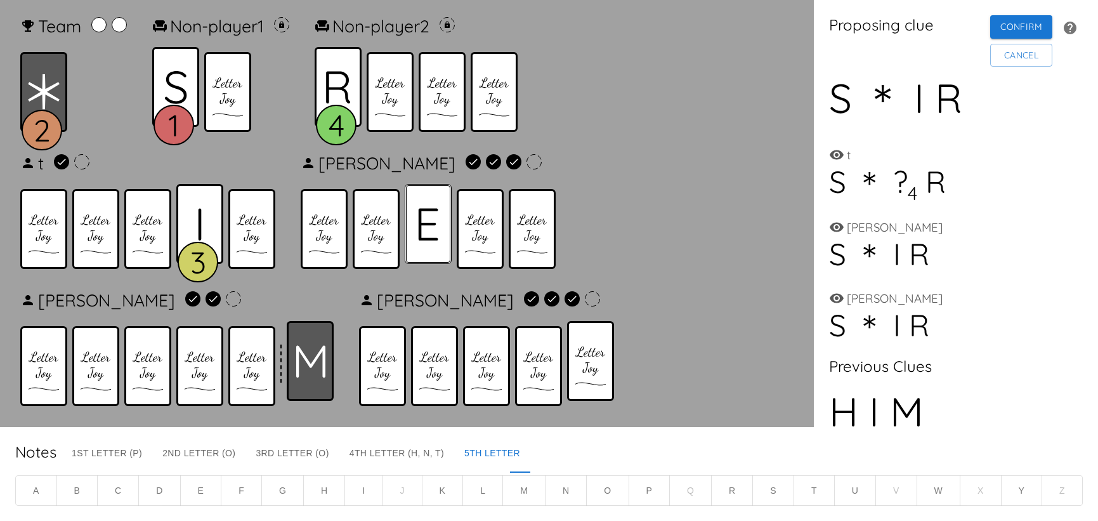
click at [428, 214] on icon at bounding box center [428, 224] width 20 height 32
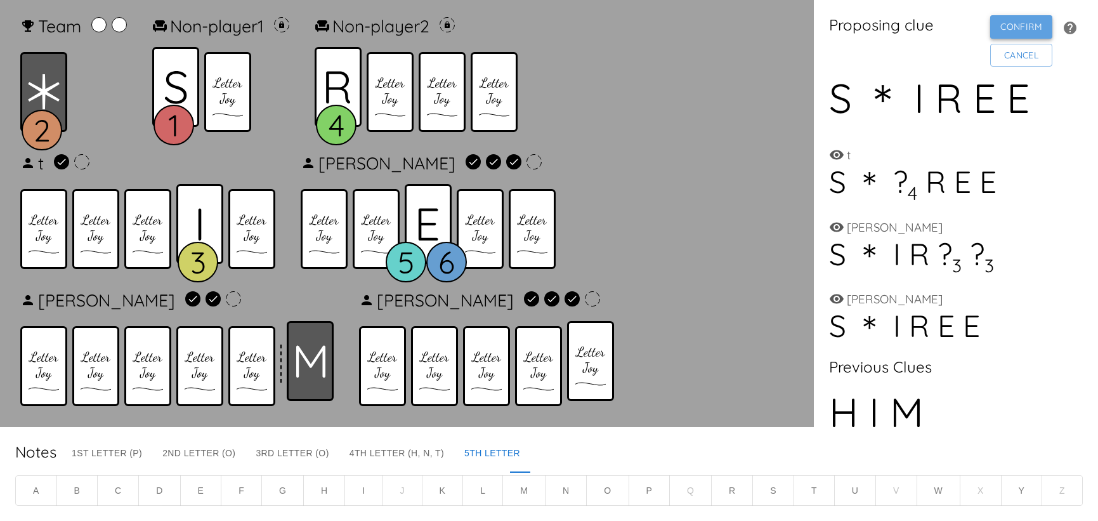
click at [991, 30] on button "Confirm" at bounding box center [1022, 26] width 62 height 23
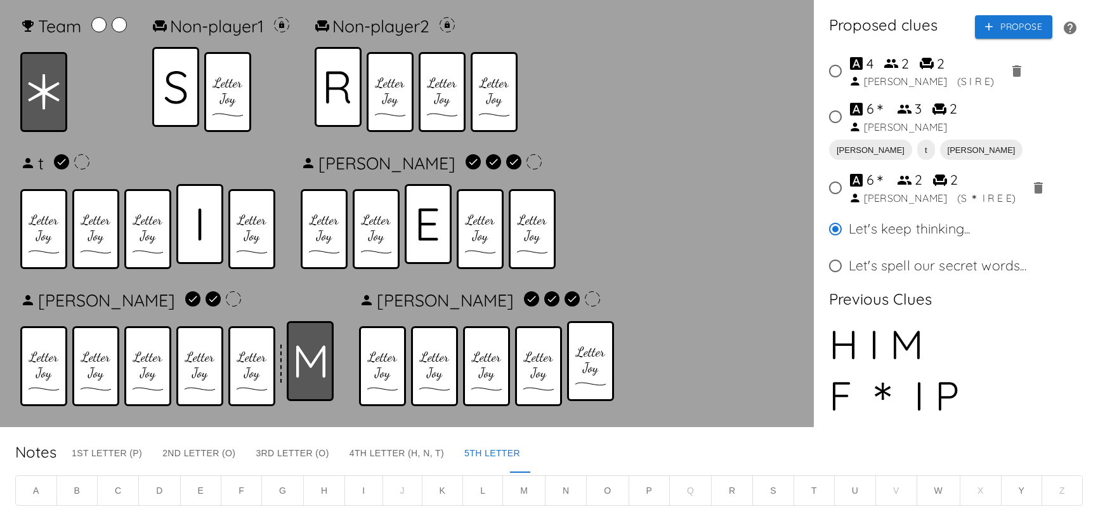
click at [836, 122] on input "6 ＊ 3 2 Carol" at bounding box center [835, 116] width 27 height 27
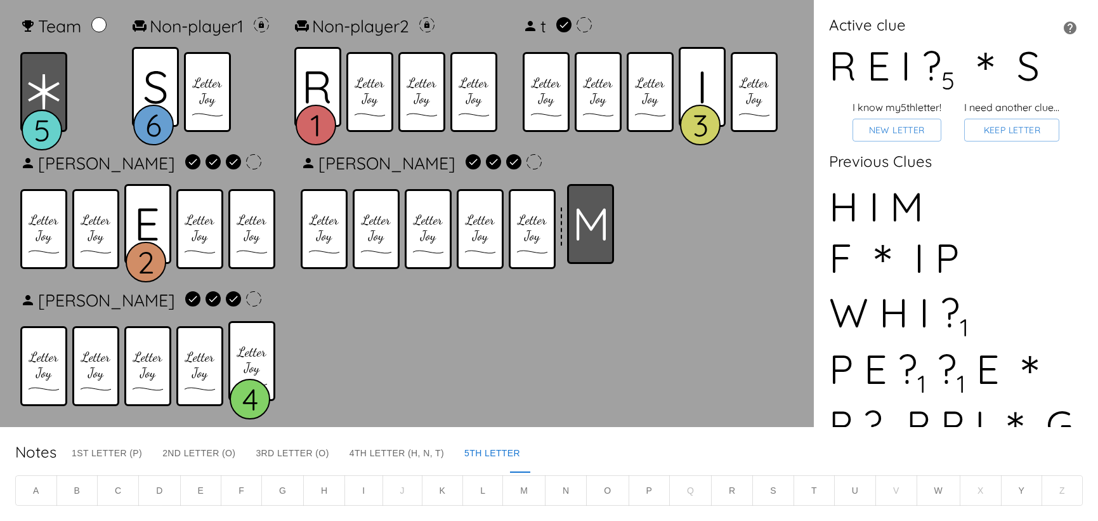
click at [280, 493] on button "G" at bounding box center [282, 490] width 43 height 31
click at [874, 136] on button "New Letter" at bounding box center [897, 130] width 89 height 23
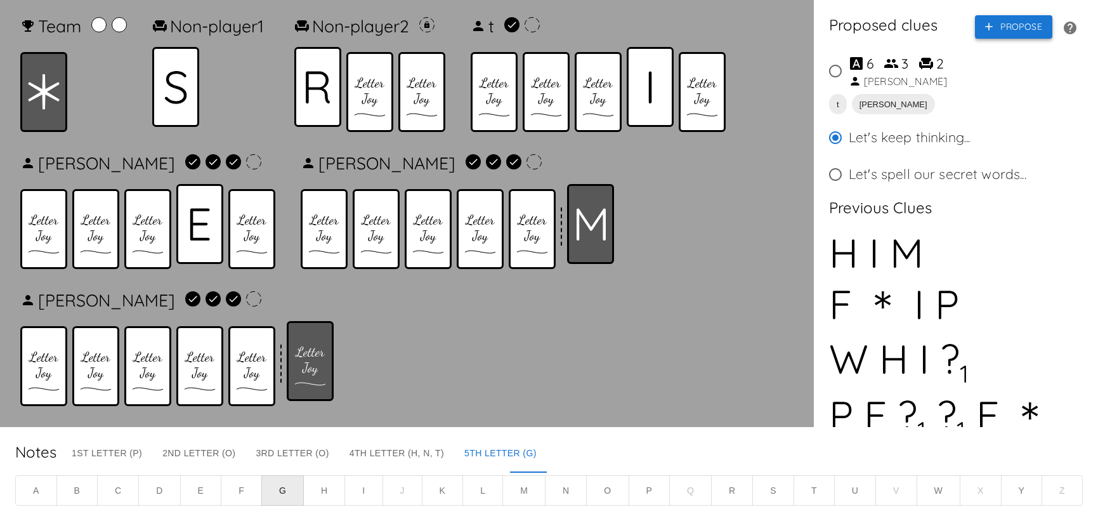
click at [1000, 37] on button "Propose" at bounding box center [1013, 26] width 77 height 23
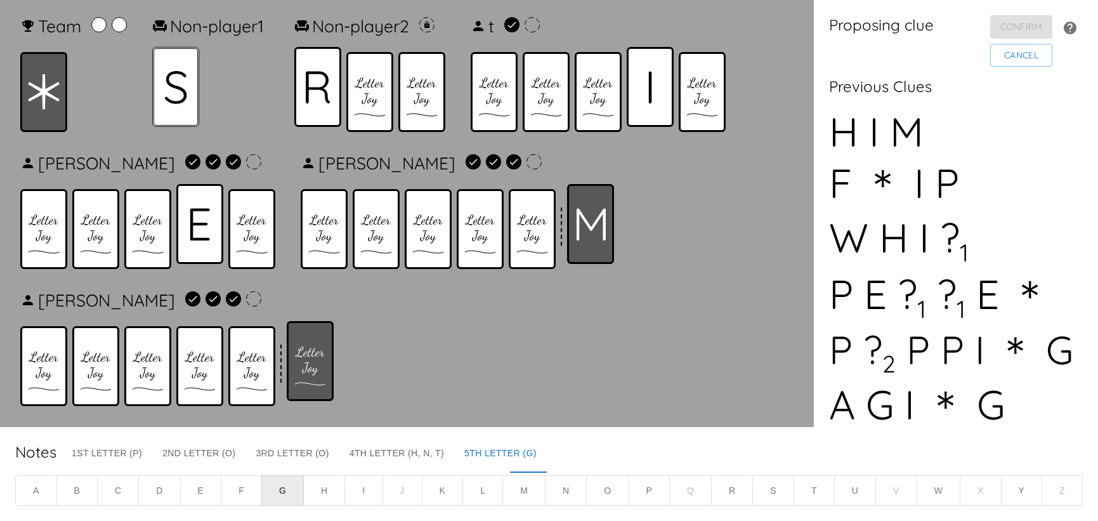
click at [180, 110] on div at bounding box center [175, 87] width 47 height 80
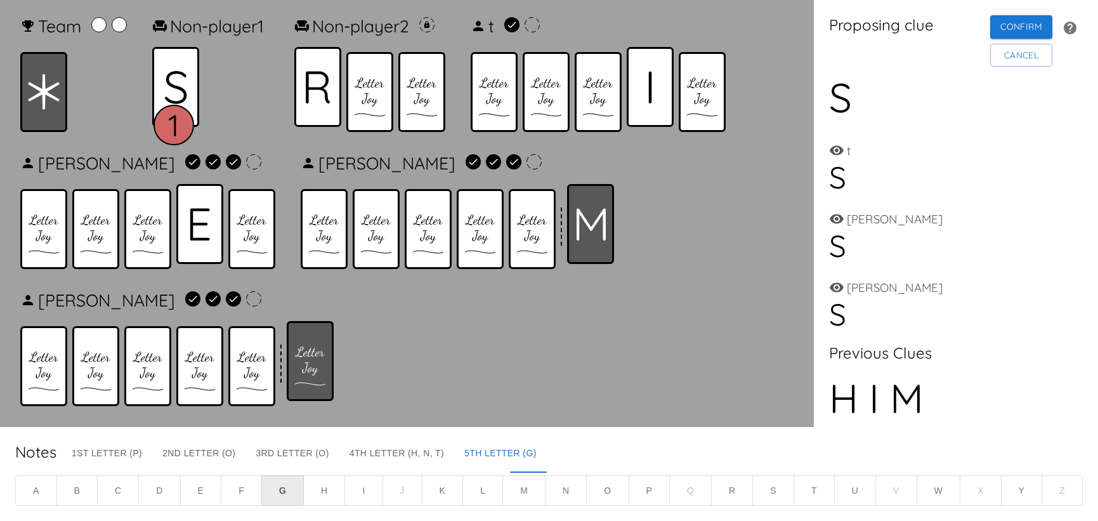
drag, startPoint x: 43, startPoint y: 108, endPoint x: 103, endPoint y: 104, distance: 59.8
click at [45, 108] on icon at bounding box center [44, 92] width 32 height 36
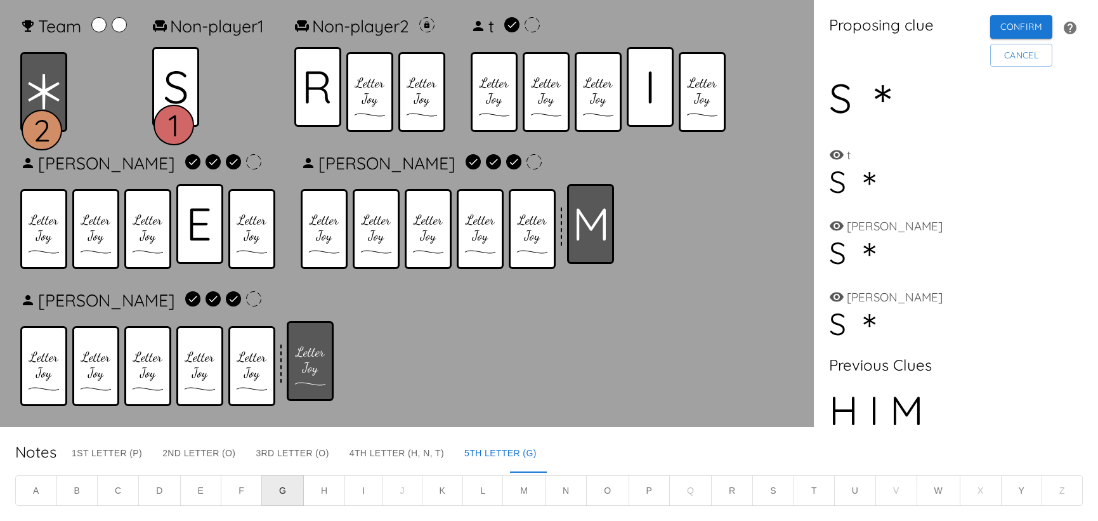
drag, startPoint x: 667, startPoint y: 92, endPoint x: 554, endPoint y: 95, distance: 113.0
click at [664, 91] on div at bounding box center [650, 87] width 47 height 80
click at [331, 100] on icon at bounding box center [318, 87] width 25 height 32
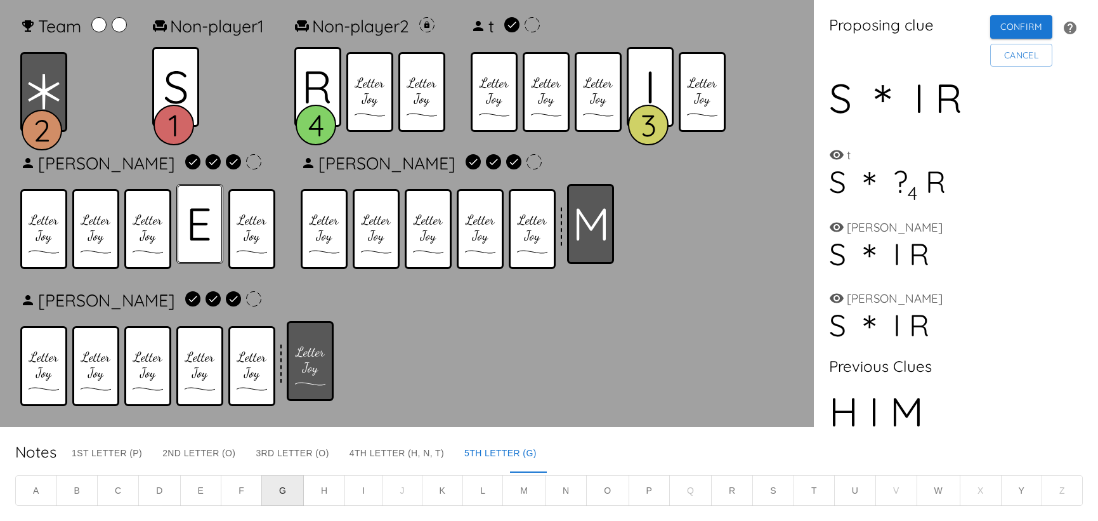
click at [203, 247] on div at bounding box center [199, 224] width 47 height 80
click at [203, 247] on text "5" at bounding box center [198, 262] width 16 height 38
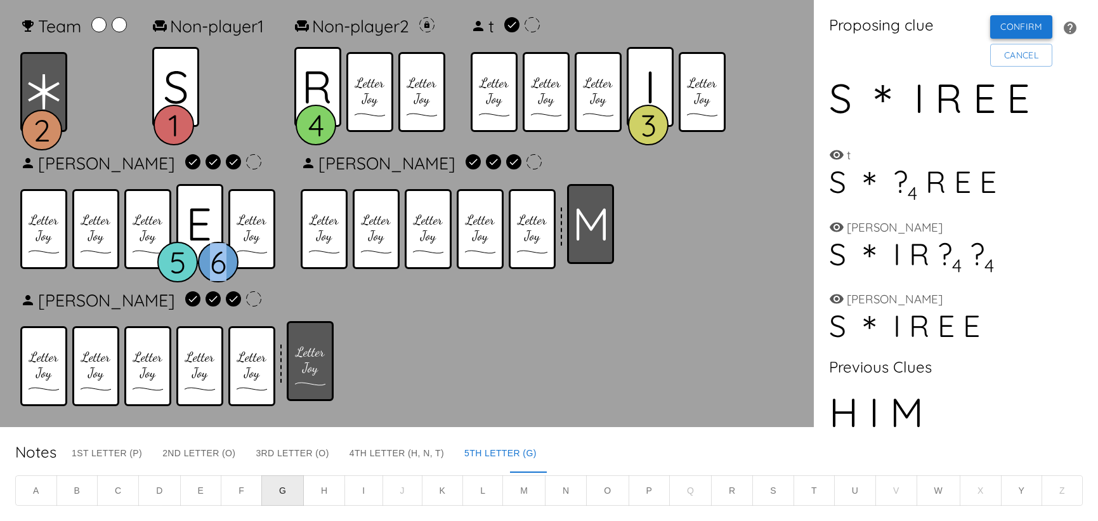
click at [994, 34] on button "Confirm" at bounding box center [1022, 26] width 62 height 23
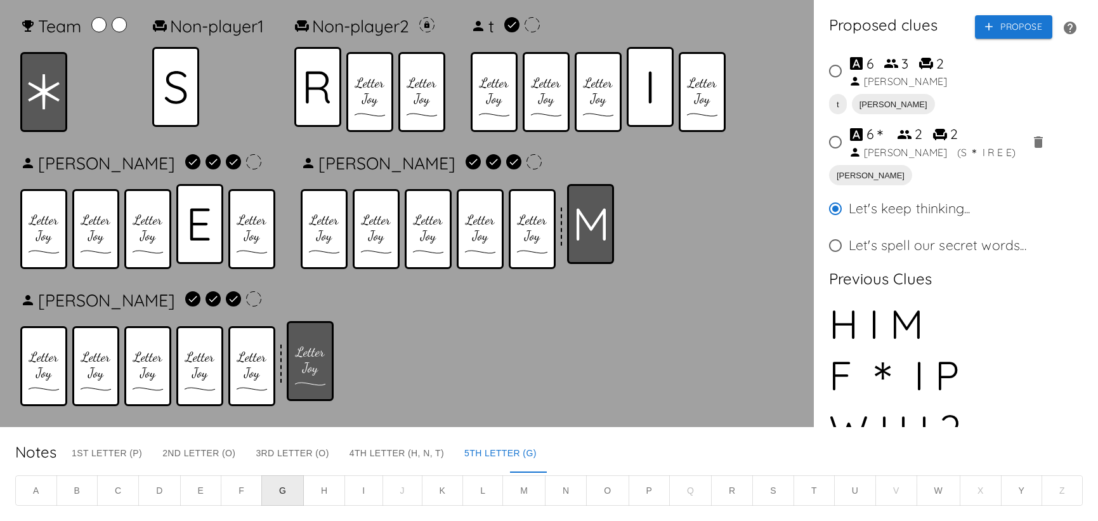
click at [322, 81] on icon at bounding box center [318, 87] width 24 height 32
click at [987, 21] on button "Propose" at bounding box center [1013, 26] width 77 height 23
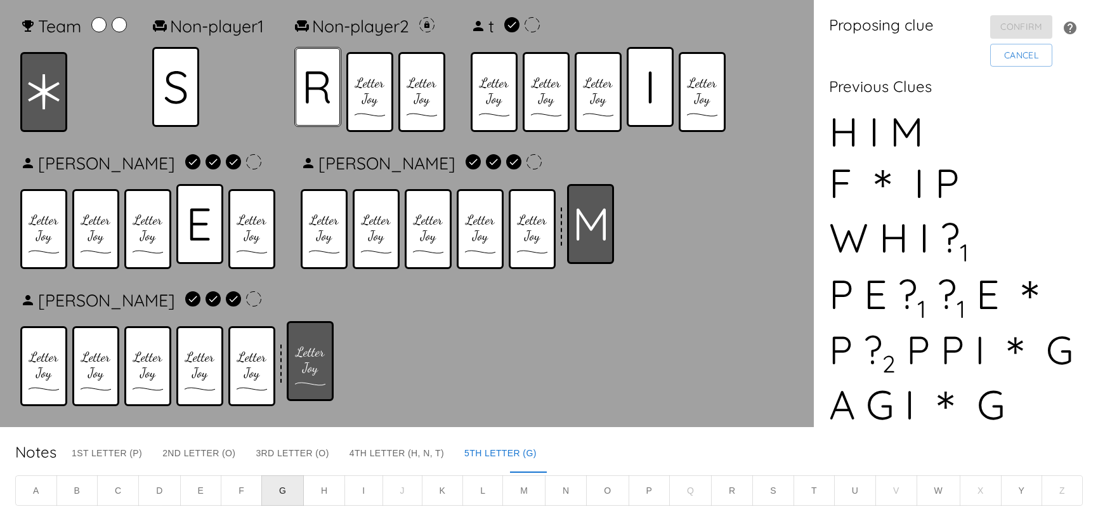
click at [333, 103] on div at bounding box center [317, 87] width 47 height 80
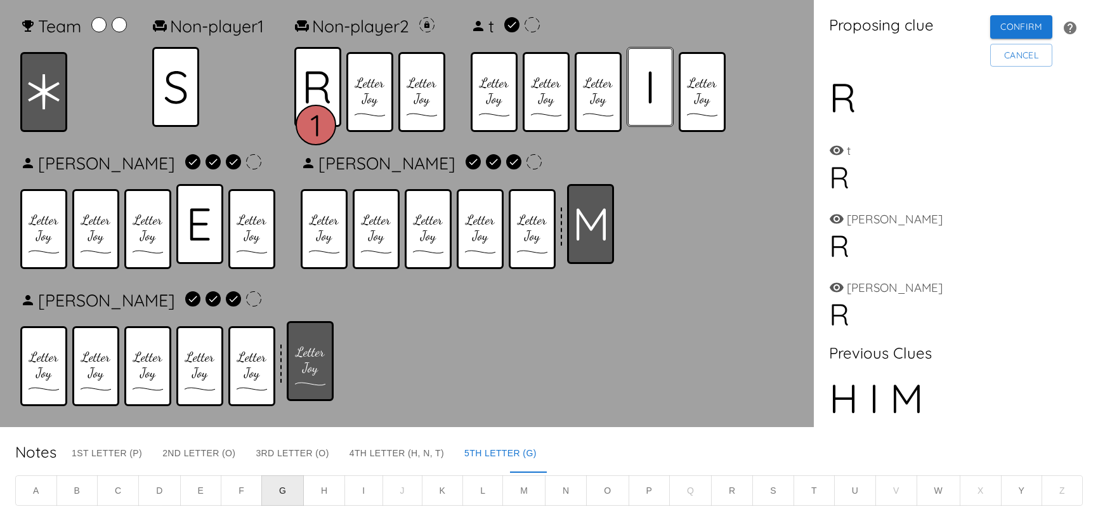
click at [674, 93] on div at bounding box center [650, 87] width 47 height 80
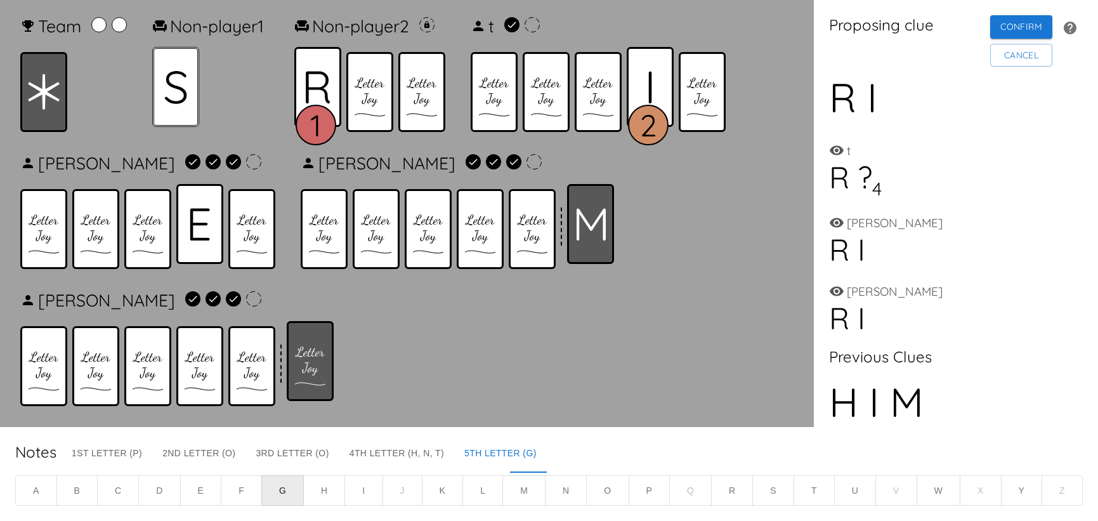
click at [170, 79] on icon at bounding box center [175, 87] width 23 height 34
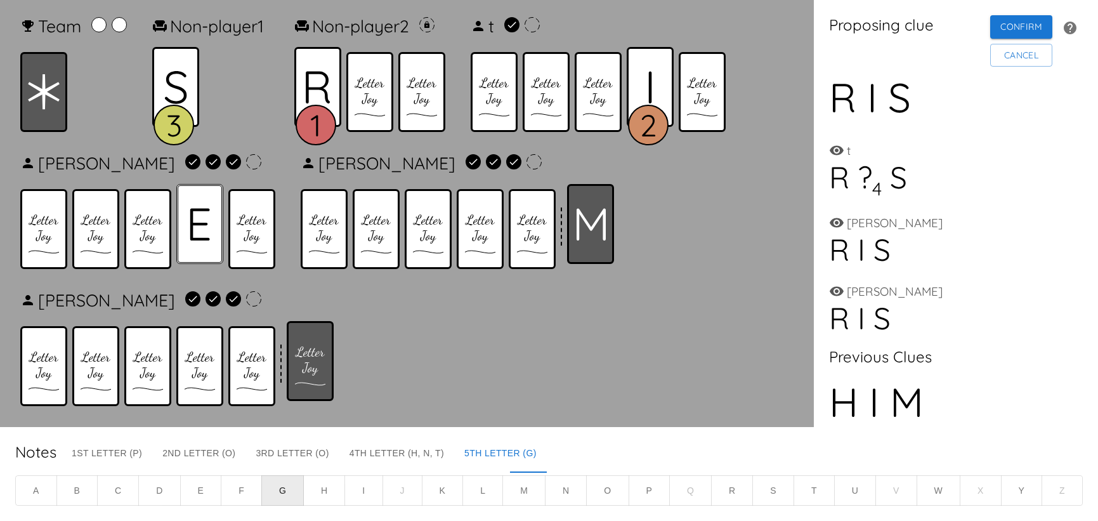
click at [188, 214] on div at bounding box center [199, 224] width 47 height 80
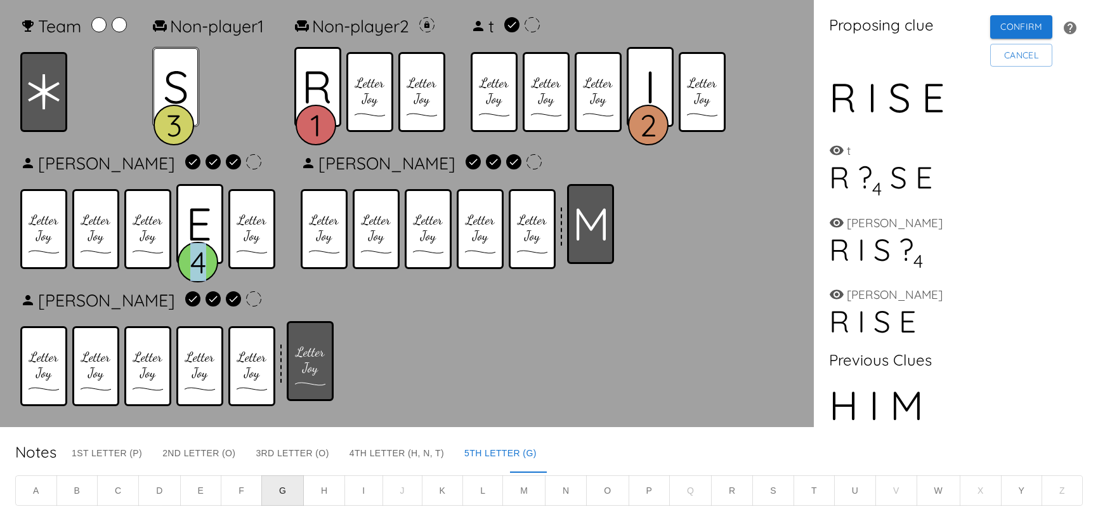
click at [192, 76] on div at bounding box center [175, 87] width 47 height 80
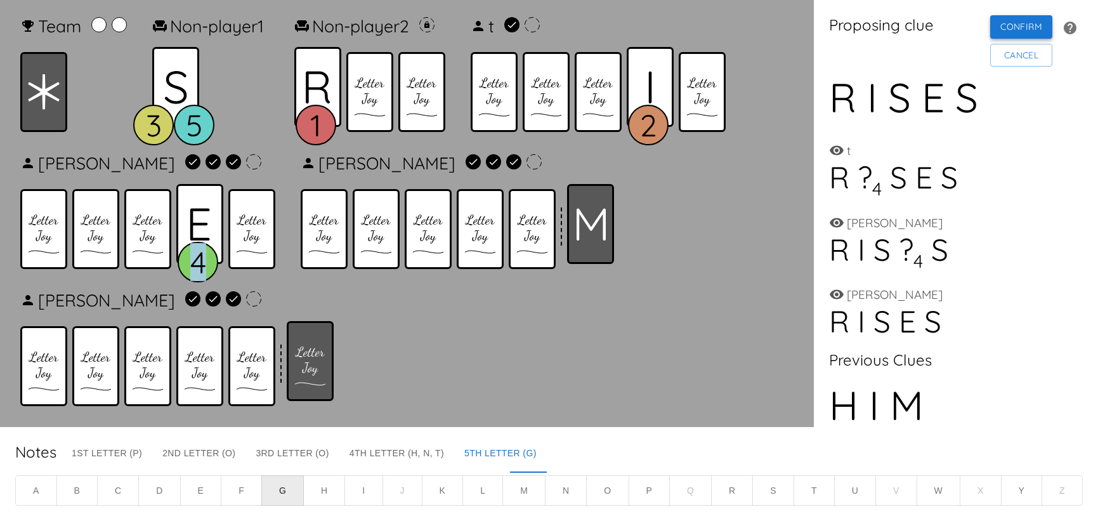
click at [991, 27] on button "Confirm" at bounding box center [1022, 26] width 62 height 23
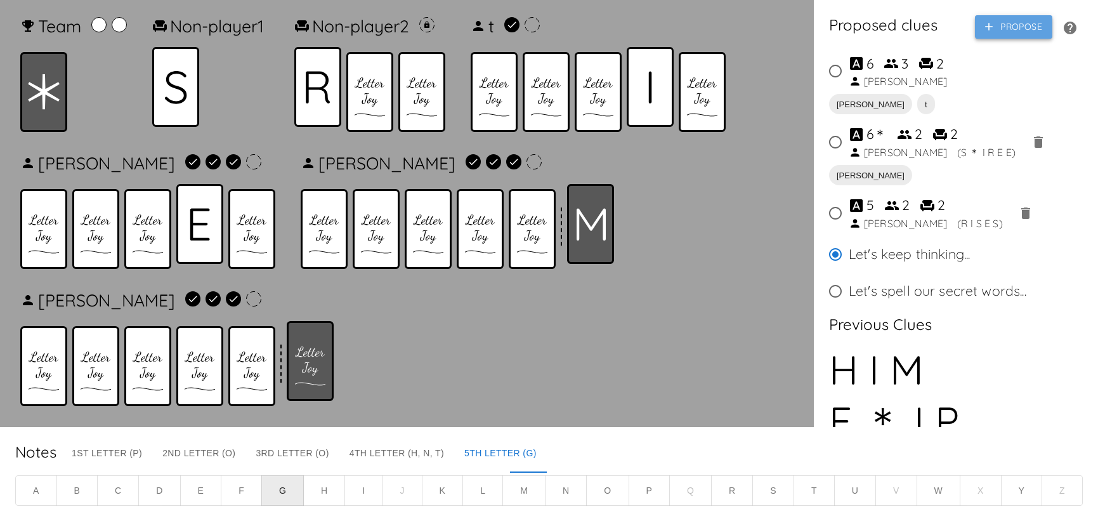
click at [1011, 36] on button "Propose" at bounding box center [1013, 26] width 77 height 23
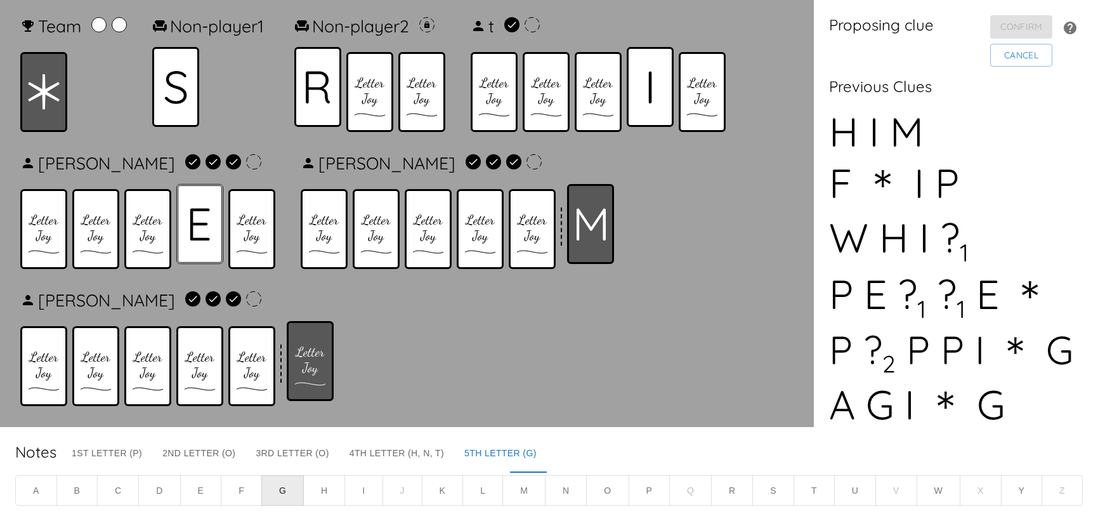
click at [195, 233] on icon at bounding box center [200, 224] width 20 height 32
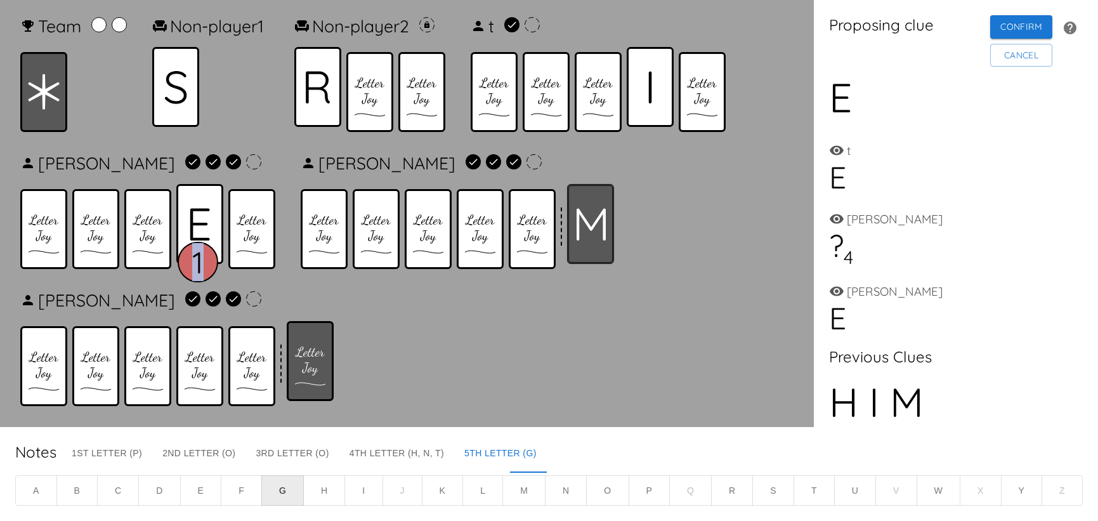
click at [600, 225] on icon at bounding box center [591, 224] width 30 height 32
drag, startPoint x: 41, startPoint y: 93, endPoint x: 131, endPoint y: 150, distance: 106.1
click at [41, 93] on icon at bounding box center [44, 91] width 32 height 35
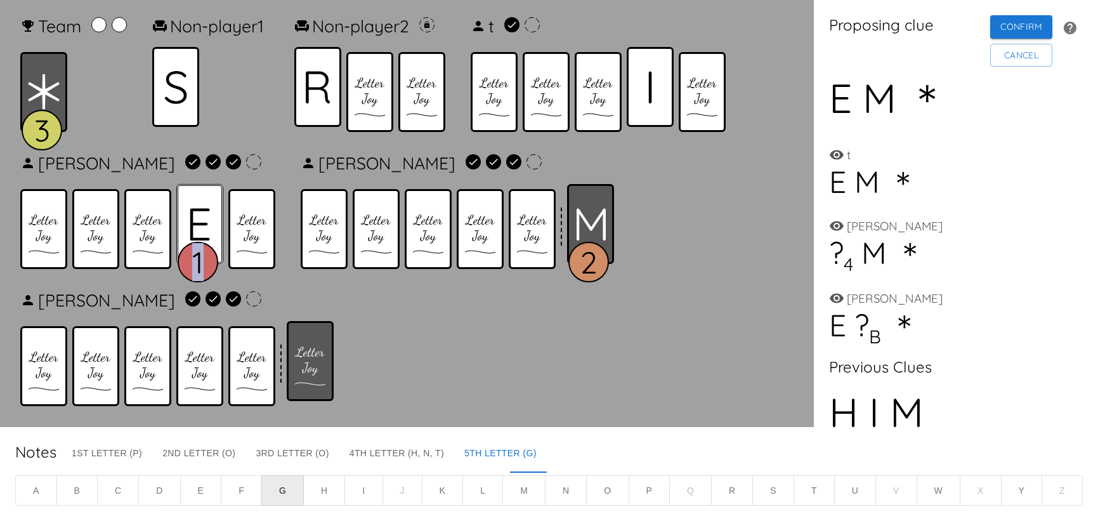
click at [195, 203] on div at bounding box center [199, 224] width 47 height 80
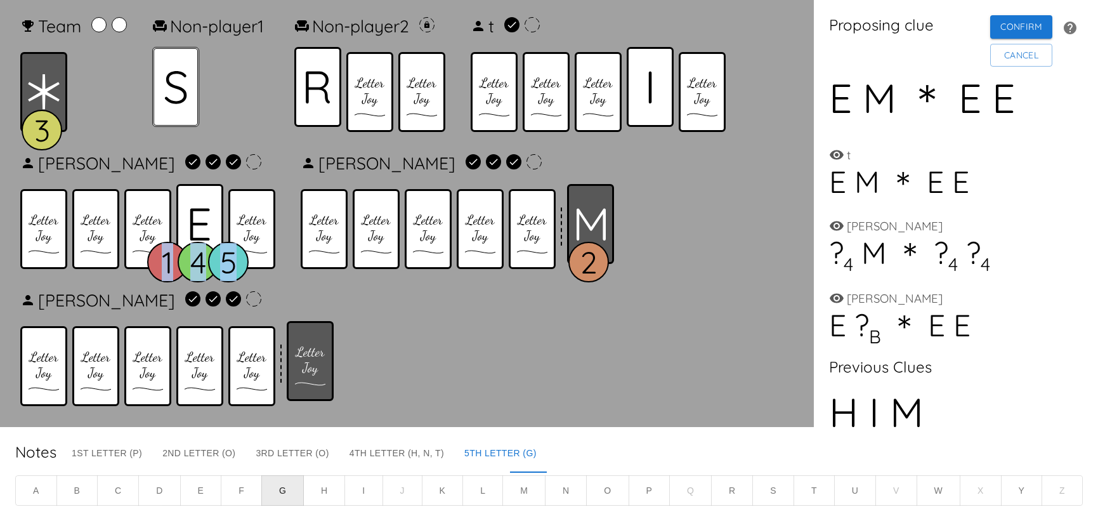
click at [176, 87] on icon at bounding box center [175, 87] width 23 height 34
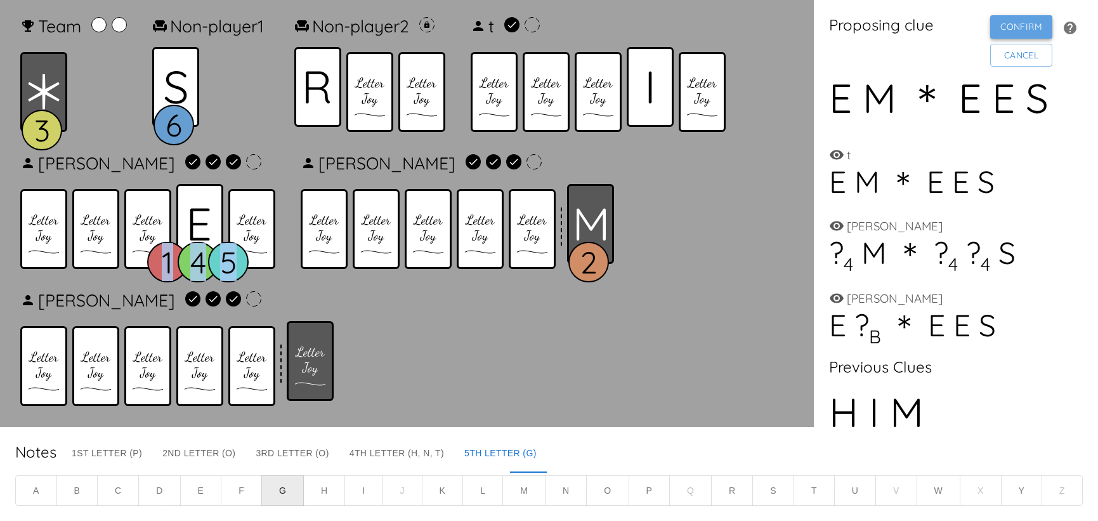
click at [996, 31] on button "Confirm" at bounding box center [1022, 26] width 62 height 23
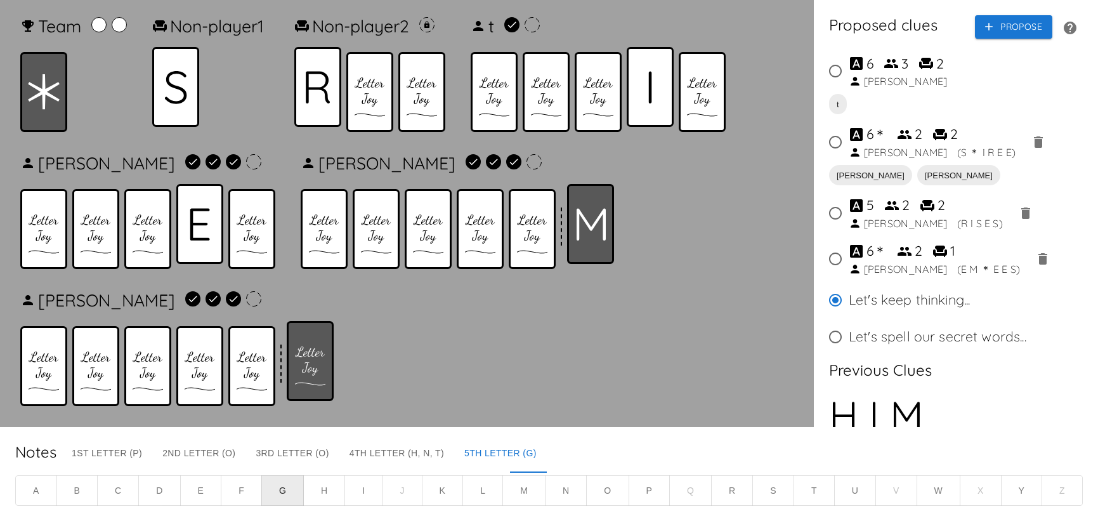
click at [584, 216] on icon at bounding box center [590, 224] width 29 height 32
click at [981, 29] on button "Propose" at bounding box center [1013, 26] width 77 height 23
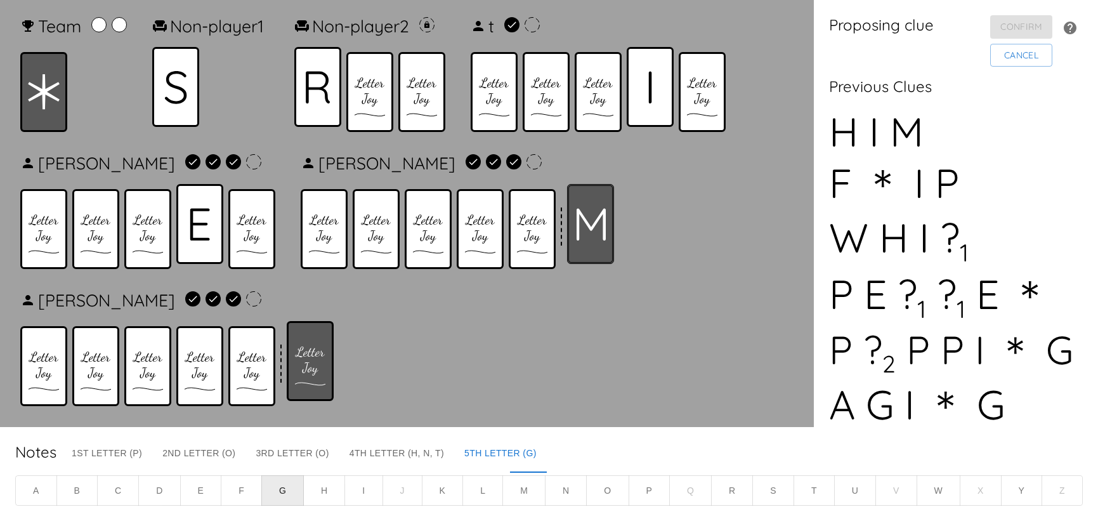
drag, startPoint x: 592, startPoint y: 219, endPoint x: 610, endPoint y: 189, distance: 35.0
click at [593, 217] on icon at bounding box center [591, 224] width 30 height 32
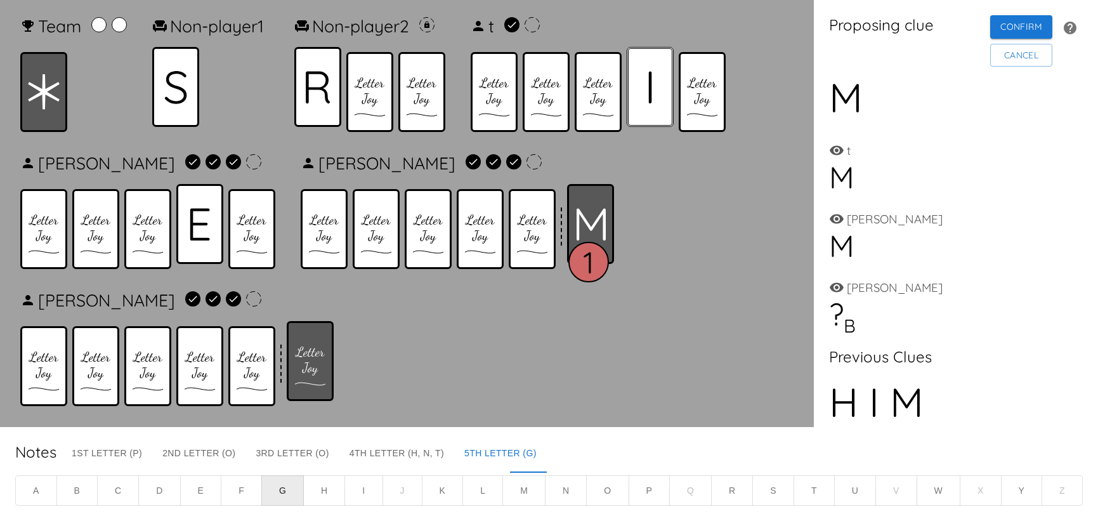
drag, startPoint x: 657, startPoint y: 89, endPoint x: 640, endPoint y: 91, distance: 17.2
click at [655, 89] on div at bounding box center [650, 87] width 47 height 80
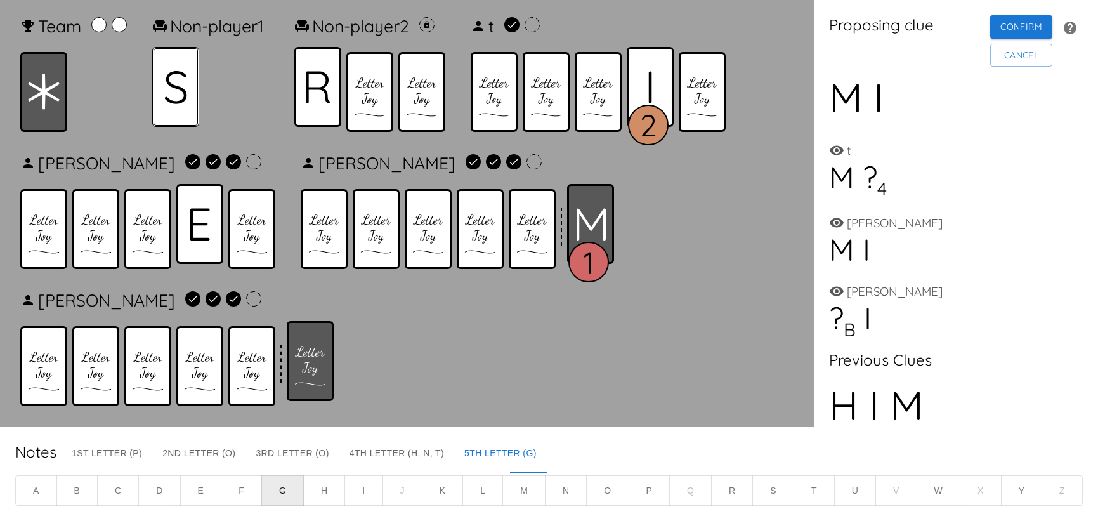
click at [176, 100] on icon at bounding box center [175, 87] width 23 height 34
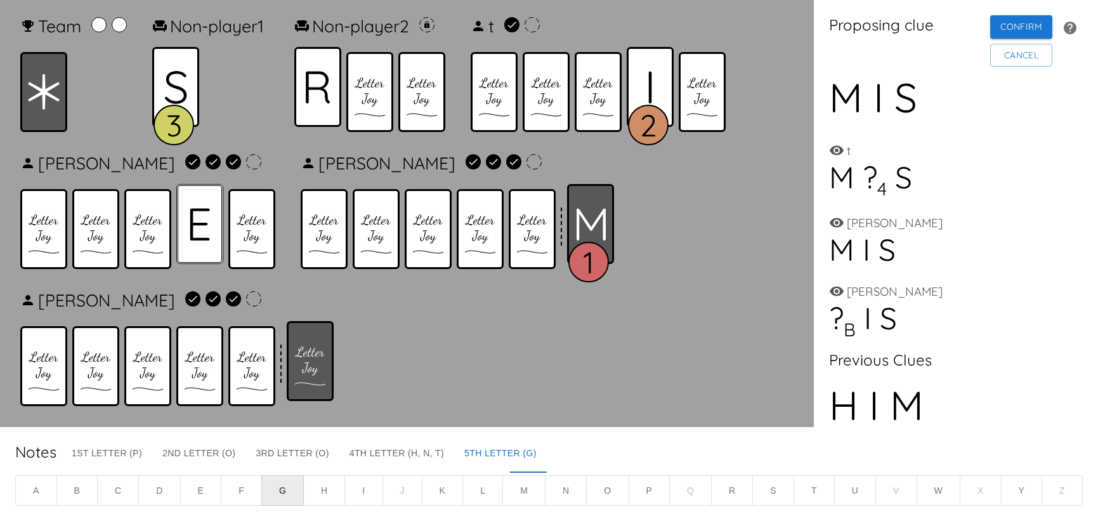
click at [201, 209] on icon at bounding box center [200, 224] width 20 height 32
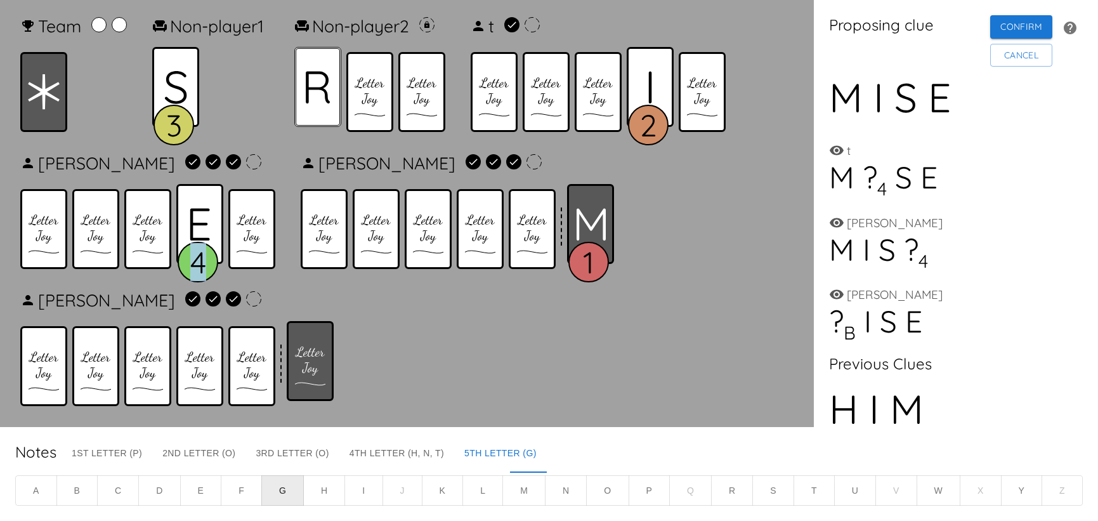
click at [331, 96] on icon at bounding box center [318, 87] width 25 height 32
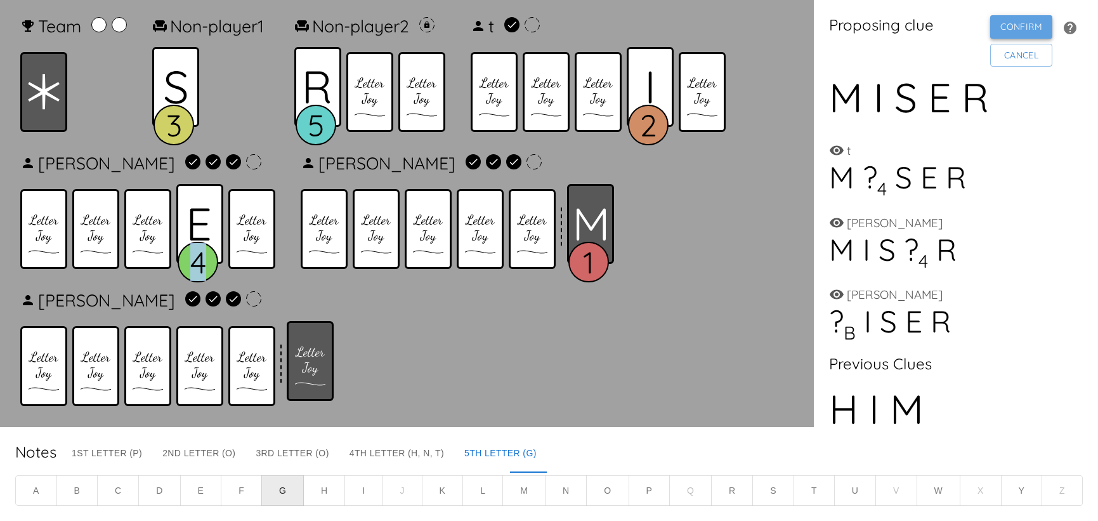
click at [1010, 29] on button "Confirm" at bounding box center [1022, 26] width 62 height 23
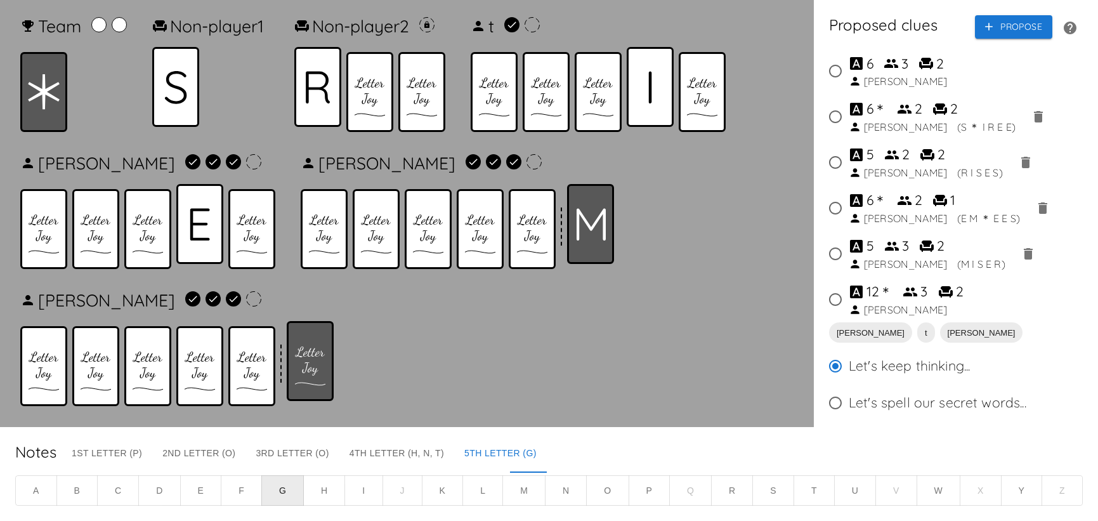
click at [834, 310] on input "12 ＊ 3 2 Lucas" at bounding box center [835, 299] width 27 height 27
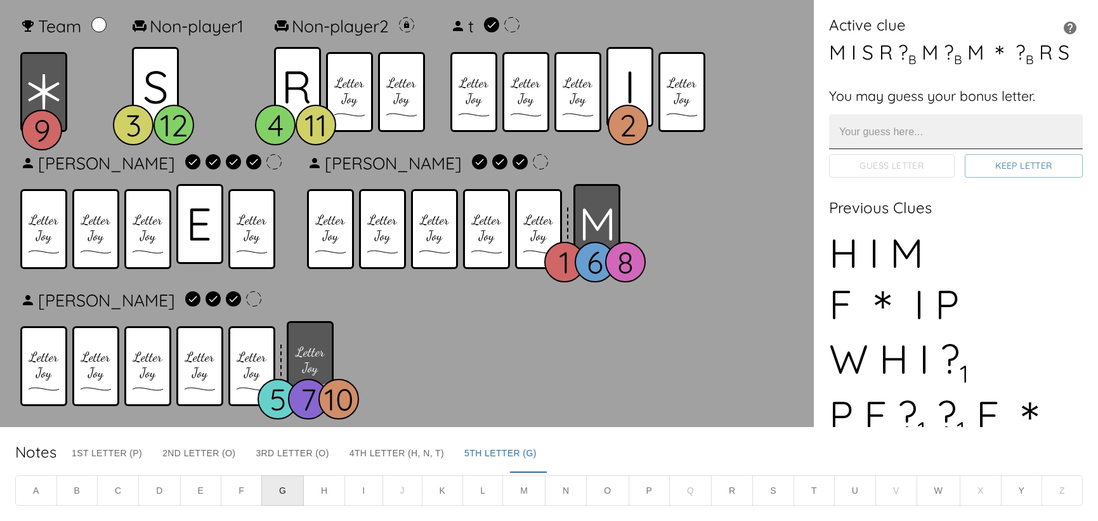
click at [927, 148] on input "text" at bounding box center [956, 131] width 254 height 35
type input "E"
click at [896, 178] on button "Guess Letter" at bounding box center [892, 165] width 126 height 23
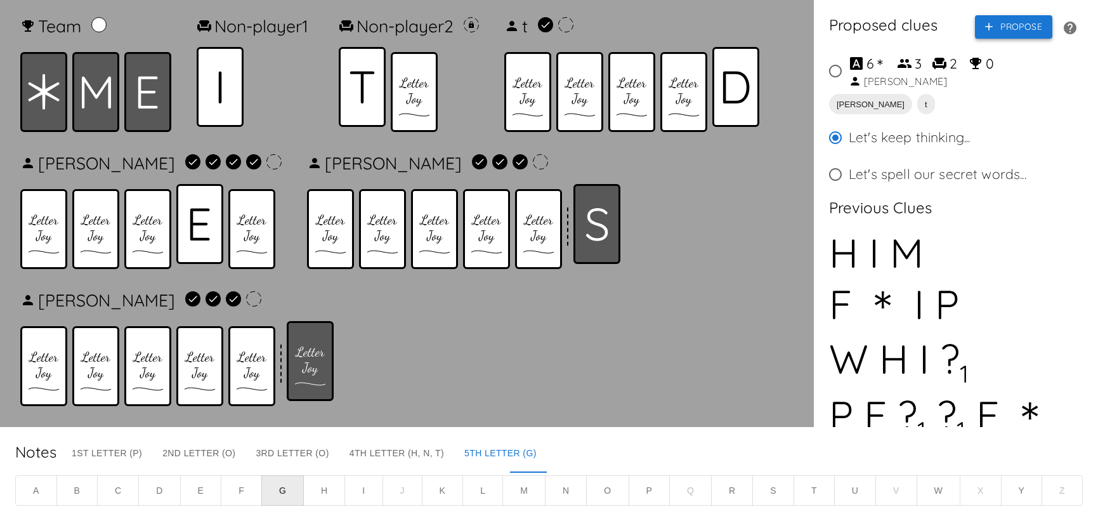
click at [983, 33] on icon "button" at bounding box center [989, 26] width 13 height 13
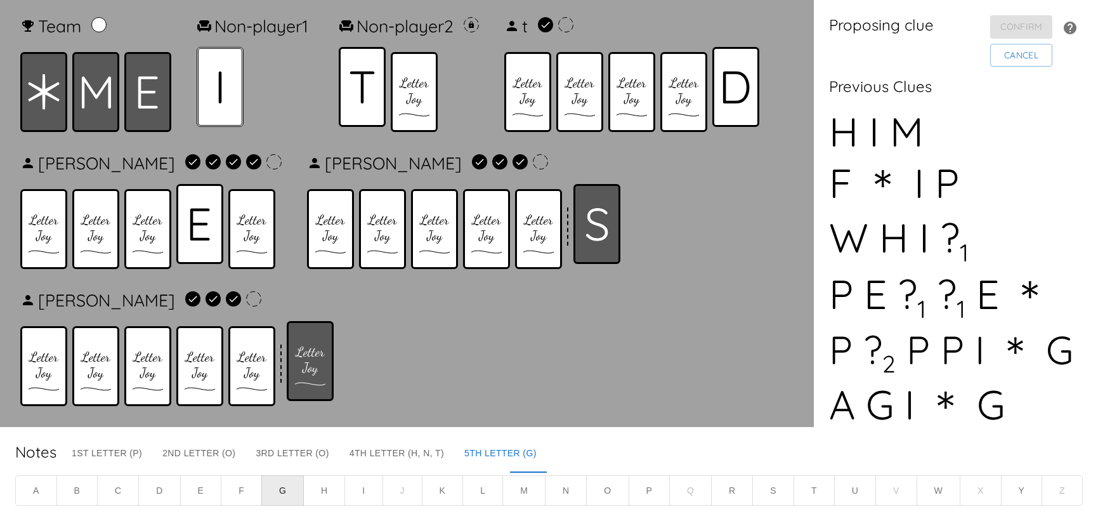
click at [218, 91] on div at bounding box center [220, 87] width 47 height 80
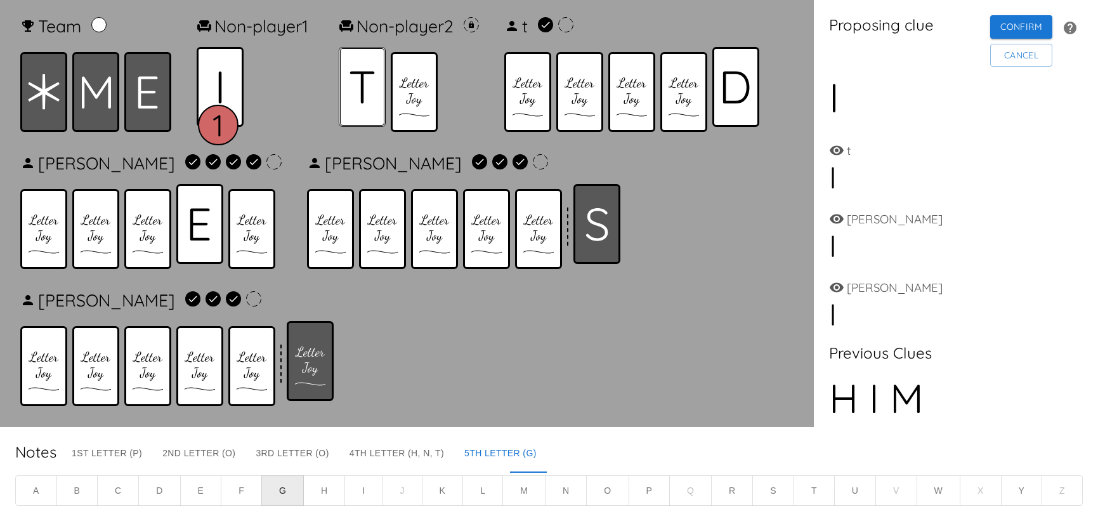
click at [369, 88] on icon at bounding box center [362, 87] width 25 height 32
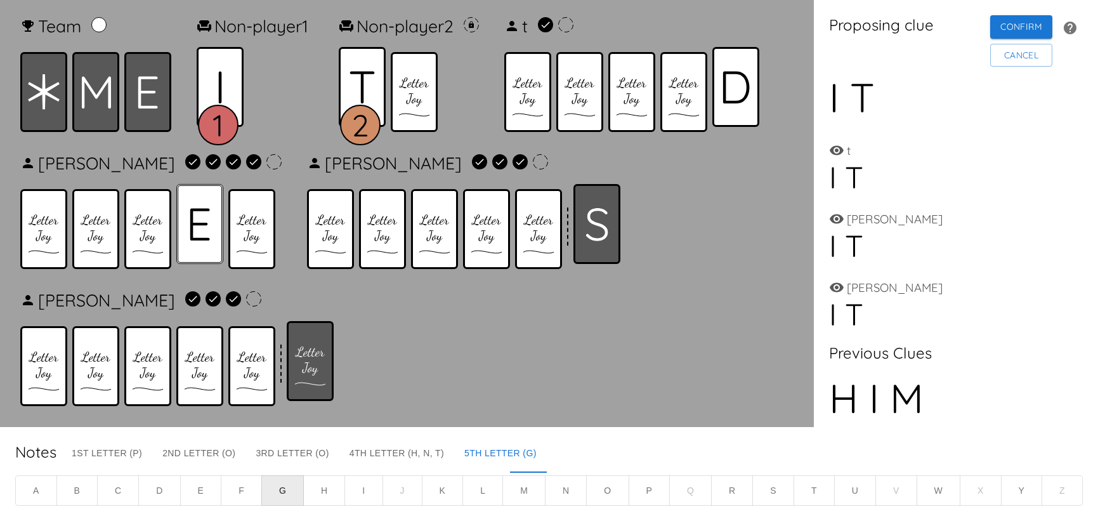
click at [194, 212] on icon at bounding box center [200, 224] width 20 height 32
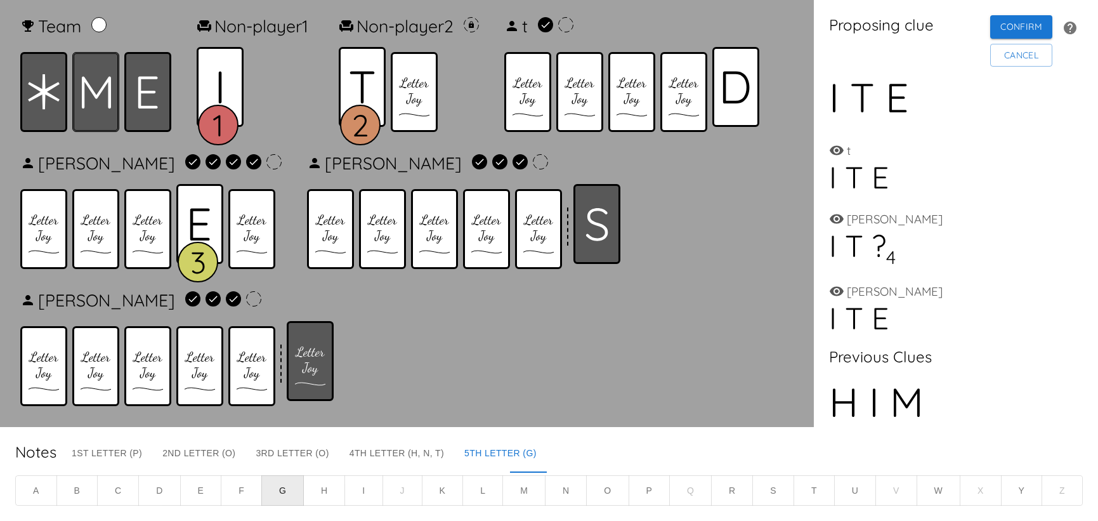
click at [98, 107] on icon at bounding box center [96, 92] width 30 height 32
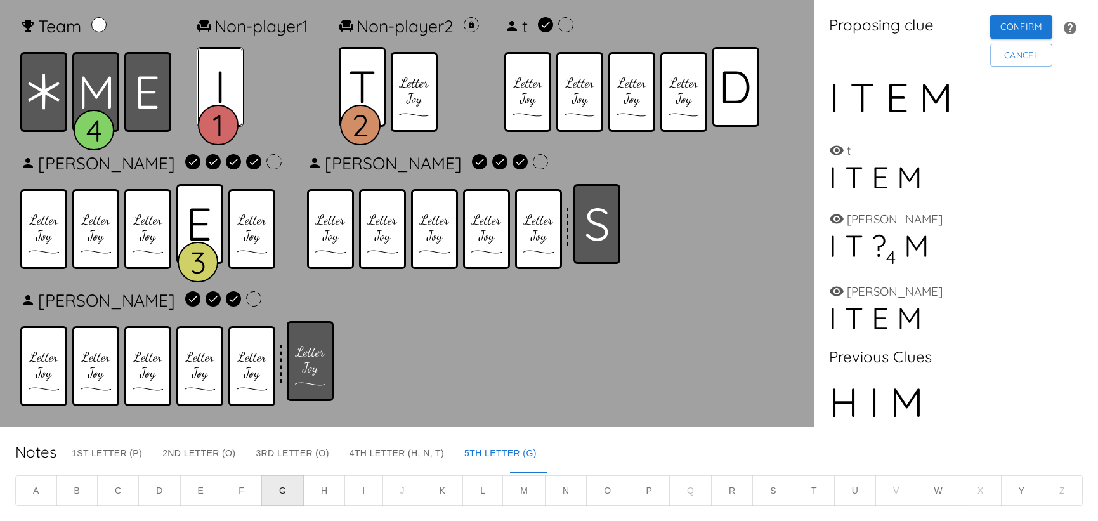
click at [225, 86] on div at bounding box center [220, 87] width 47 height 80
click at [48, 96] on icon at bounding box center [44, 92] width 32 height 36
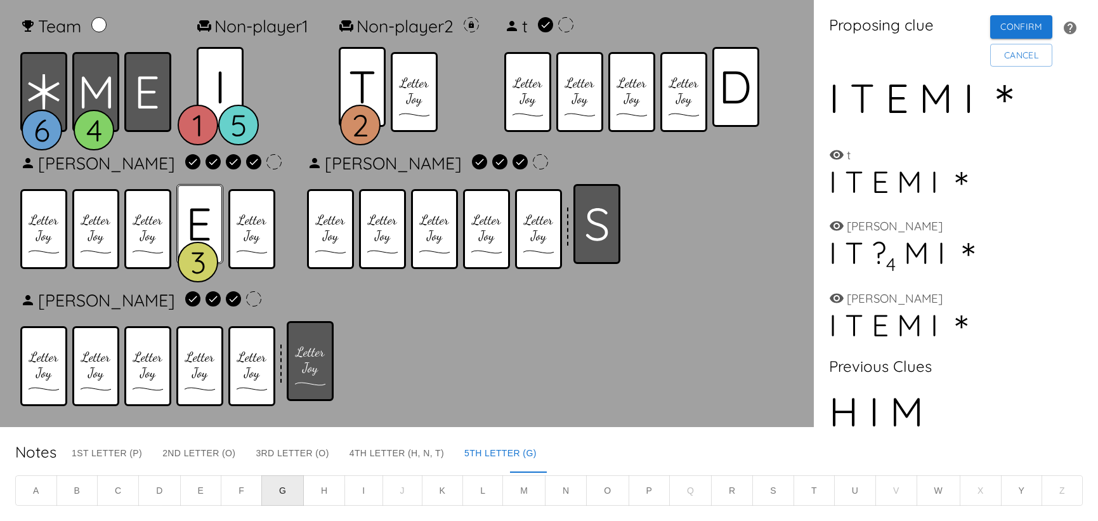
click at [195, 204] on div at bounding box center [199, 224] width 47 height 80
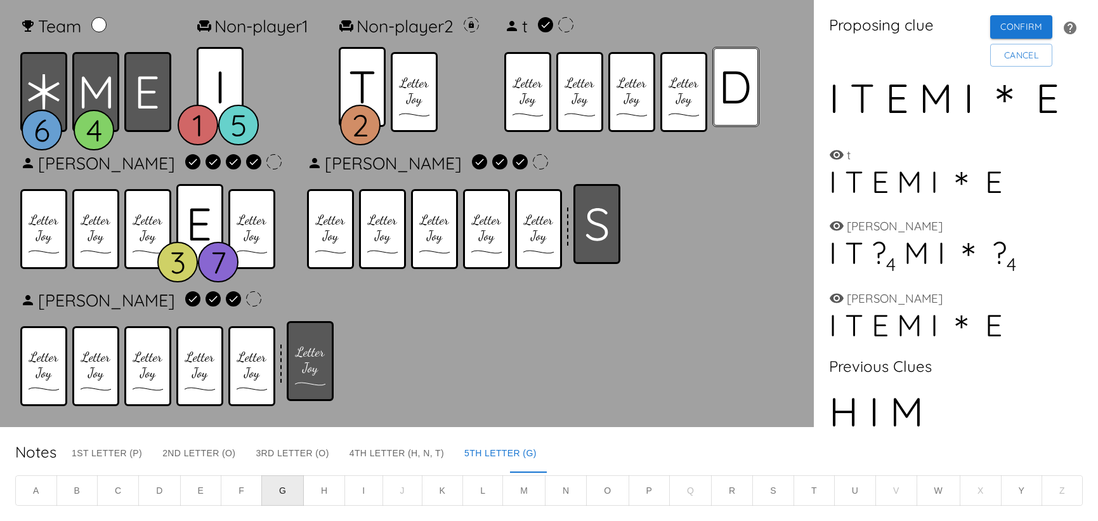
click at [747, 112] on div at bounding box center [736, 87] width 47 height 80
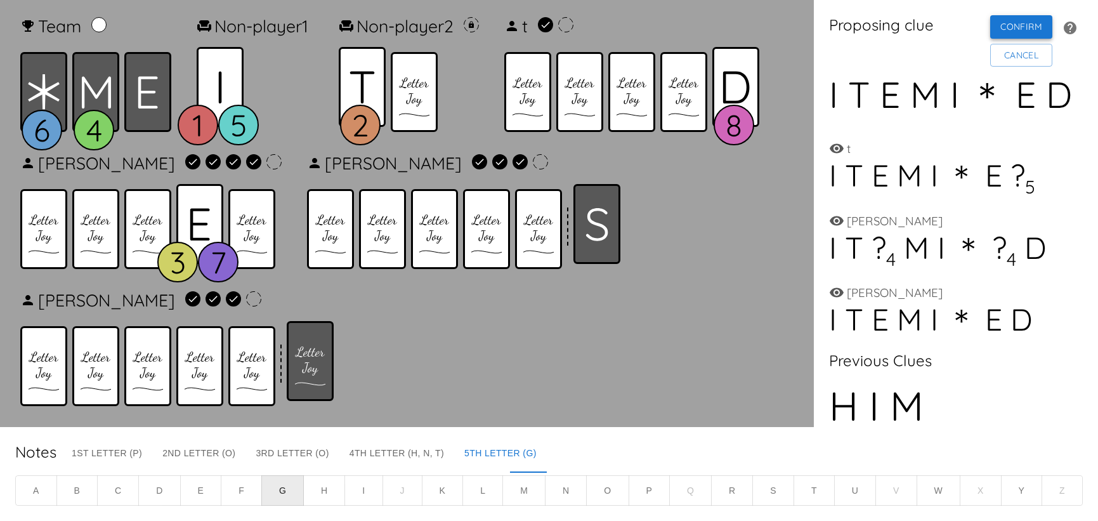
click at [1011, 26] on button "Confirm" at bounding box center [1022, 26] width 62 height 23
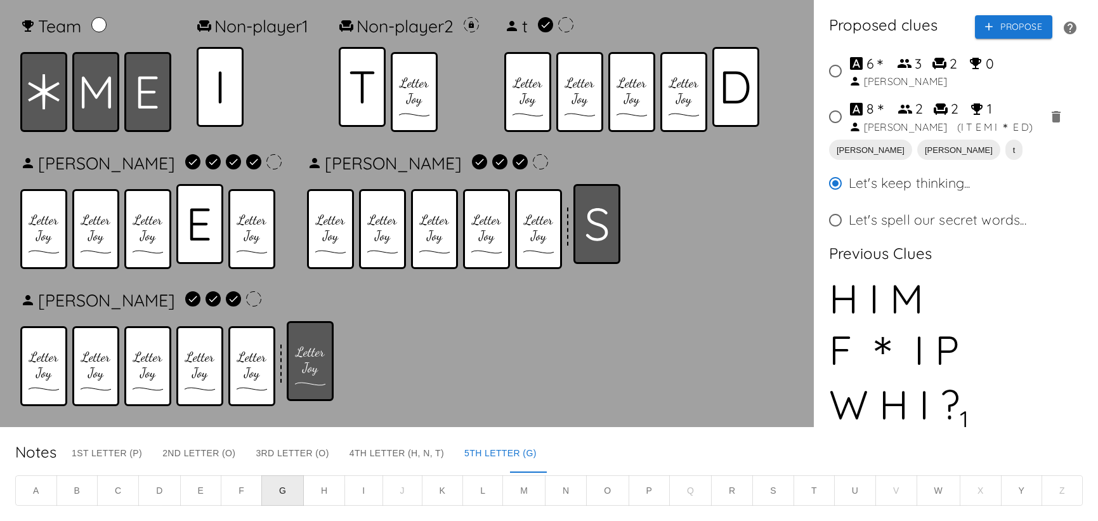
click at [835, 117] on input "8 ＊ 2 2 1 Richard ( I T E M I ＊ E D )" at bounding box center [835, 116] width 27 height 27
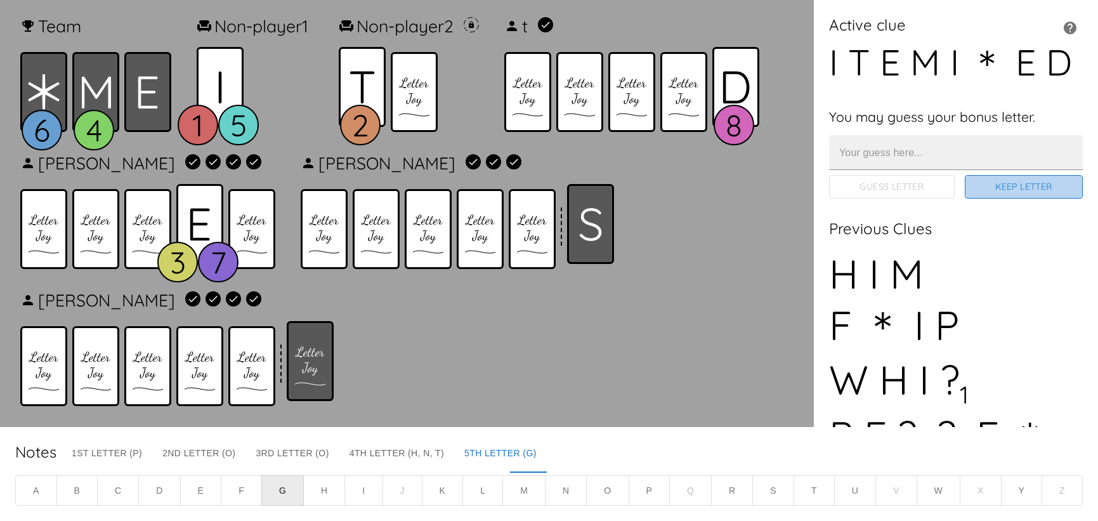
click at [1032, 197] on button "Keep Letter" at bounding box center [1024, 186] width 118 height 23
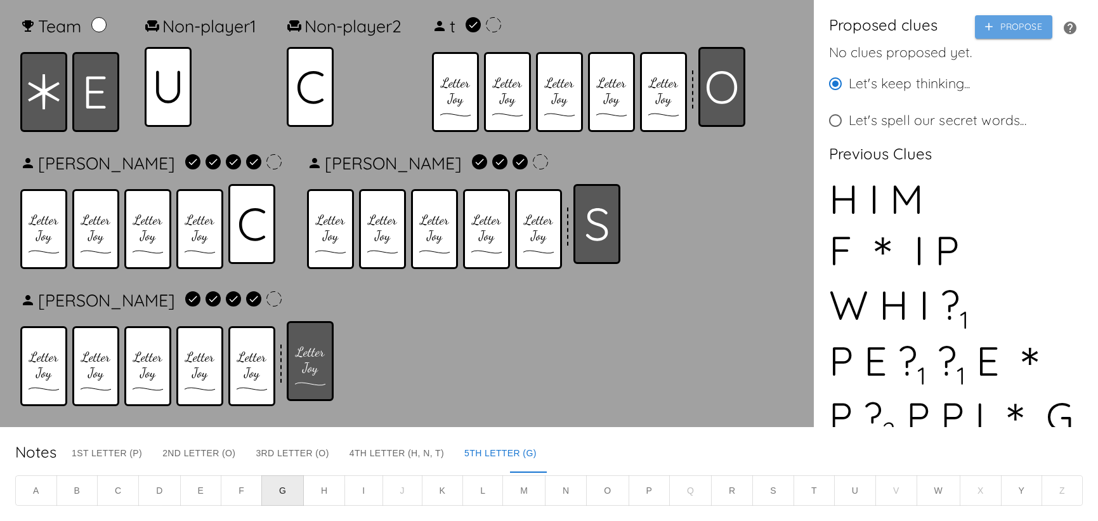
drag, startPoint x: 1001, startPoint y: 35, endPoint x: 824, endPoint y: 77, distance: 181.3
click at [1000, 35] on button "Propose" at bounding box center [1013, 26] width 77 height 23
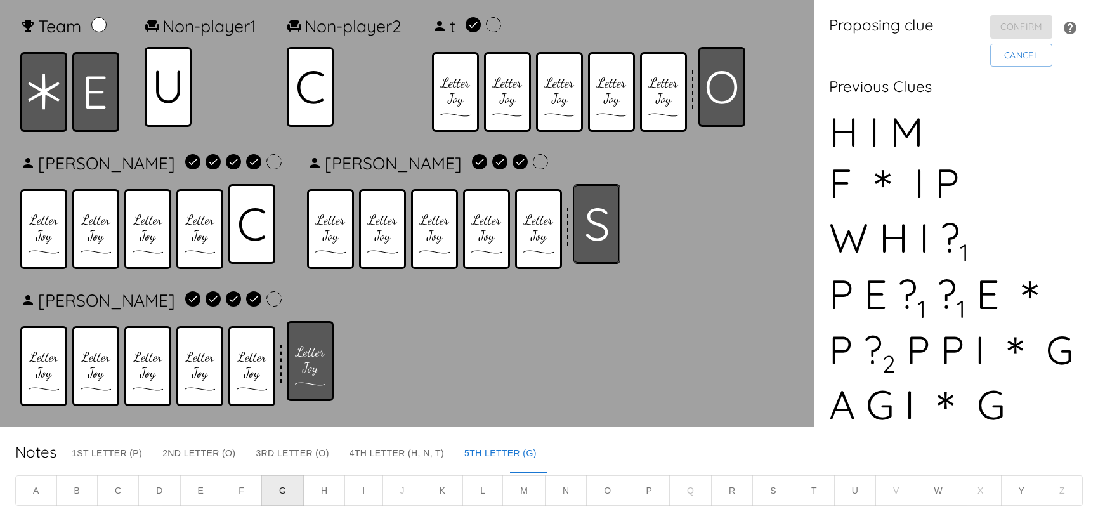
click at [577, 216] on div at bounding box center [597, 224] width 47 height 80
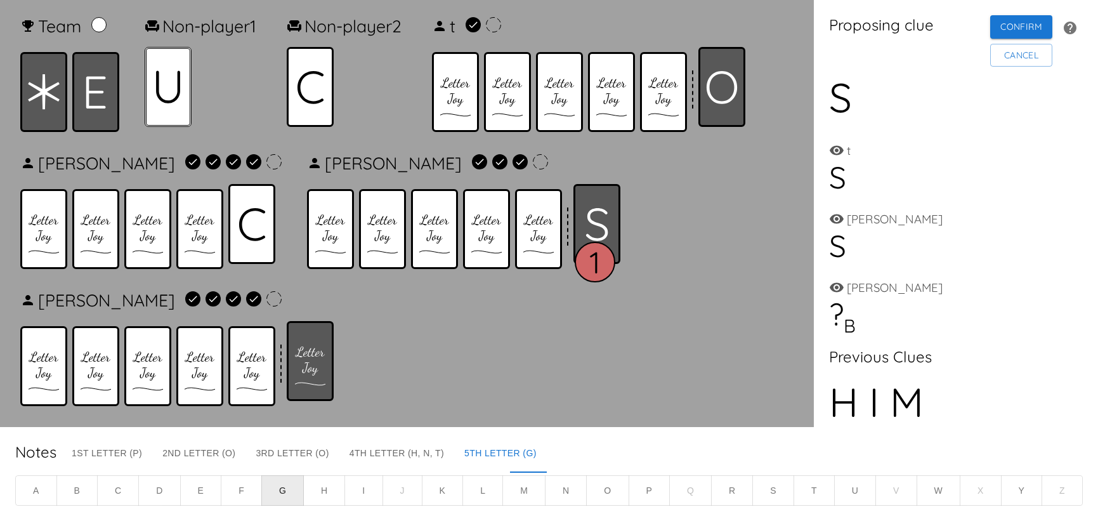
click at [181, 109] on div at bounding box center [168, 87] width 47 height 80
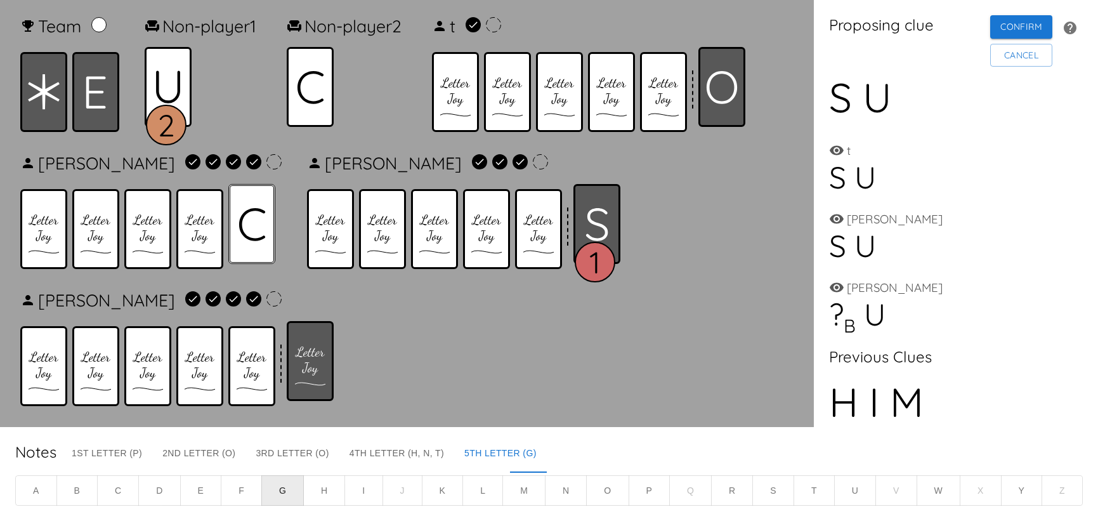
click at [240, 207] on icon at bounding box center [252, 224] width 27 height 34
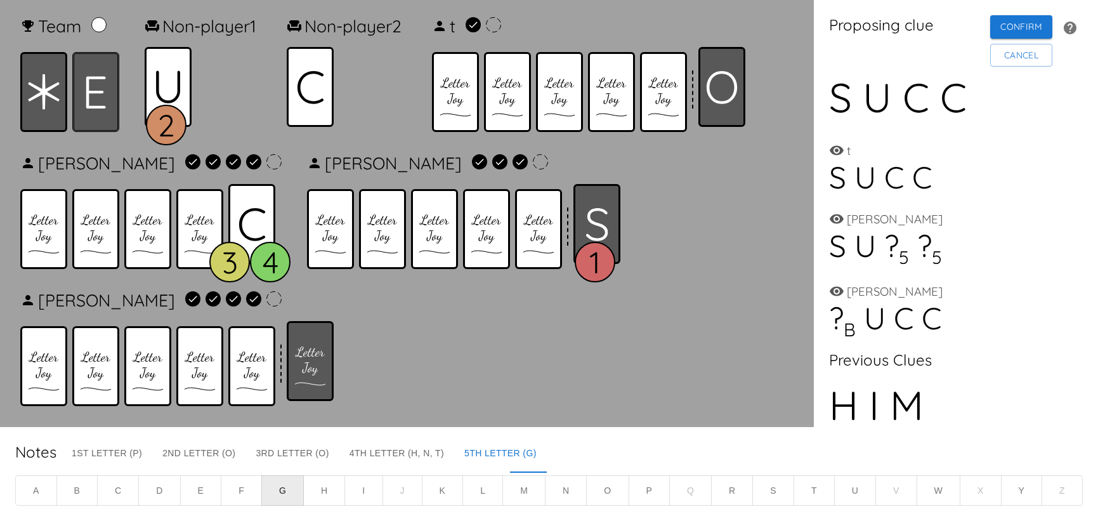
click at [96, 95] on icon at bounding box center [96, 92] width 20 height 32
click at [574, 209] on div at bounding box center [597, 224] width 47 height 80
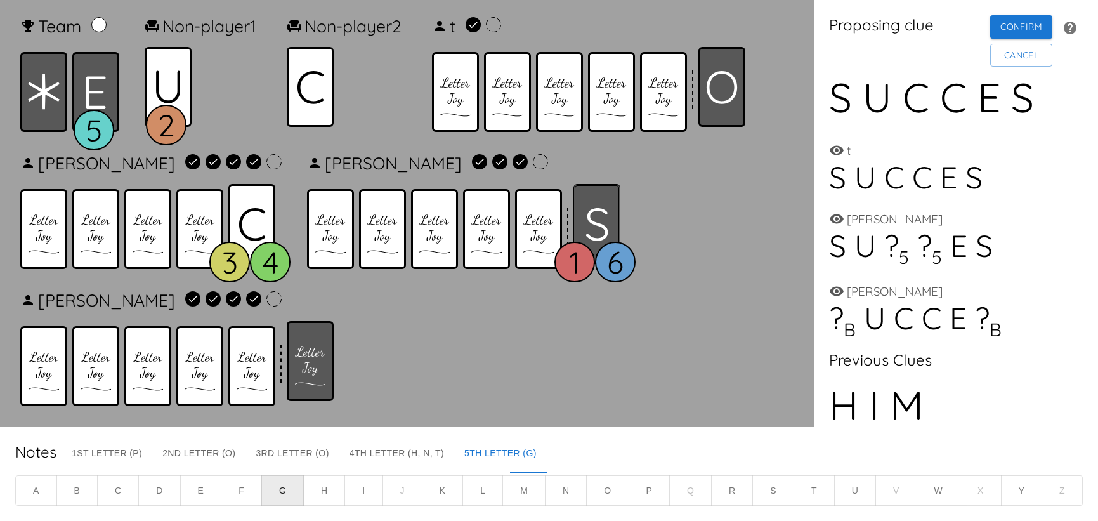
click at [574, 209] on div at bounding box center [597, 224] width 47 height 80
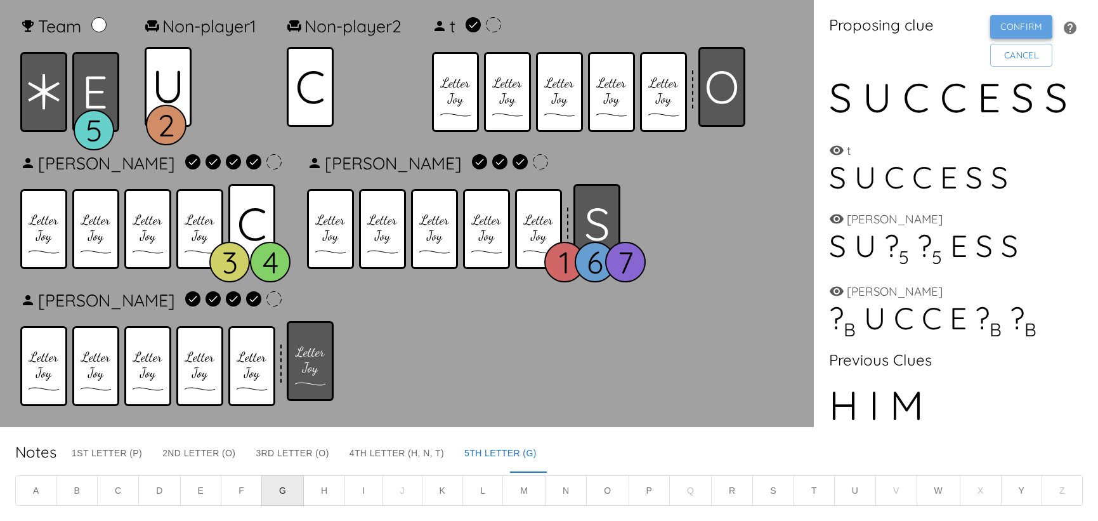
click at [991, 27] on button "Confirm" at bounding box center [1022, 26] width 62 height 23
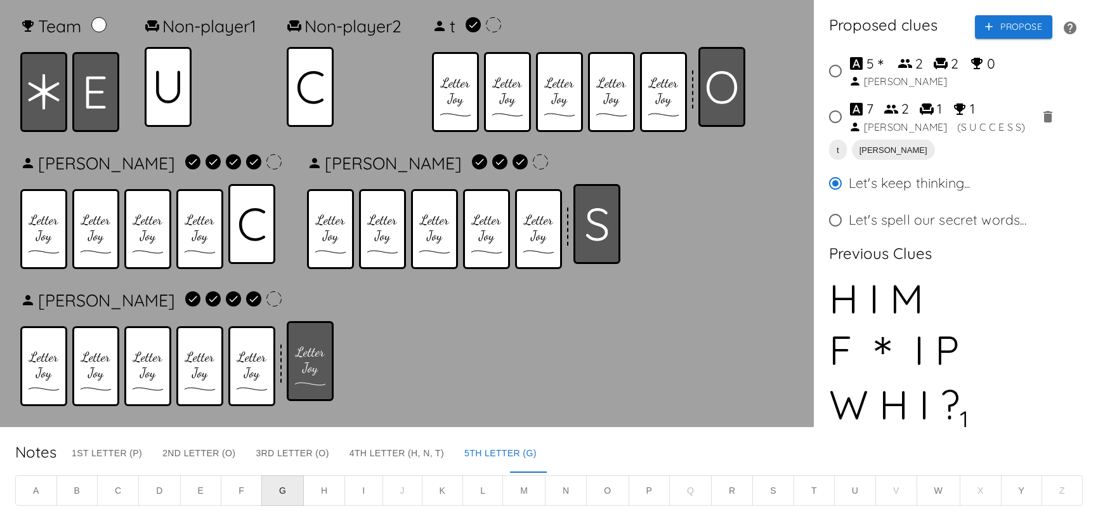
click at [838, 122] on input "7 2 1 1 Richard ( S U C C E S S )" at bounding box center [835, 116] width 27 height 27
radio input "true"
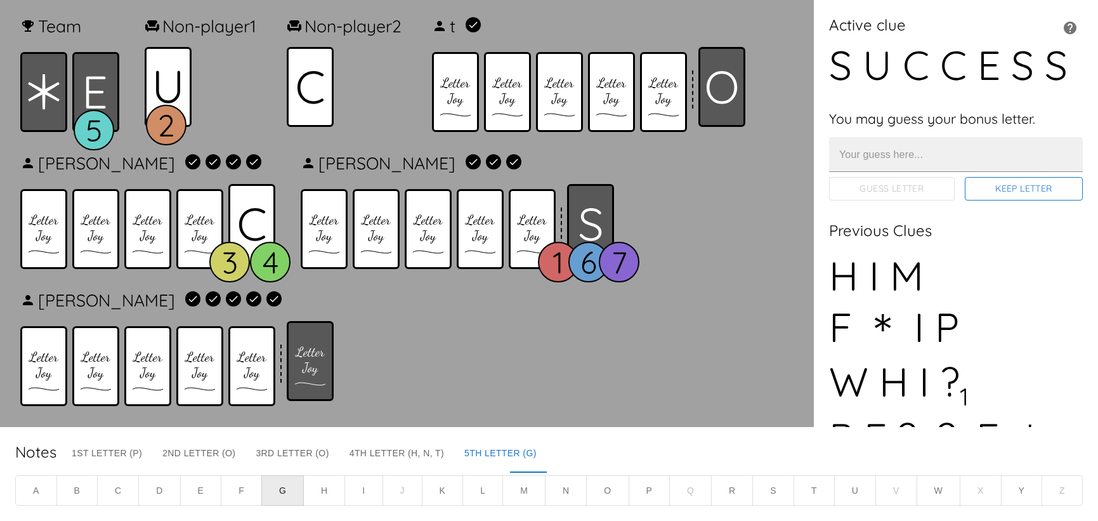
click at [986, 195] on button "Keep Letter" at bounding box center [1024, 188] width 118 height 23
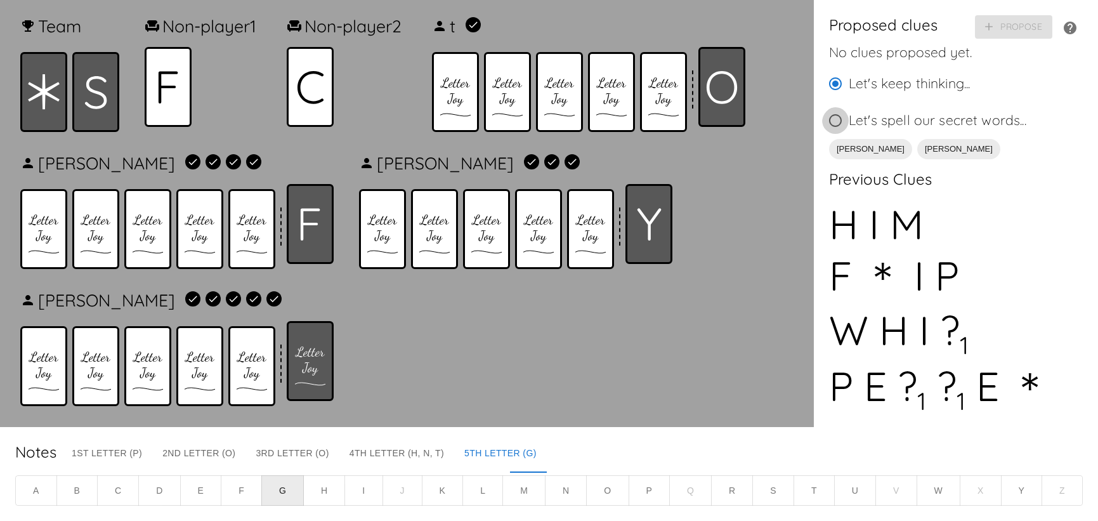
click at [838, 134] on input "Let's spell our secret words..." at bounding box center [835, 120] width 27 height 27
radio input "true"
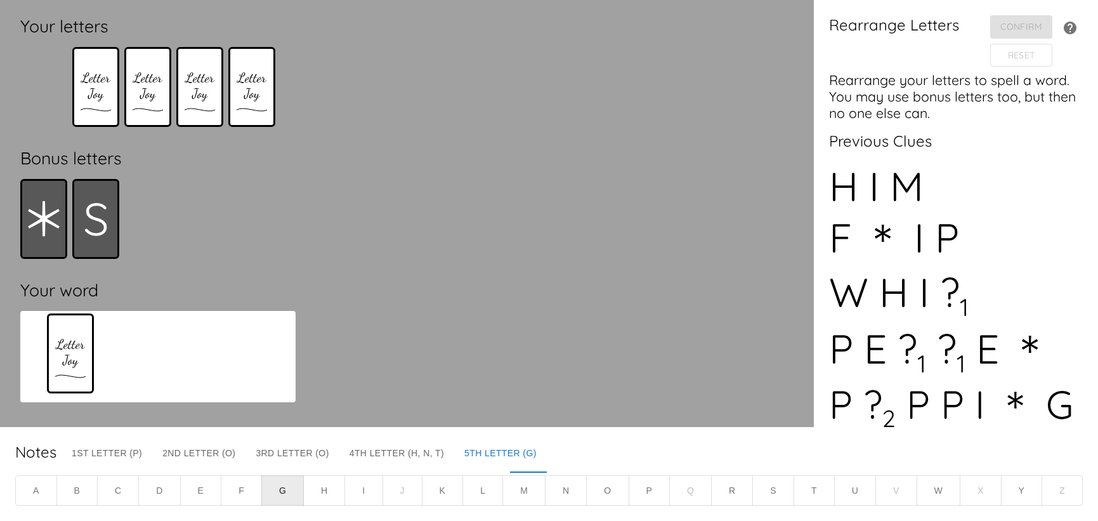
drag, startPoint x: 45, startPoint y: 106, endPoint x: 72, endPoint y: 373, distance: 268.5
click at [72, 373] on div "Your letters Bonus letters Your word" at bounding box center [158, 213] width 296 height 407
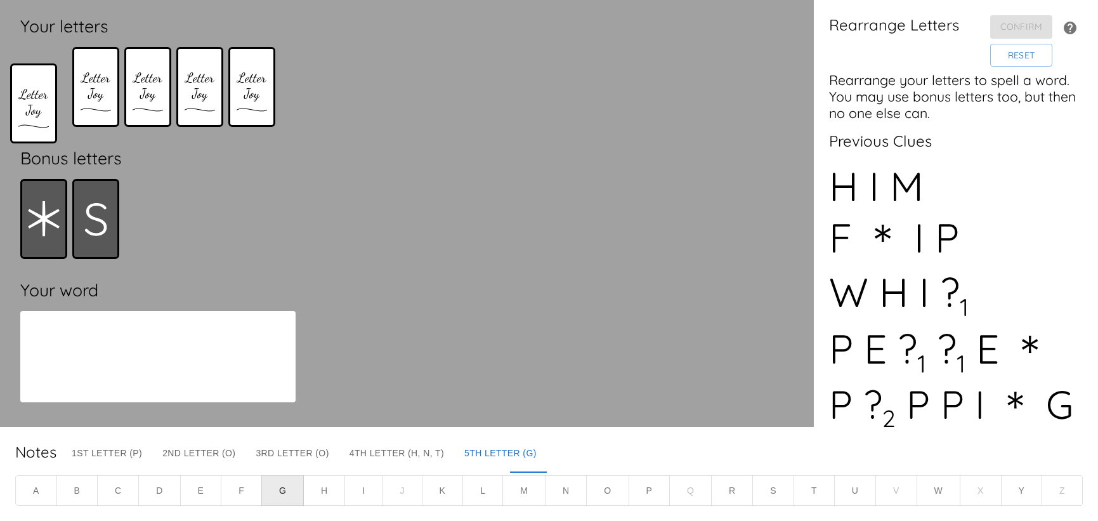
drag, startPoint x: 51, startPoint y: 349, endPoint x: 36, endPoint y: 98, distance: 251.7
click at [36, 98] on div "Your letters Bonus letters Your word" at bounding box center [158, 213] width 296 height 407
drag, startPoint x: 55, startPoint y: 354, endPoint x: 69, endPoint y: 261, distance: 94.3
click at [70, 259] on div "Your letters Bonus letters Your word" at bounding box center [158, 213] width 296 height 407
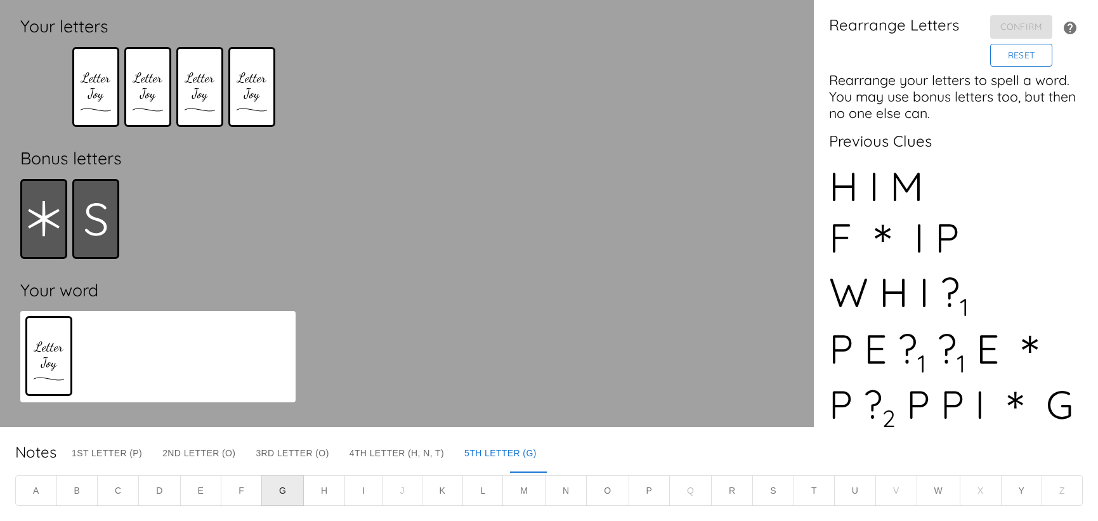
click at [1000, 67] on button "Reset" at bounding box center [1022, 55] width 62 height 23
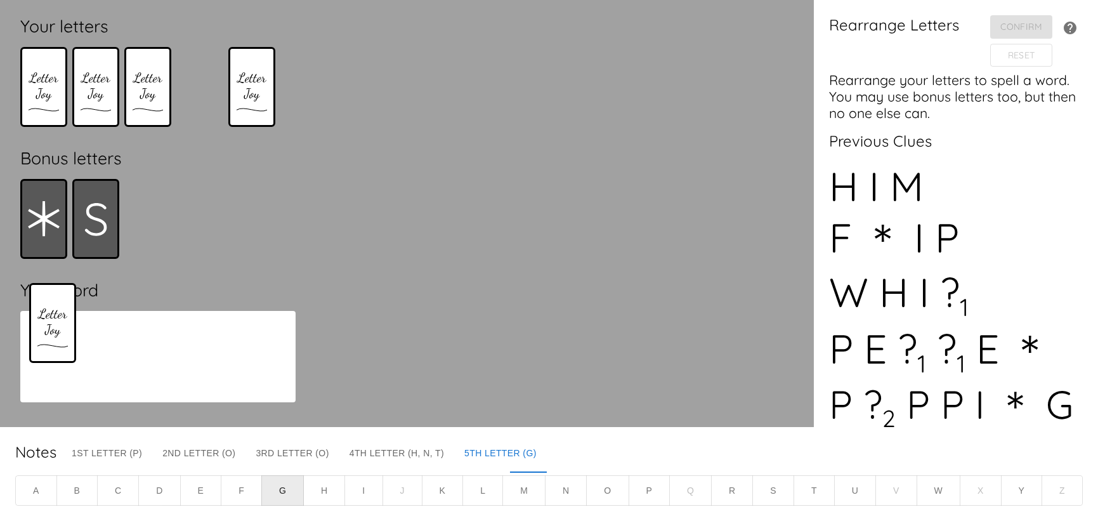
drag, startPoint x: 201, startPoint y: 95, endPoint x: 47, endPoint y: 352, distance: 299.7
click at [47, 352] on div "Your letters Bonus letters Your word" at bounding box center [158, 213] width 296 height 407
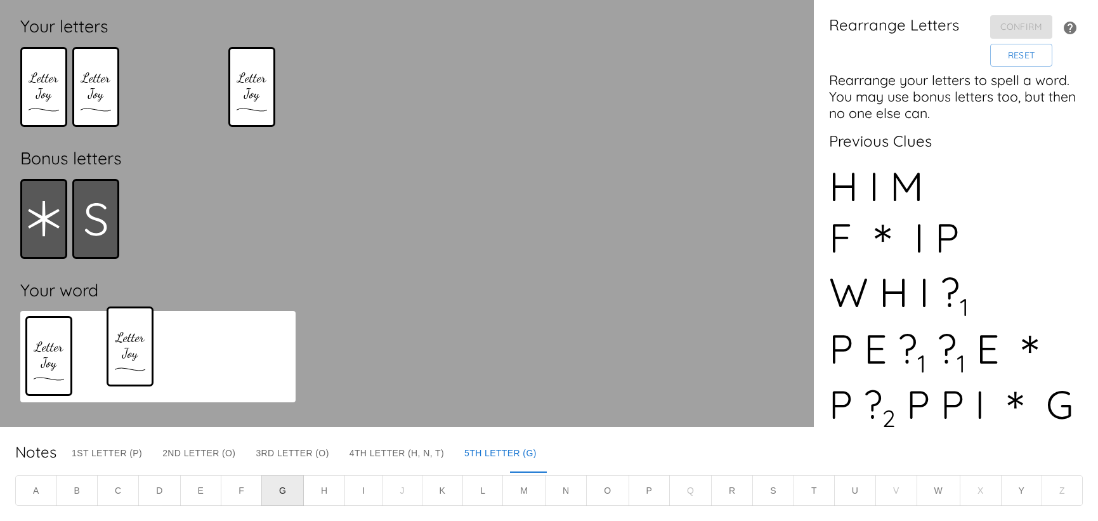
drag, startPoint x: 148, startPoint y: 92, endPoint x: 124, endPoint y: 372, distance: 281.5
click at [124, 372] on div "Your letters Bonus letters Your word" at bounding box center [158, 213] width 296 height 407
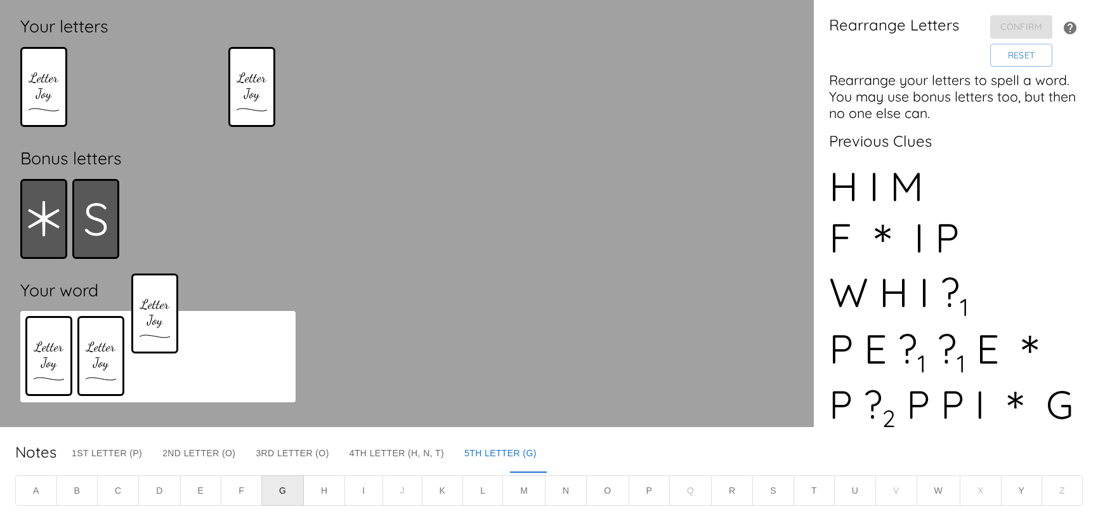
drag, startPoint x: 100, startPoint y: 93, endPoint x: 166, endPoint y: 353, distance: 268.4
click at [166, 353] on div "Your letters Bonus letters Your word" at bounding box center [158, 213] width 296 height 407
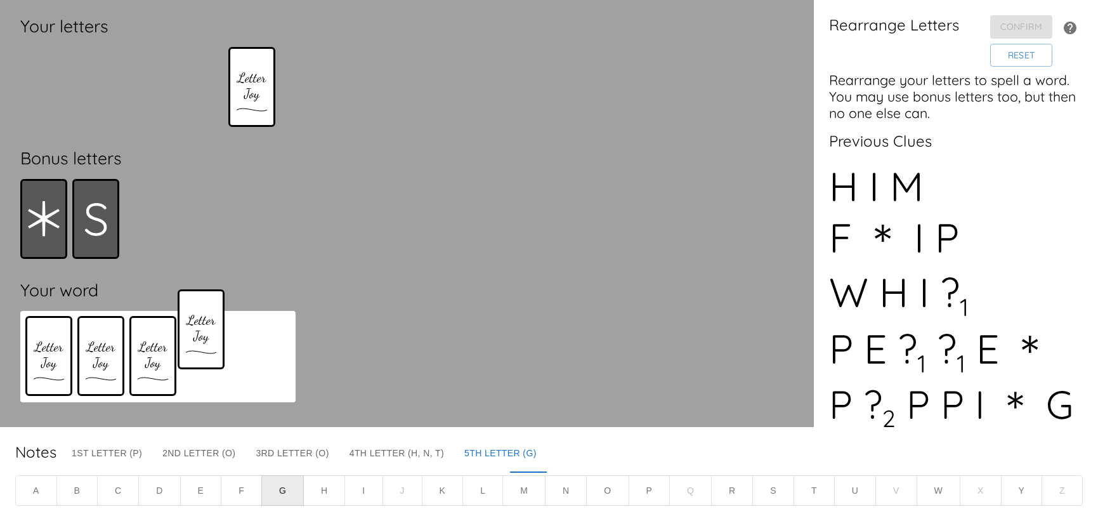
drag, startPoint x: 45, startPoint y: 93, endPoint x: 213, endPoint y: 361, distance: 315.9
click at [213, 361] on div "Your letters Bonus letters Your word" at bounding box center [158, 213] width 296 height 407
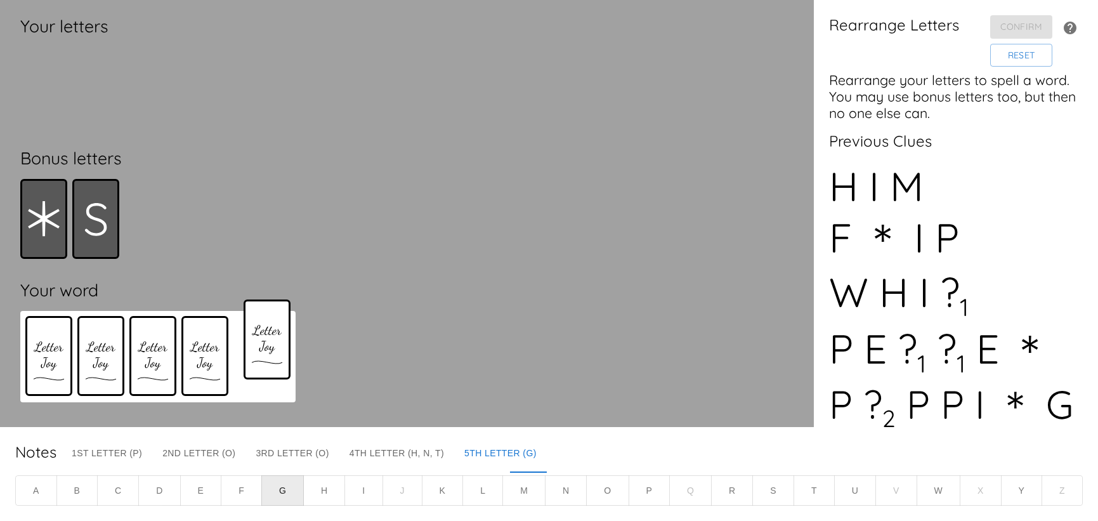
drag, startPoint x: 260, startPoint y: 82, endPoint x: 275, endPoint y: 350, distance: 267.6
click at [275, 350] on div "Your letters Bonus letters Your word" at bounding box center [158, 213] width 296 height 407
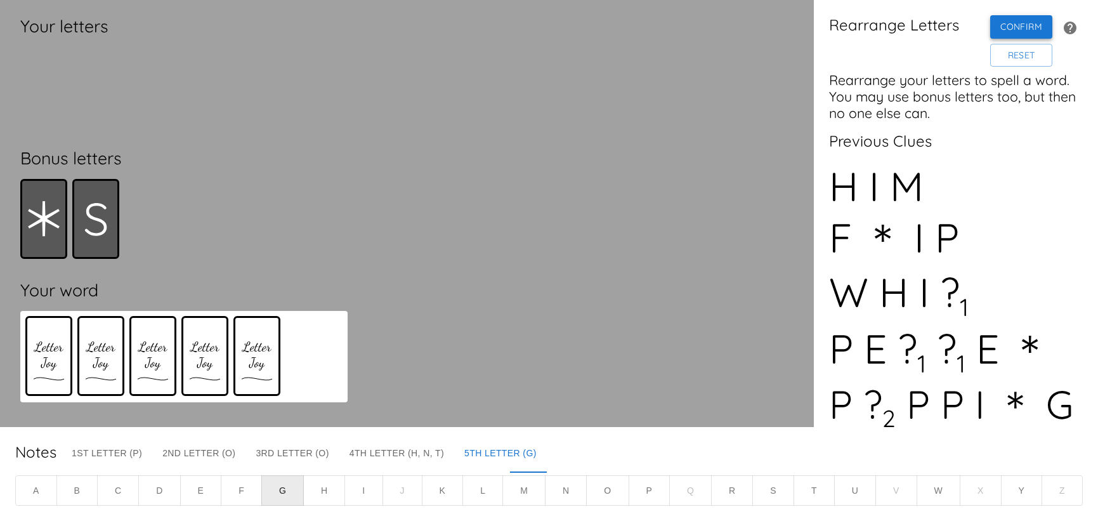
click at [991, 31] on button "Confirm" at bounding box center [1022, 26] width 62 height 23
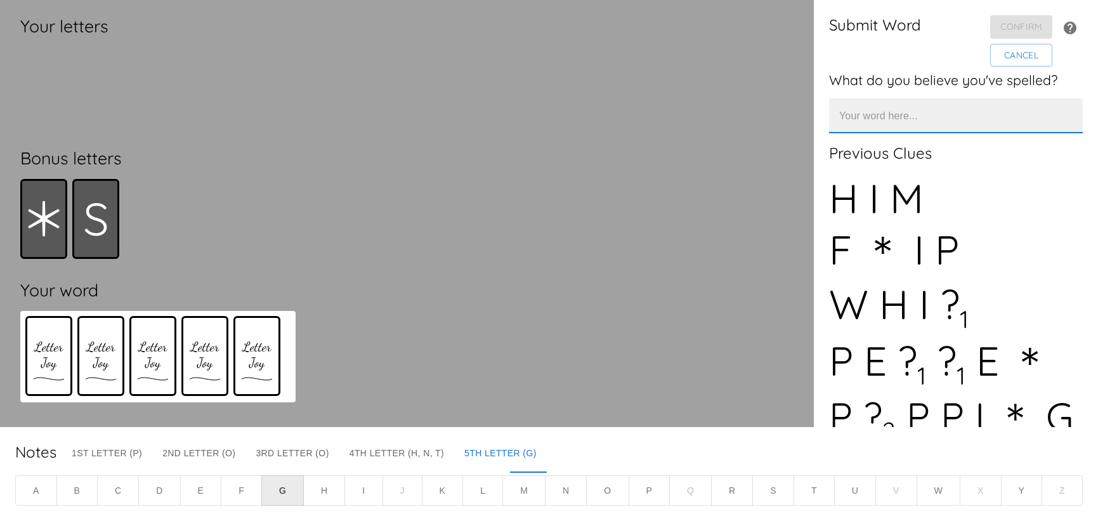
click at [869, 122] on input "text" at bounding box center [956, 115] width 254 height 35
type input "HOOPS"
click at [1000, 34] on button "Confirm" at bounding box center [1022, 26] width 62 height 23
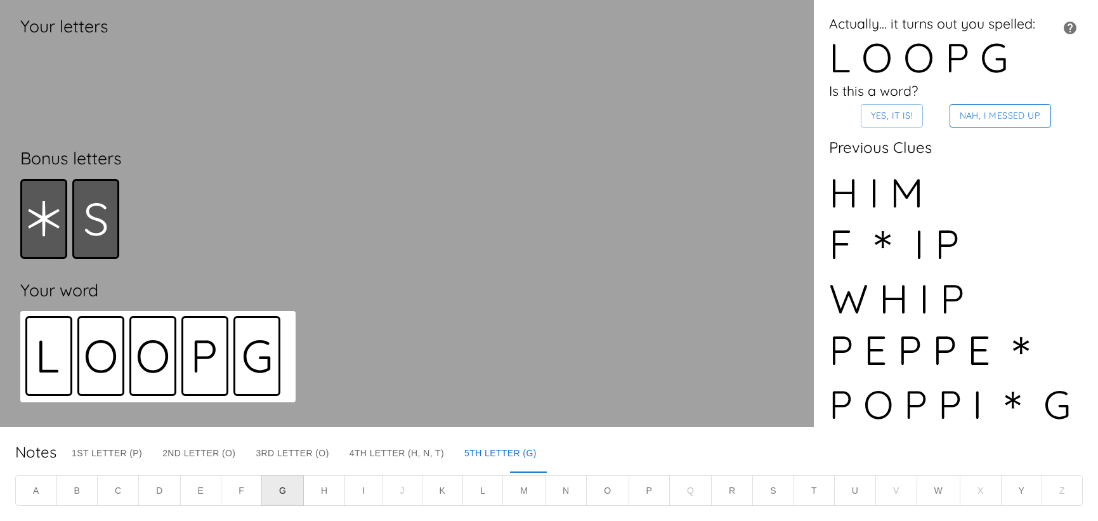
click at [972, 126] on button "Nah, I messed up." at bounding box center [1001, 115] width 102 height 23
